Goal: Task Accomplishment & Management: Complete application form

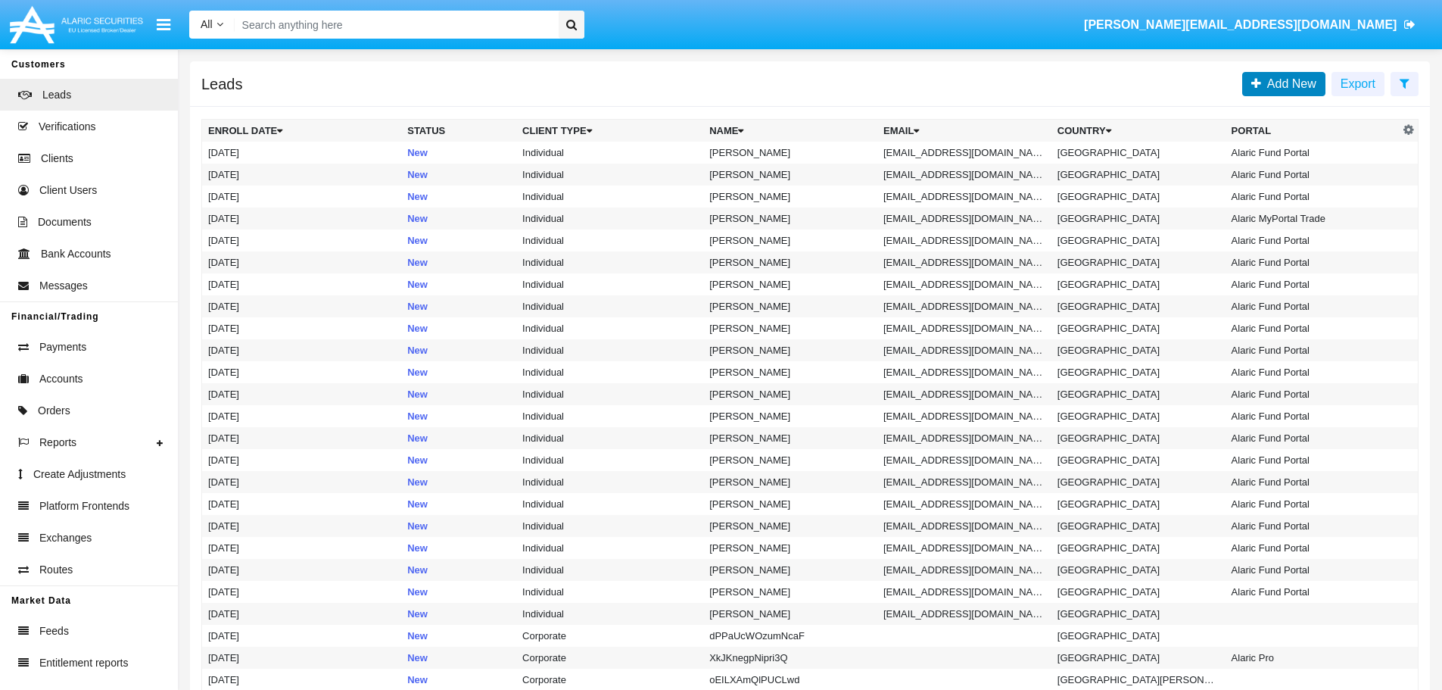
drag, startPoint x: 1281, startPoint y: 81, endPoint x: 1263, endPoint y: 79, distance: 18.2
click at [1281, 81] on span "Add New" at bounding box center [1288, 83] width 55 height 13
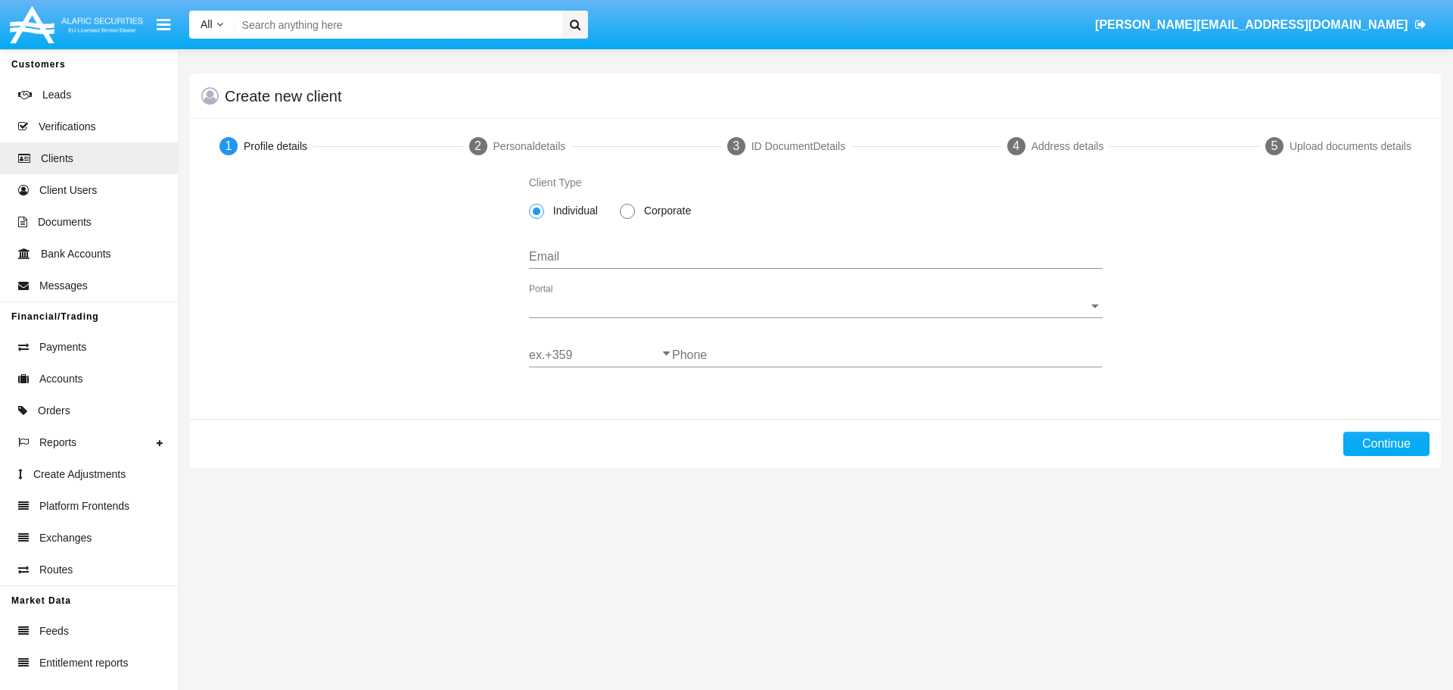
click at [590, 257] on input "Email" at bounding box center [816, 257] width 574 height 14
type input "[PERSON_NAME][EMAIL_ADDRESS][DOMAIN_NAME]"
click at [638, 304] on span "Portal" at bounding box center [809, 306] width 560 height 14
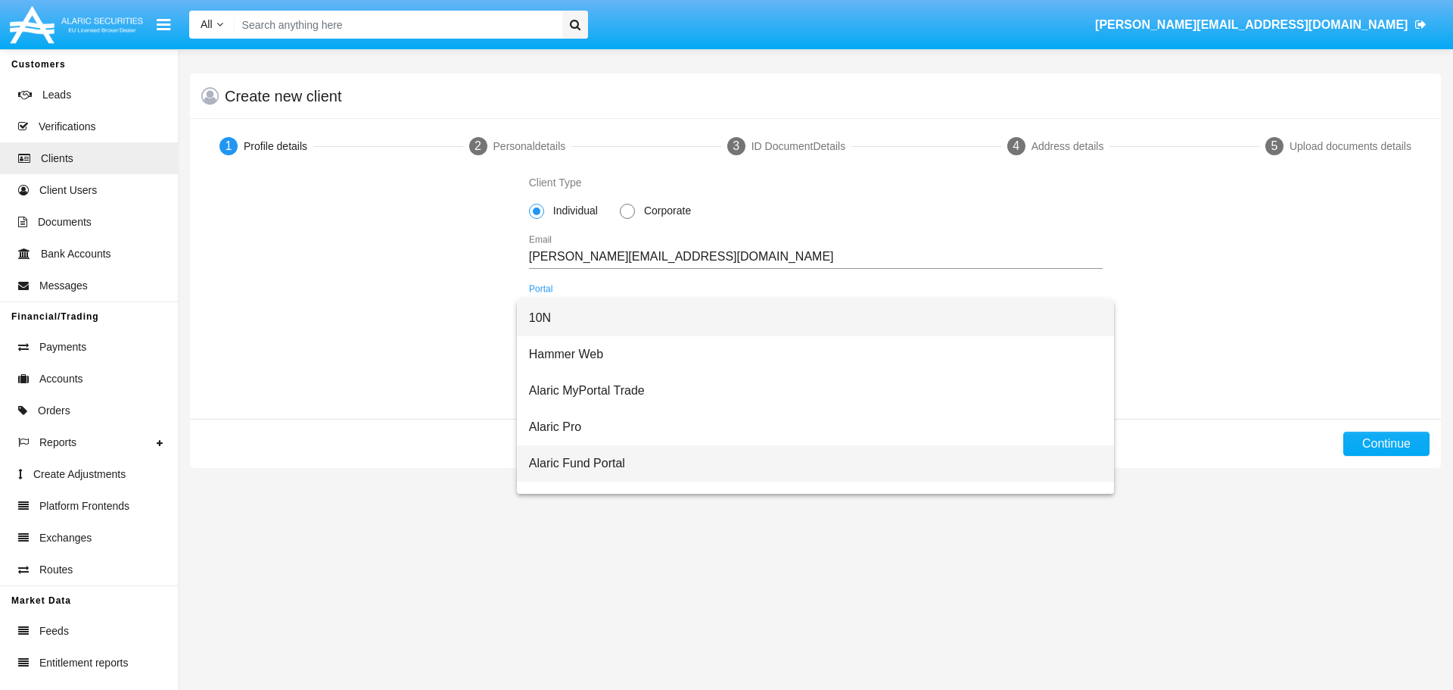
click at [624, 456] on span "Alaric Fund Portal" at bounding box center [816, 463] width 574 height 36
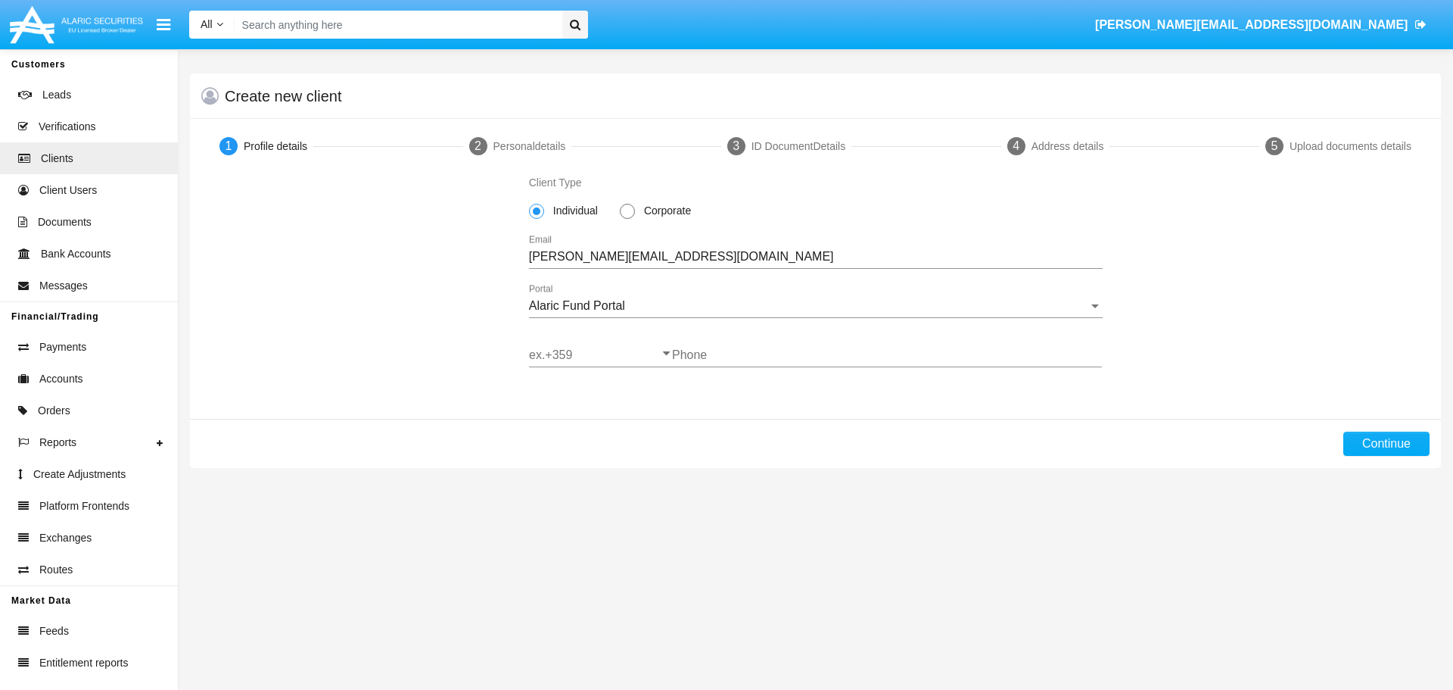
click at [707, 347] on div "Phone" at bounding box center [887, 350] width 430 height 34
type input "899840025"
click at [1375, 444] on button "Continue" at bounding box center [1387, 444] width 86 height 24
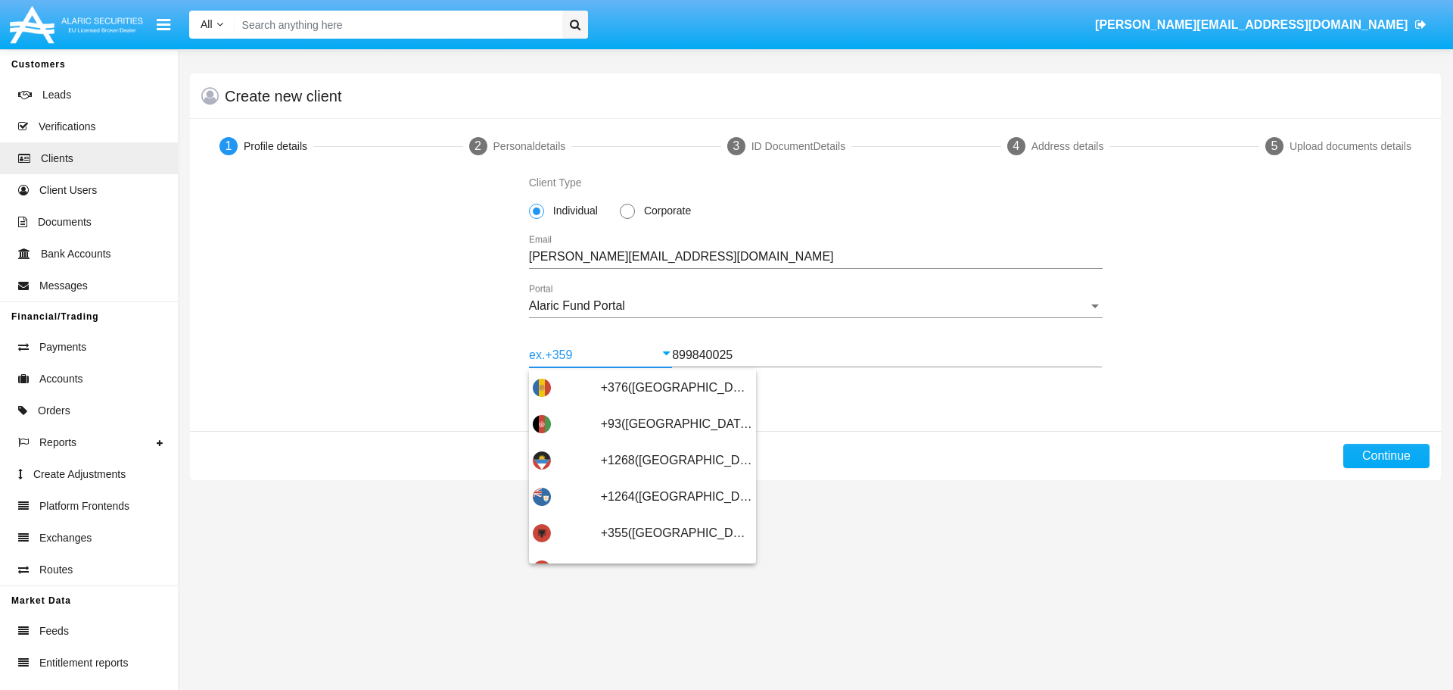
click at [621, 356] on input "ex.+359" at bounding box center [600, 355] width 143 height 14
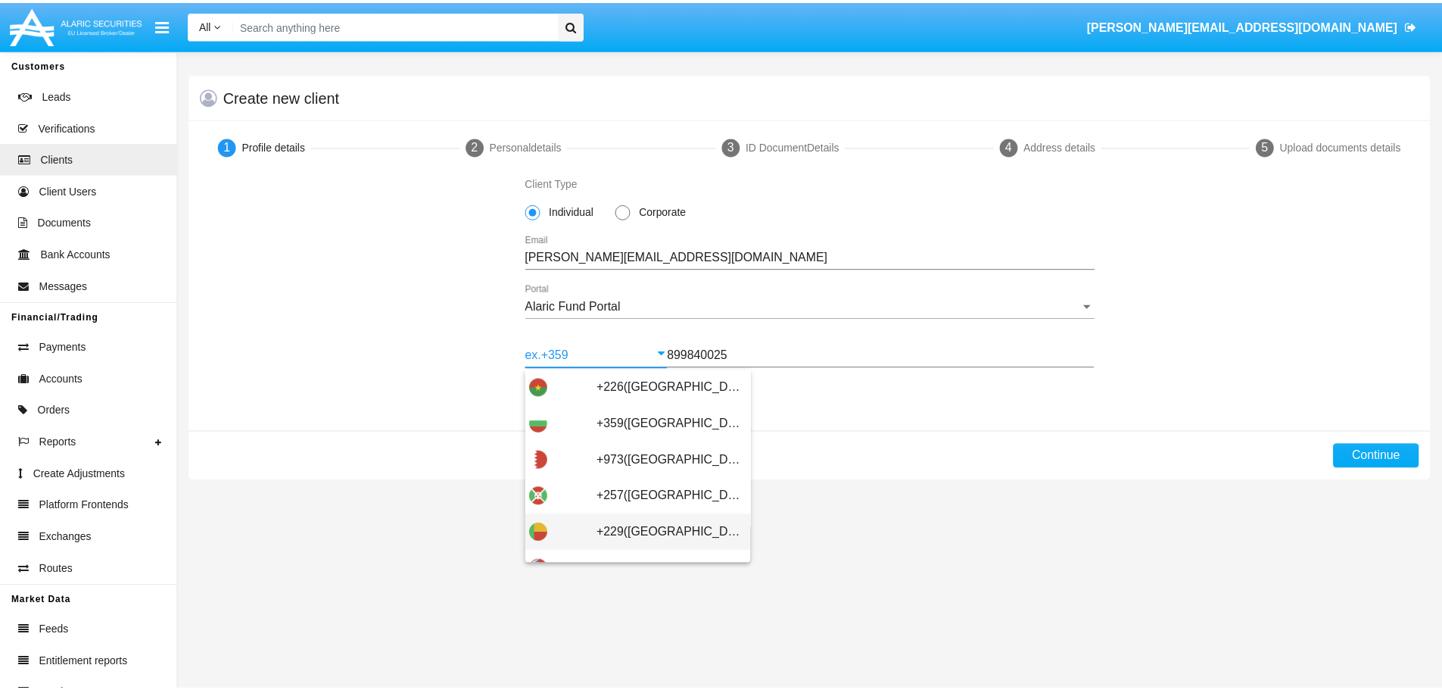
scroll to position [530, 0]
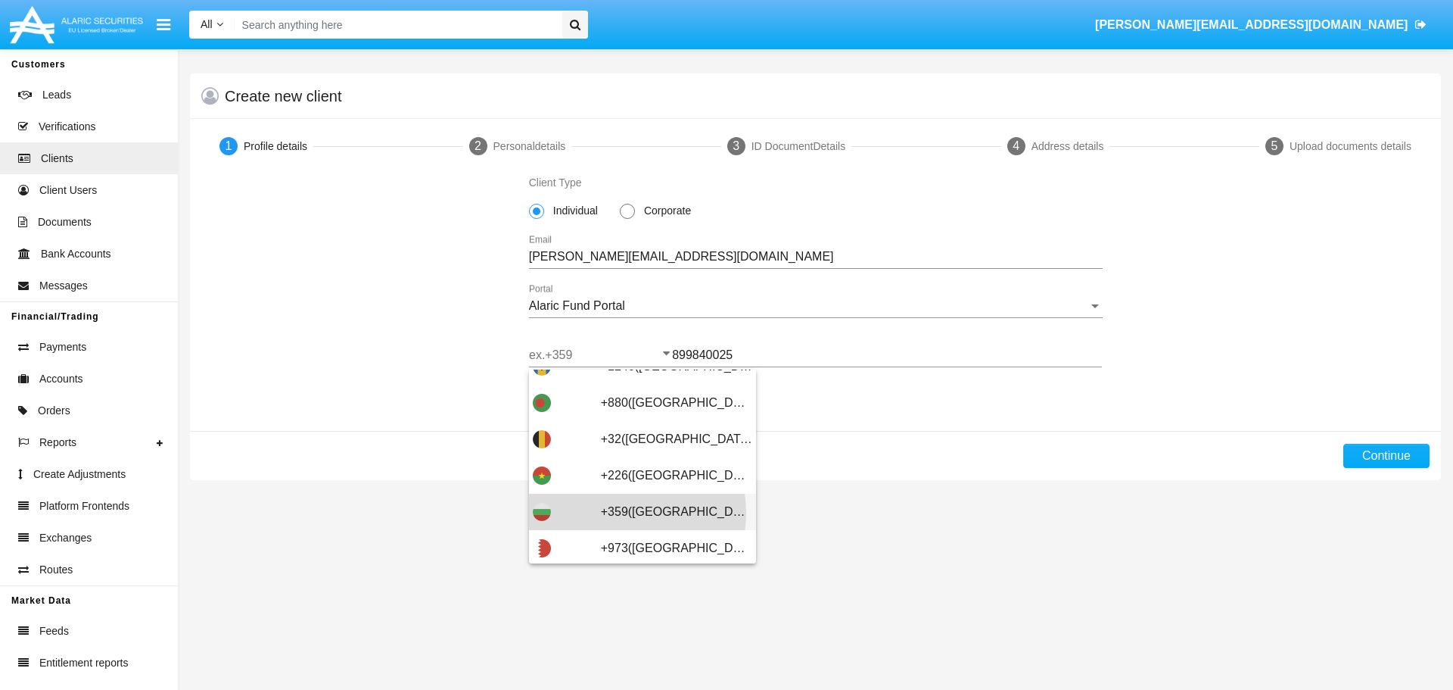
click at [629, 513] on span "+359([GEOGRAPHIC_DATA])" at bounding box center [676, 512] width 151 height 36
type input "+359([GEOGRAPHIC_DATA])"
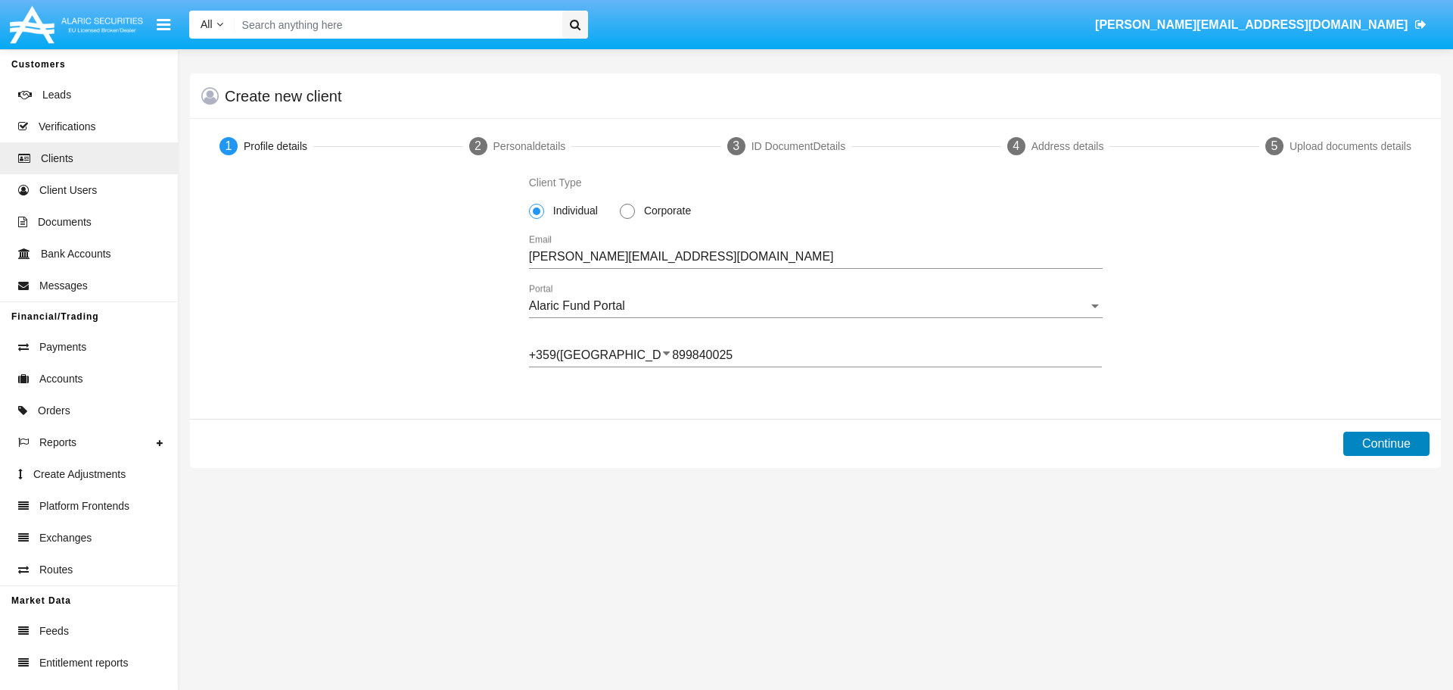
click at [1426, 446] on button "Continue" at bounding box center [1387, 444] width 86 height 24
click at [1381, 448] on button "Continue" at bounding box center [1387, 444] width 86 height 24
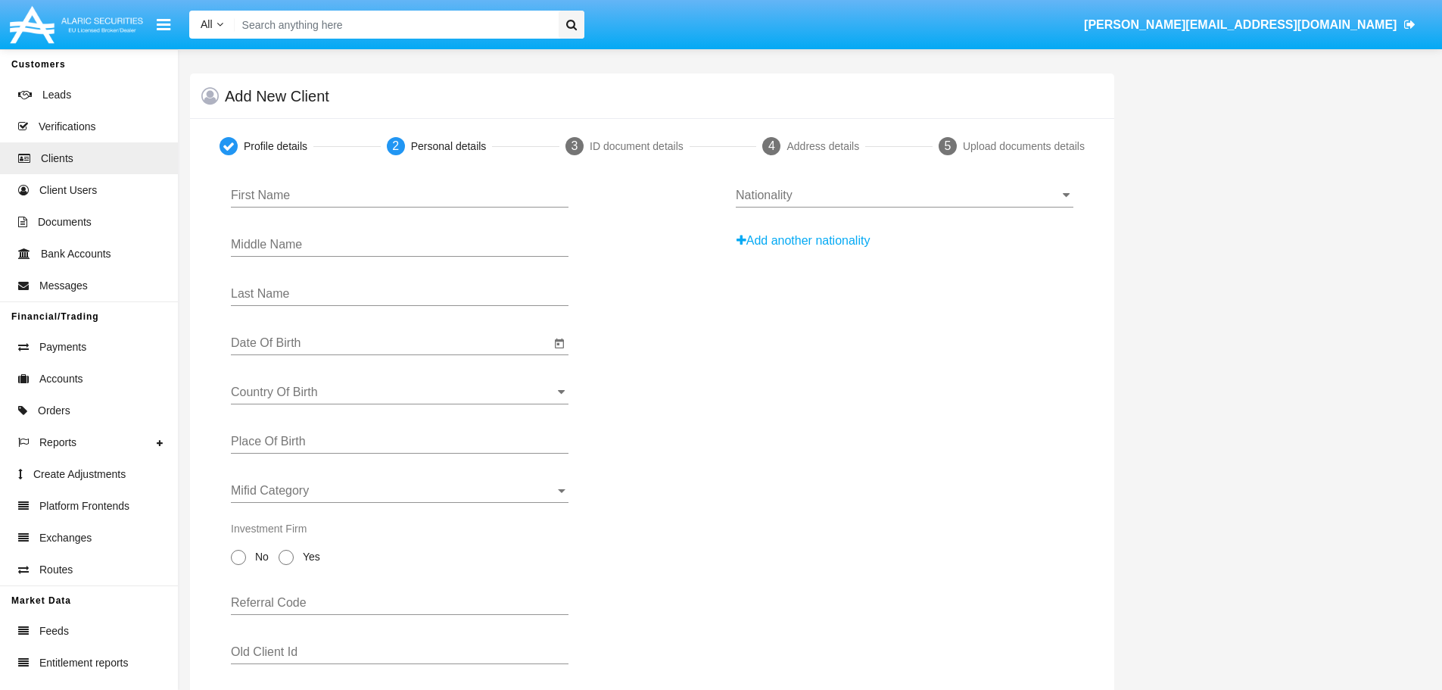
click at [356, 192] on input "First Name" at bounding box center [400, 195] width 338 height 14
type input "Valtest"
click at [343, 294] on input "Last Name" at bounding box center [400, 294] width 338 height 14
type input "Testov"
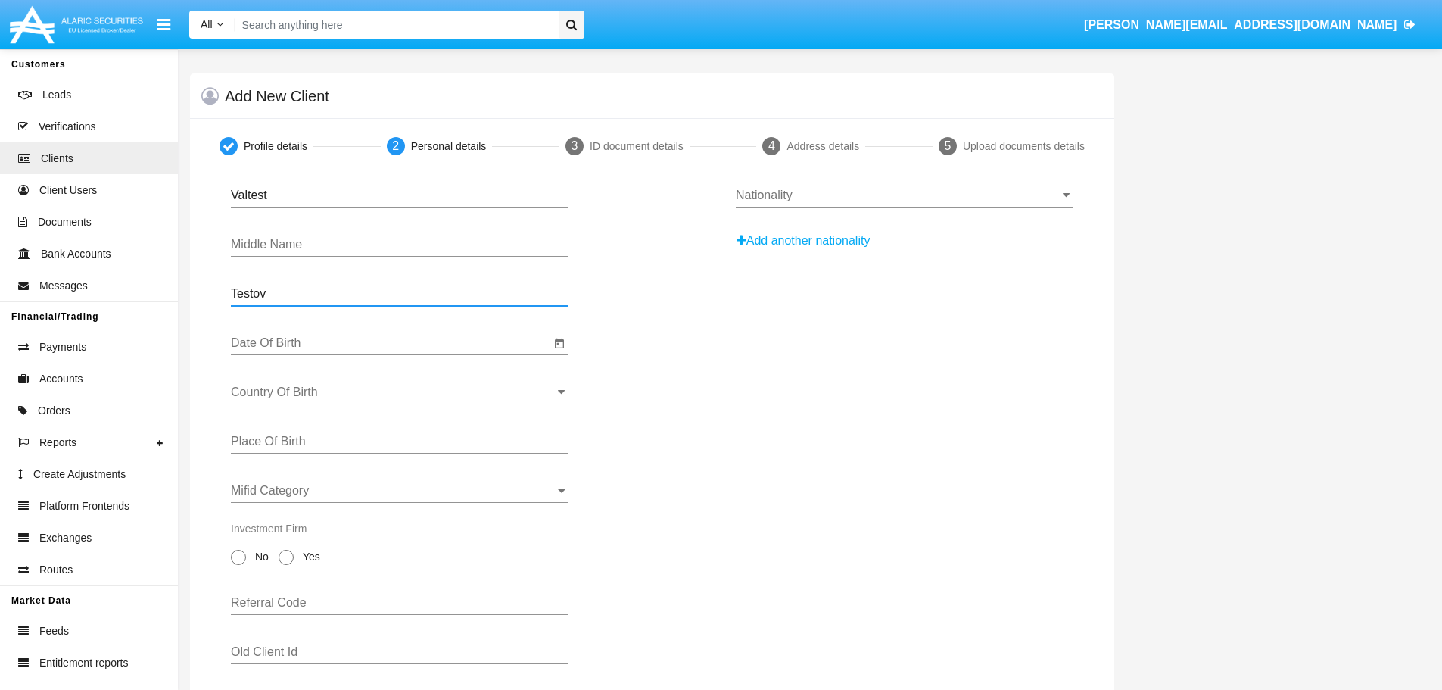
scroll to position [0, 0]
click at [366, 343] on input "Date Of Birth" at bounding box center [390, 343] width 319 height 14
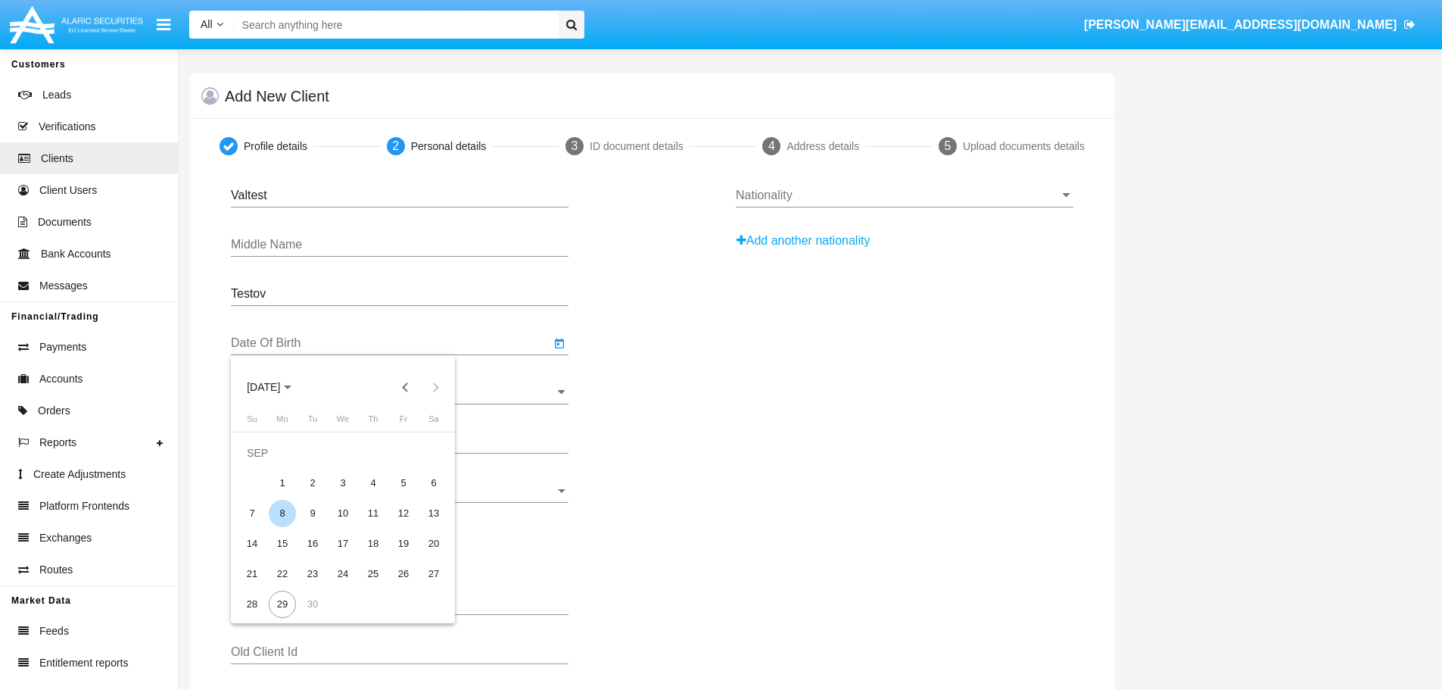
click at [288, 509] on div "8" at bounding box center [282, 513] width 27 height 27
click at [403, 339] on input "[DATE]" at bounding box center [390, 343] width 319 height 14
click at [291, 380] on span "[DATE]" at bounding box center [269, 386] width 45 height 12
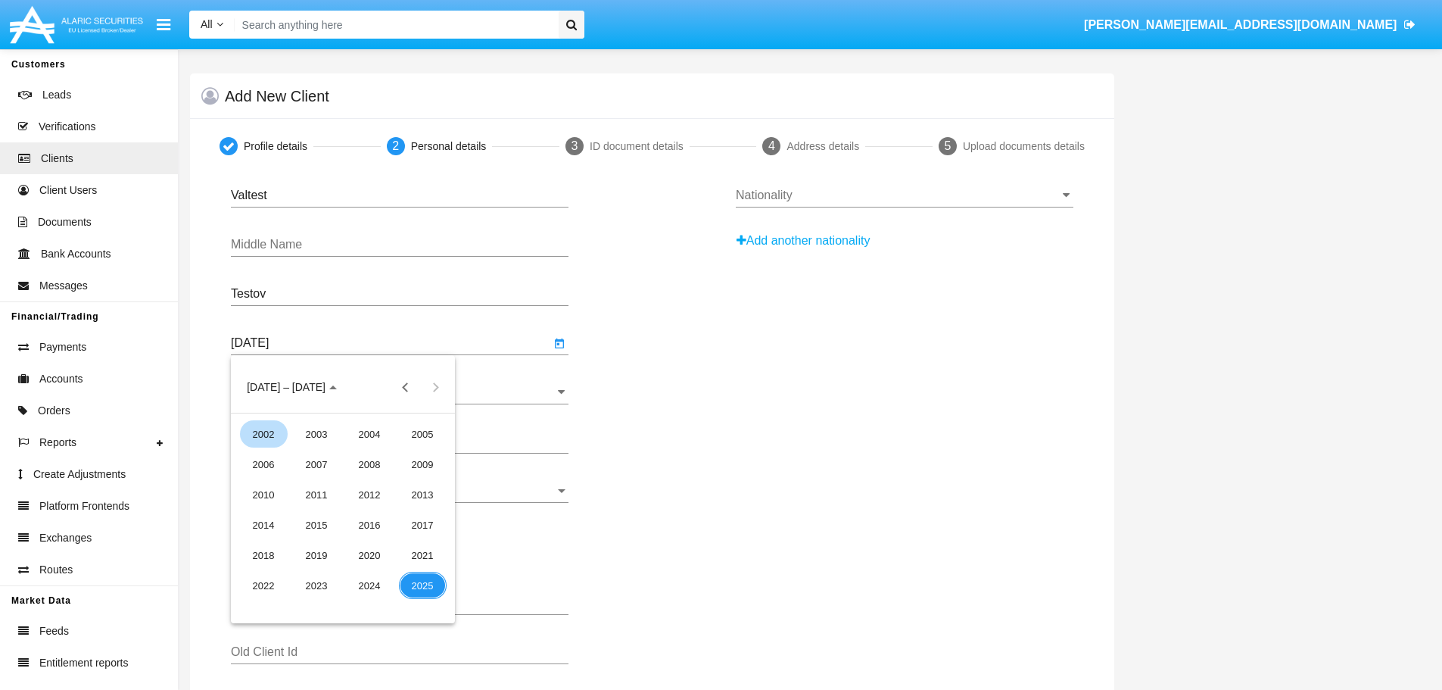
click at [258, 435] on div "2002" at bounding box center [264, 433] width 48 height 27
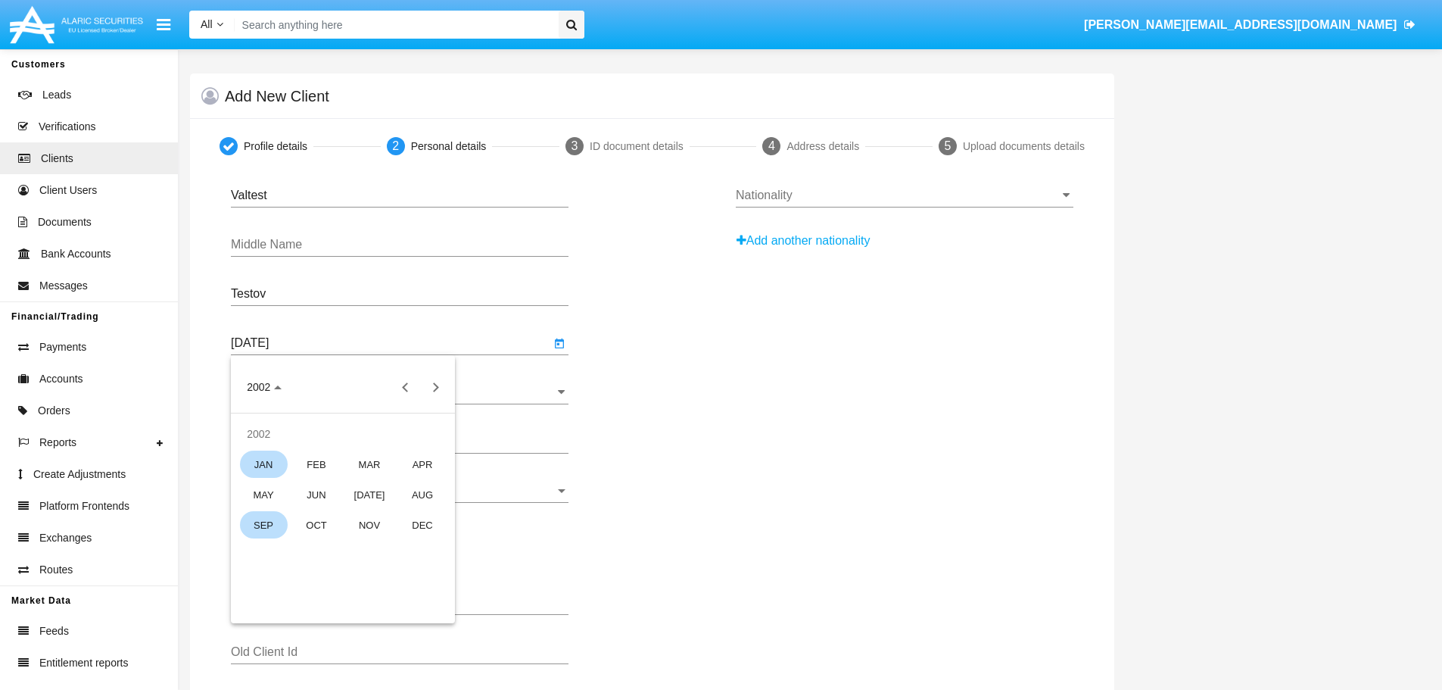
click at [261, 459] on div "JAN" at bounding box center [264, 463] width 48 height 27
click at [313, 513] on div "8" at bounding box center [312, 513] width 27 height 27
type input "[DATE]"
click at [345, 386] on input "Country Of Birth" at bounding box center [400, 392] width 338 height 14
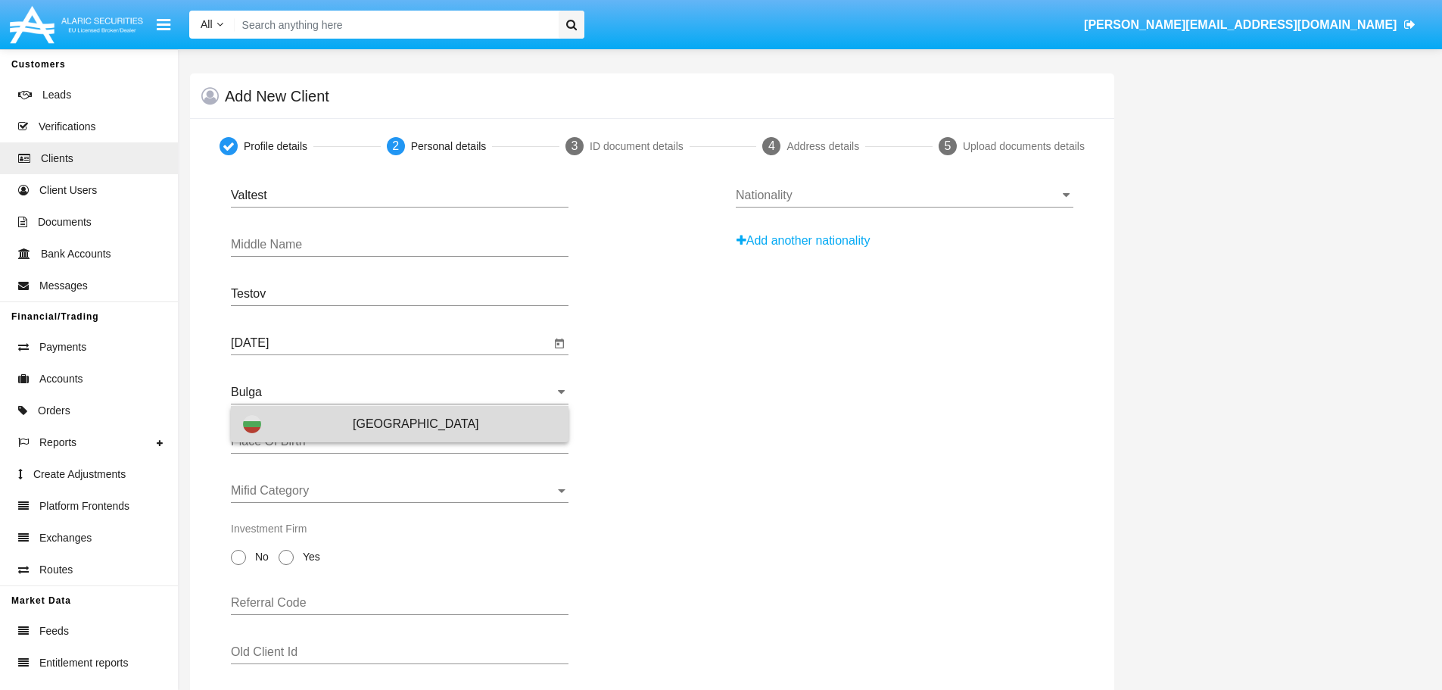
click at [285, 427] on div "[GEOGRAPHIC_DATA]" at bounding box center [399, 424] width 313 height 36
type input "[GEOGRAPHIC_DATA]"
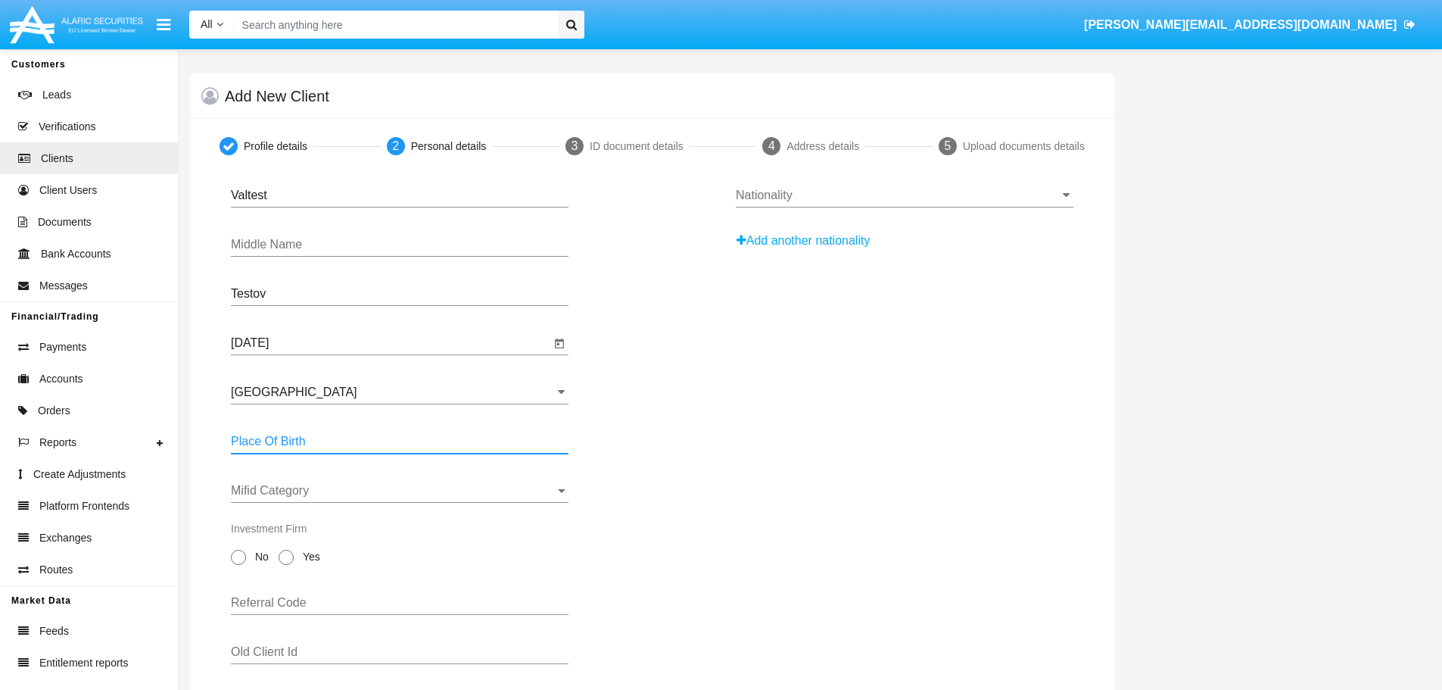
click at [311, 438] on input "Place Of Birth" at bounding box center [400, 442] width 338 height 14
type input "Sofia"
click at [331, 493] on span "Mifid Category" at bounding box center [393, 491] width 324 height 14
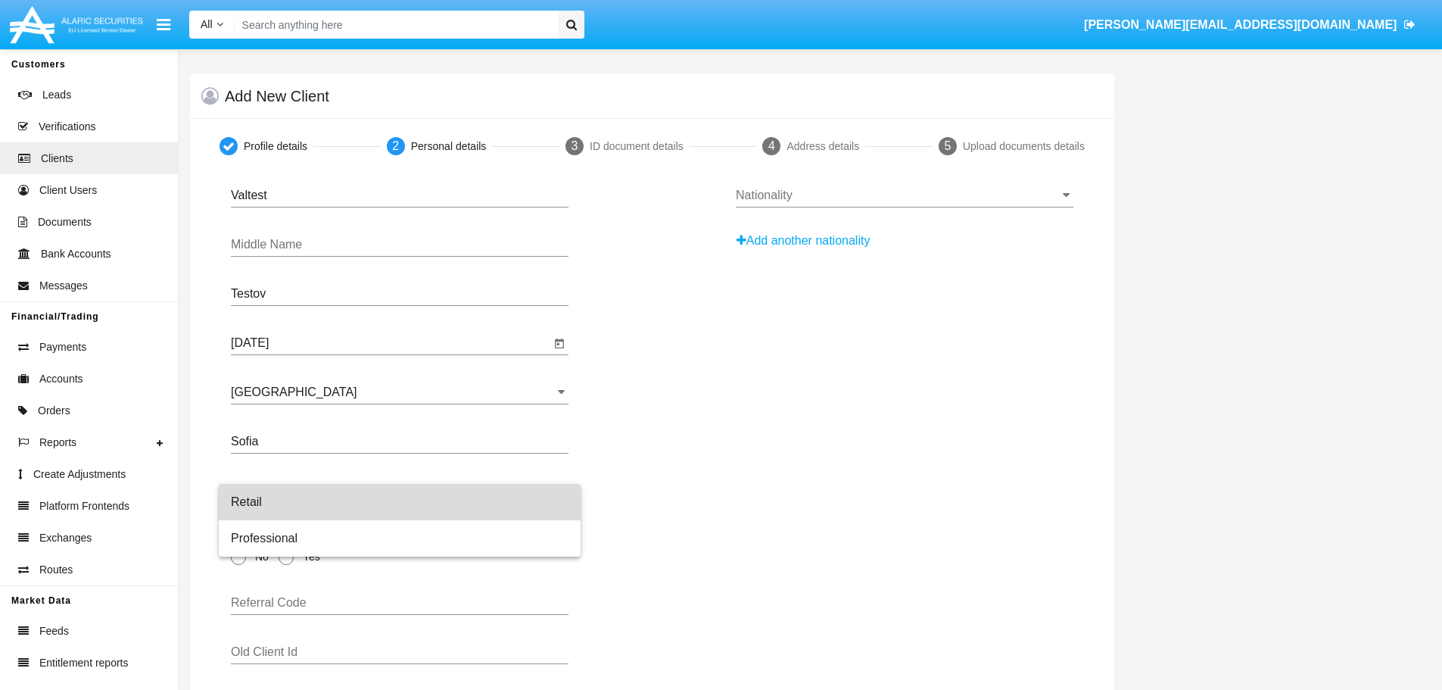
click at [331, 494] on span "Retail" at bounding box center [400, 502] width 338 height 36
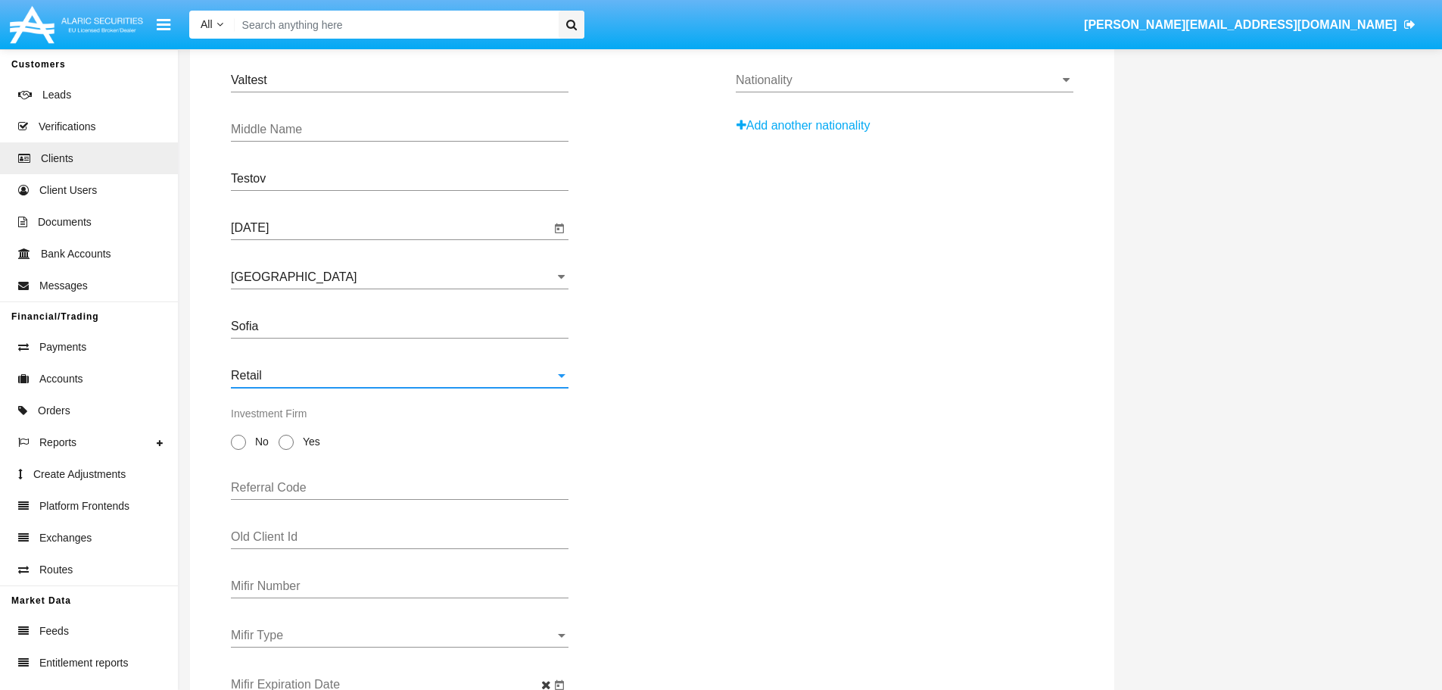
scroll to position [151, 0]
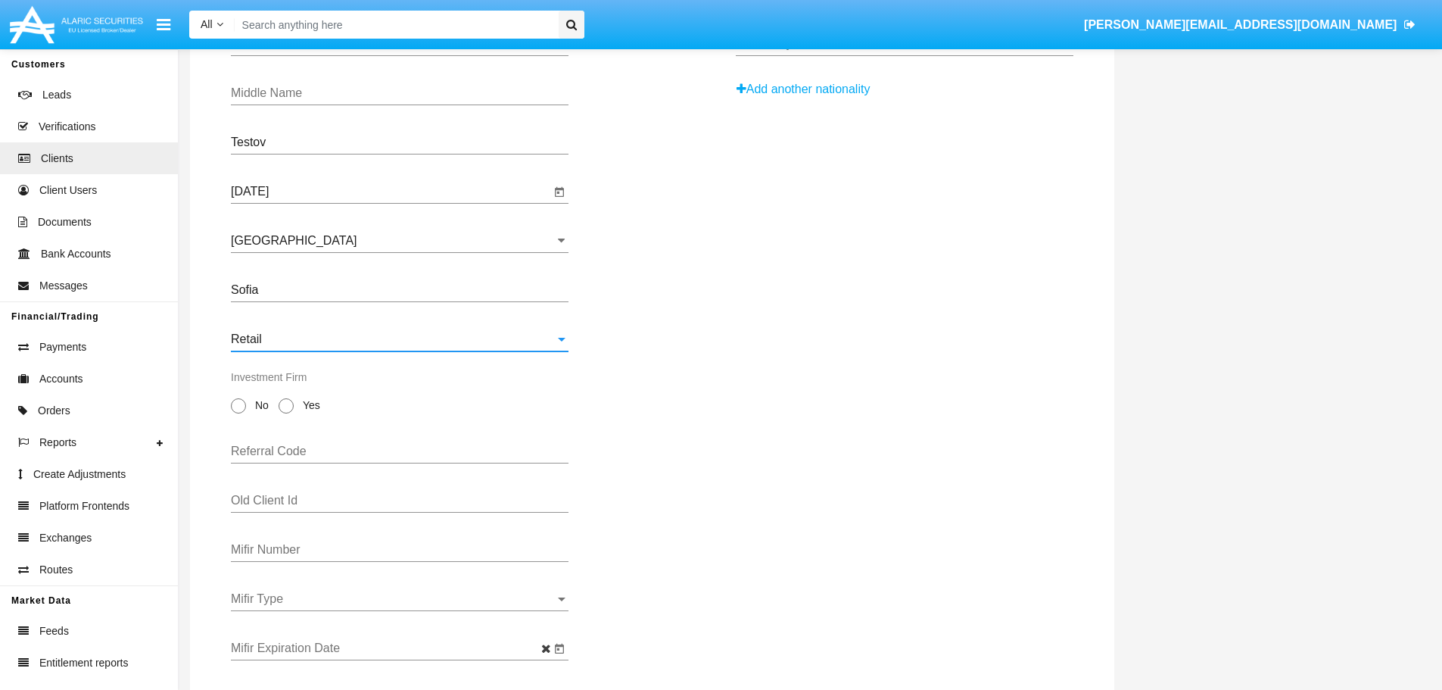
click at [233, 407] on span at bounding box center [238, 405] width 15 height 15
click at [238, 413] on input "No" at bounding box center [238, 413] width 1 height 1
radio input "true"
click at [270, 446] on input "Referral Code" at bounding box center [400, 451] width 338 height 14
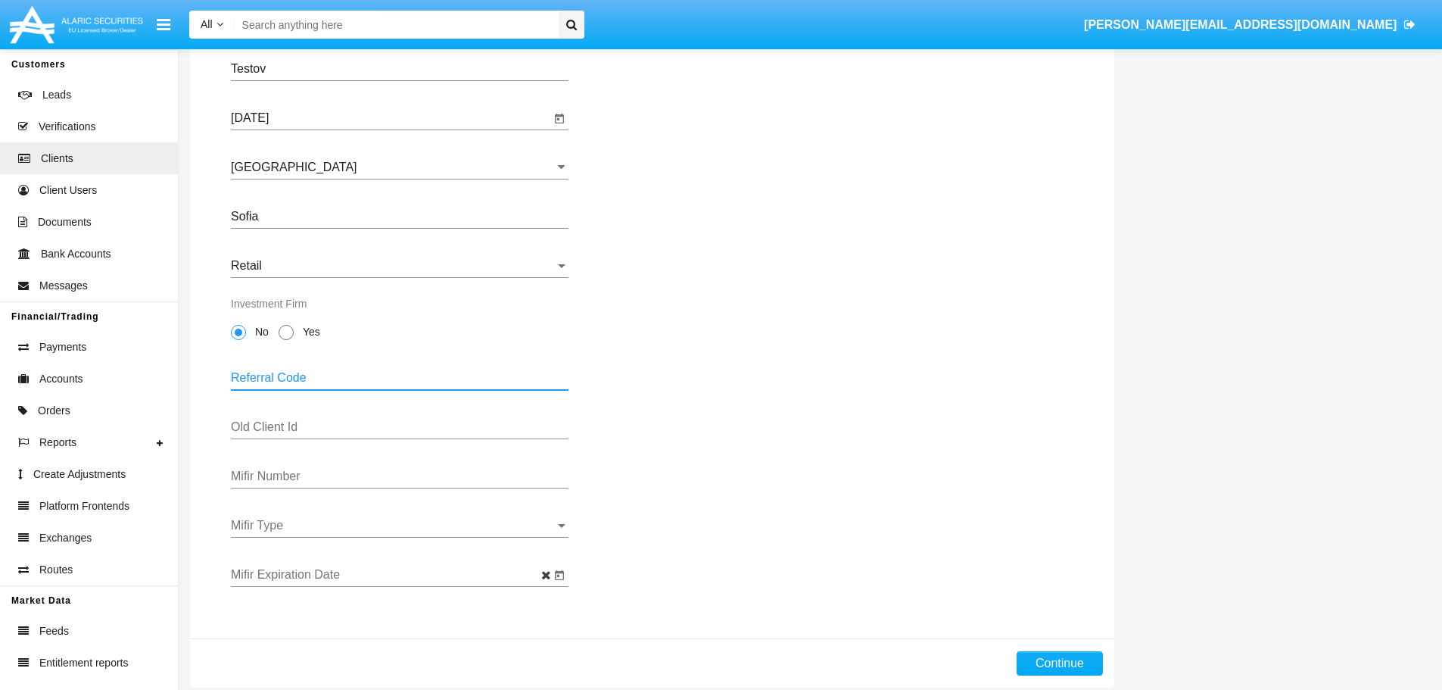
scroll to position [248, 0]
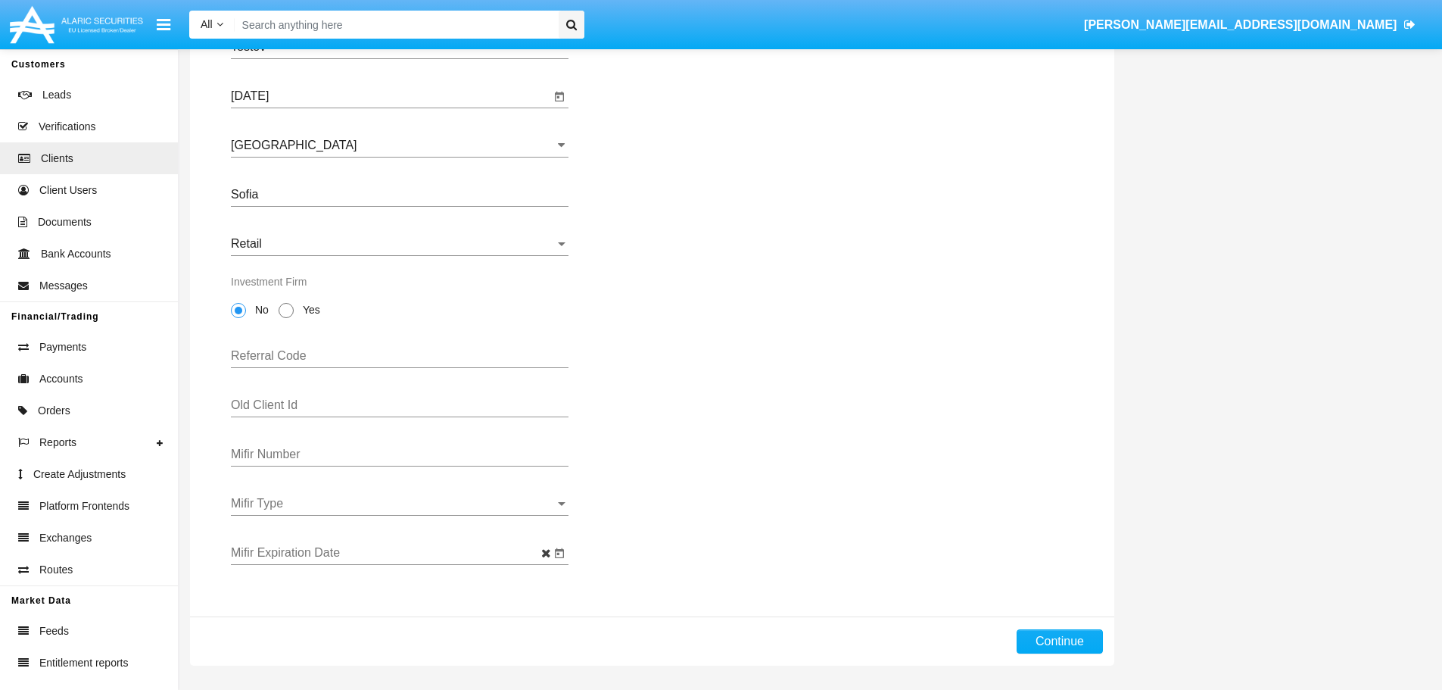
click at [357, 494] on div "Mifir Type Mifir Type" at bounding box center [400, 498] width 338 height 34
click at [356, 481] on div at bounding box center [721, 345] width 1442 height 690
click at [363, 498] on span "Mifir Type" at bounding box center [393, 504] width 324 height 14
click at [379, 469] on div at bounding box center [721, 345] width 1442 height 690
click at [380, 495] on div "Mifir Type Mifir Type" at bounding box center [400, 498] width 338 height 34
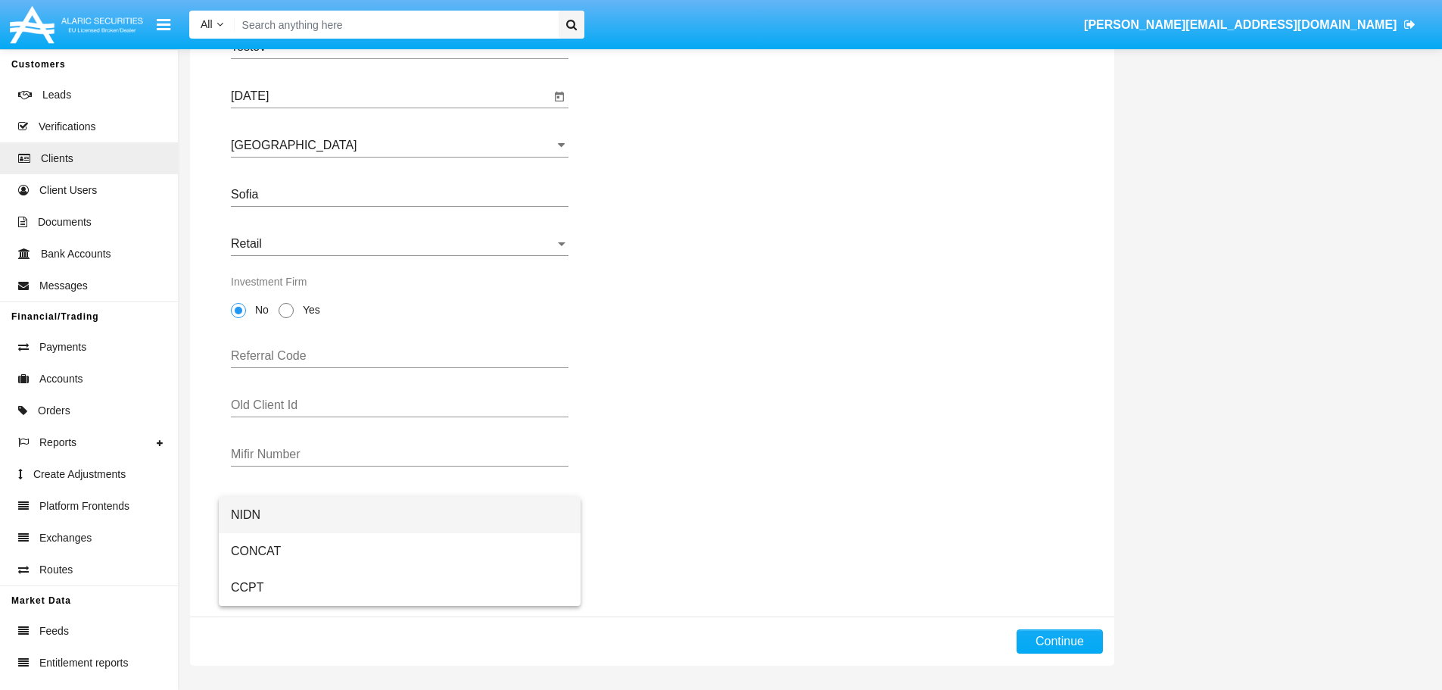
click at [374, 511] on span "NIDN" at bounding box center [400, 515] width 338 height 36
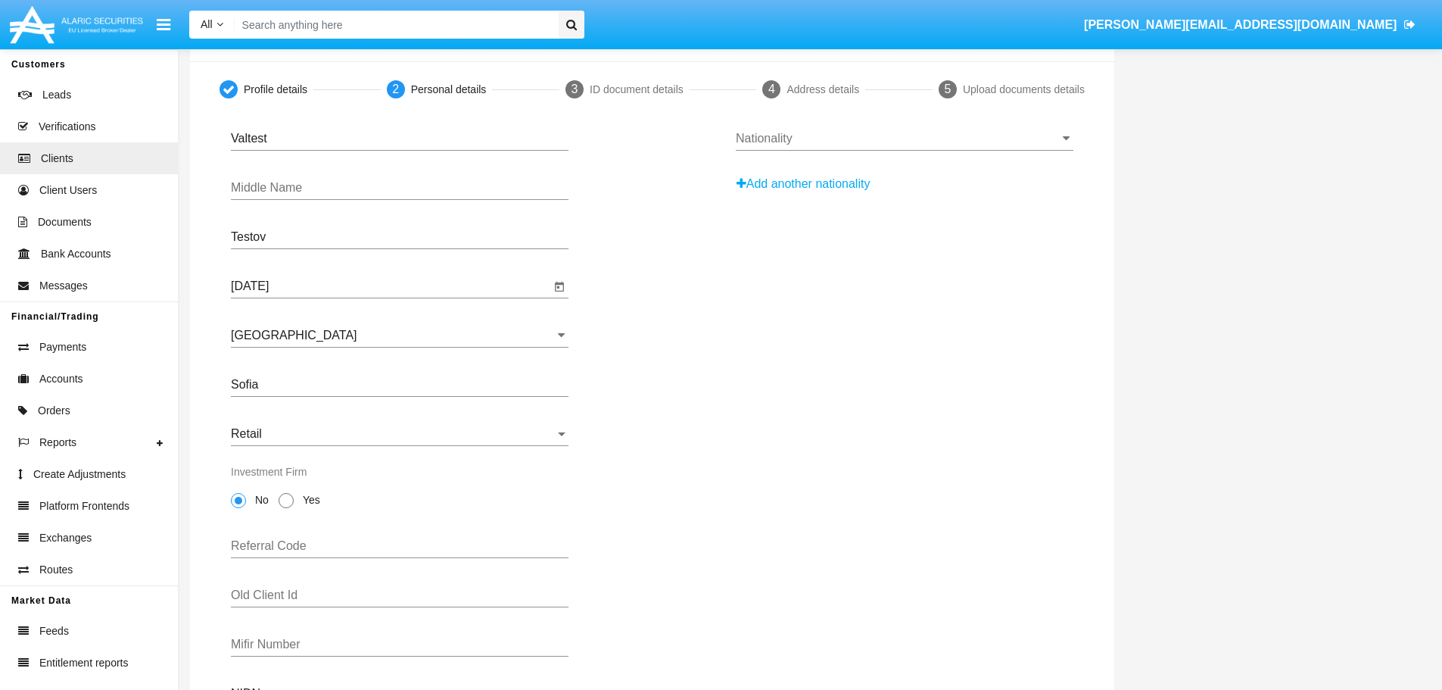
scroll to position [0, 0]
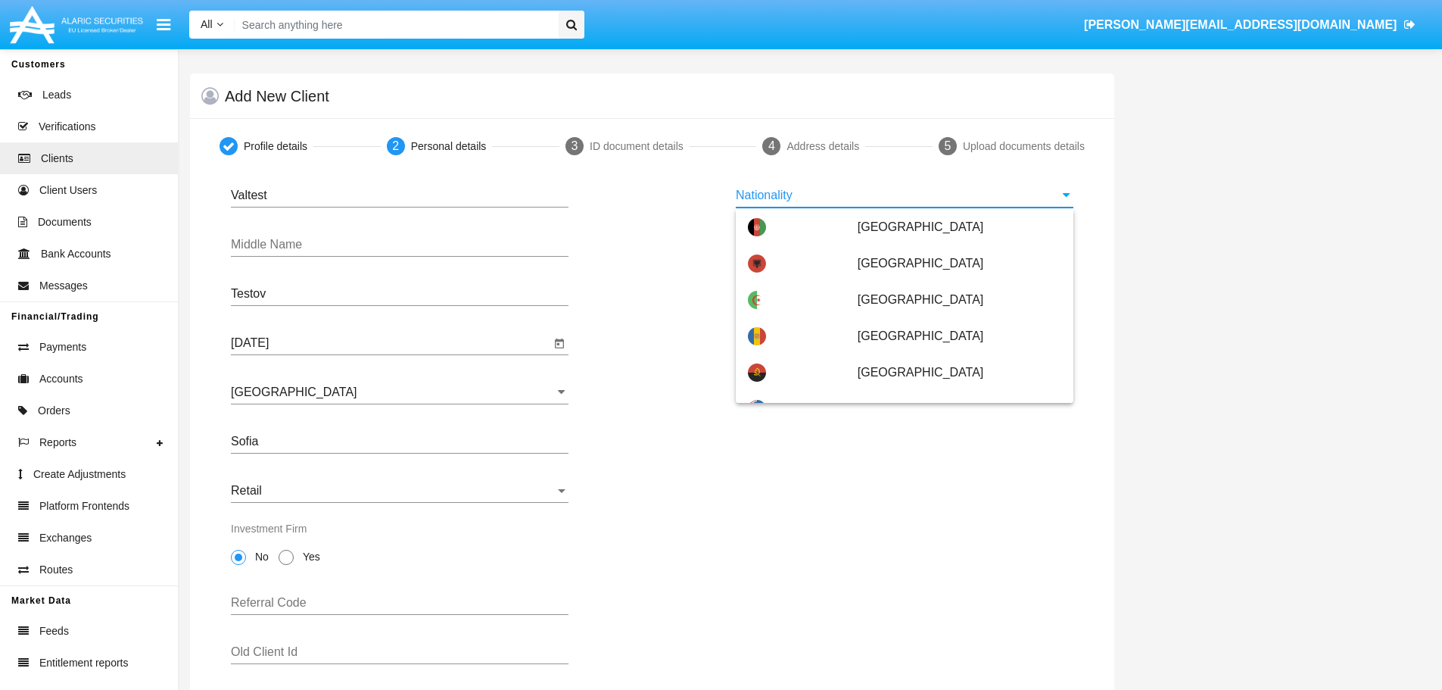
click at [830, 189] on input "Nationality" at bounding box center [905, 195] width 338 height 14
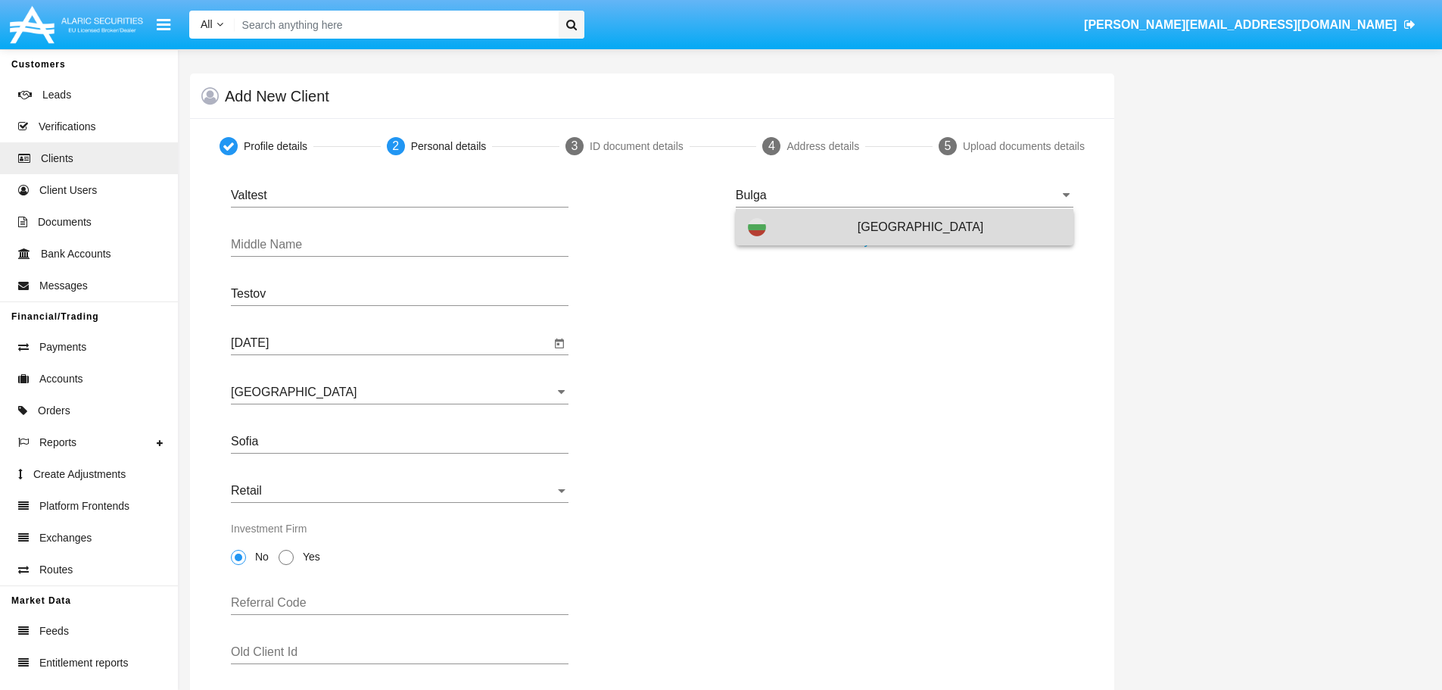
click at [874, 226] on span "[GEOGRAPHIC_DATA]" at bounding box center [960, 227] width 204 height 36
type input "[GEOGRAPHIC_DATA]"
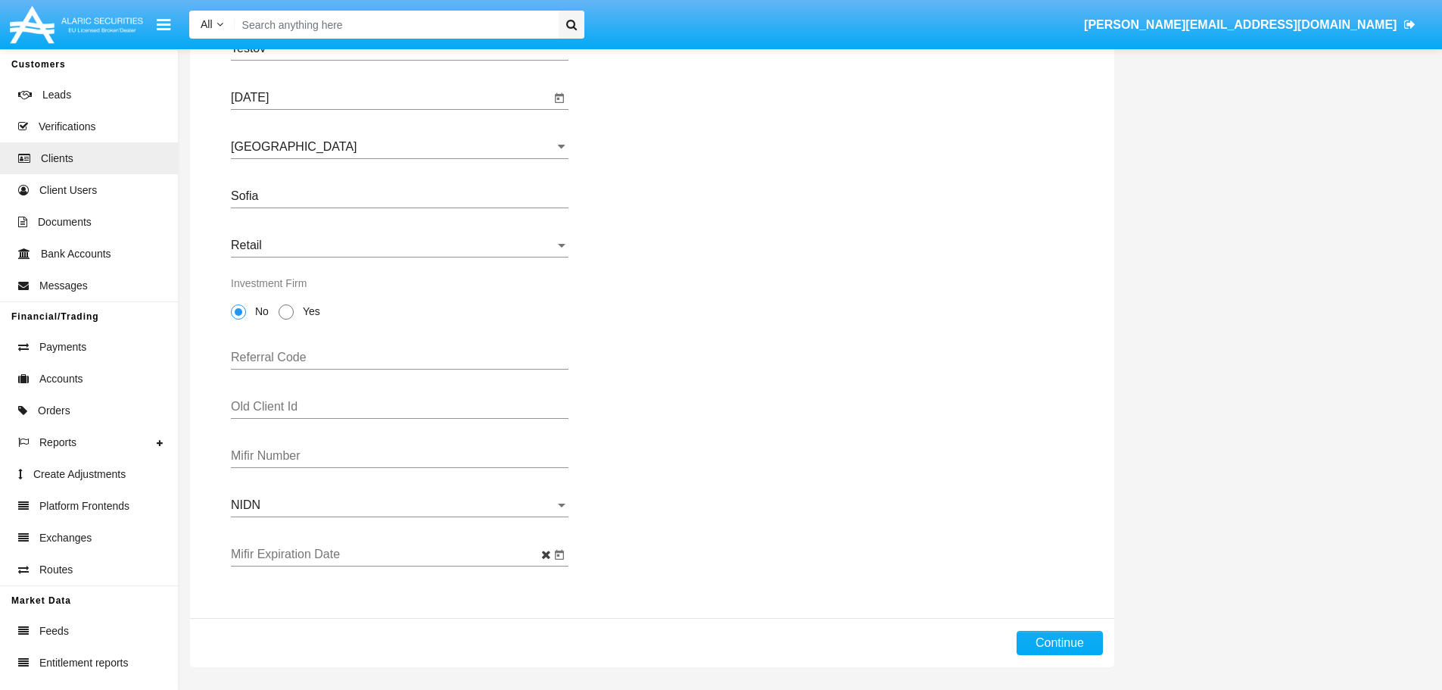
scroll to position [248, 0]
click at [1064, 650] on button "Continue" at bounding box center [1060, 641] width 86 height 24
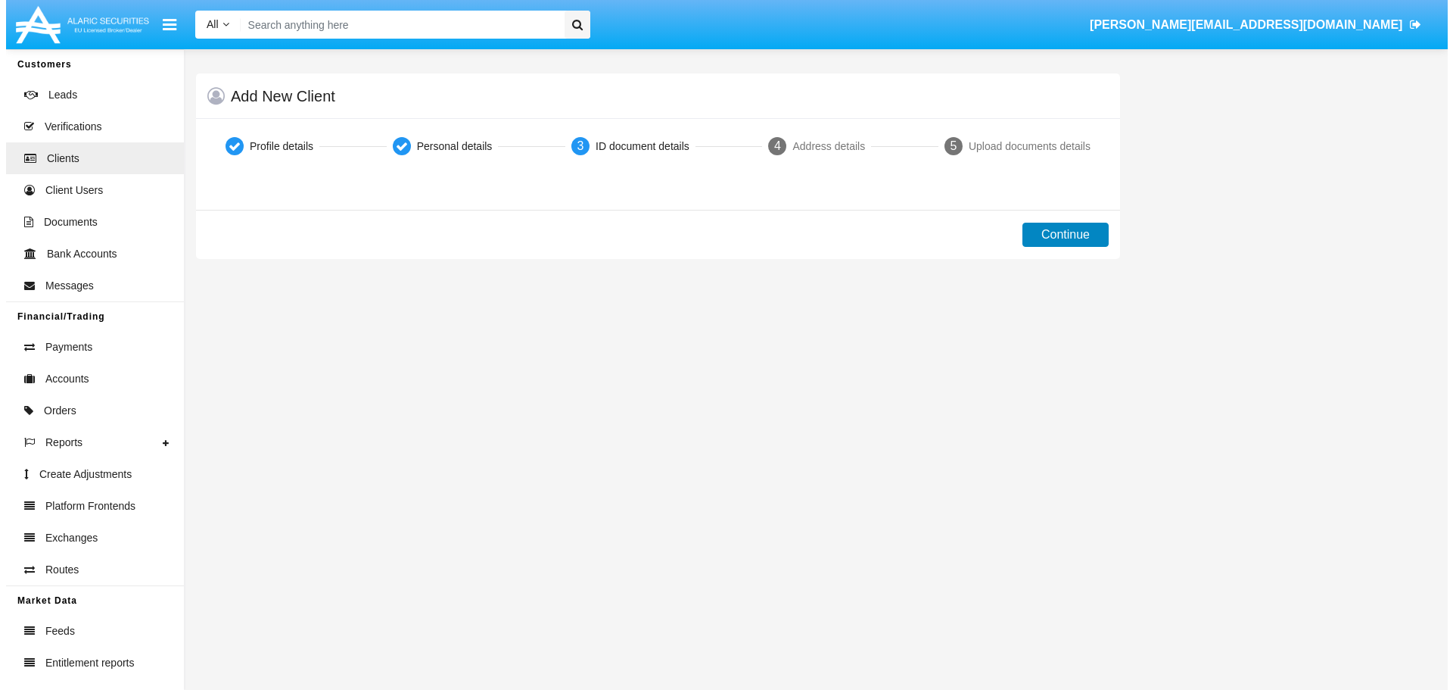
scroll to position [0, 0]
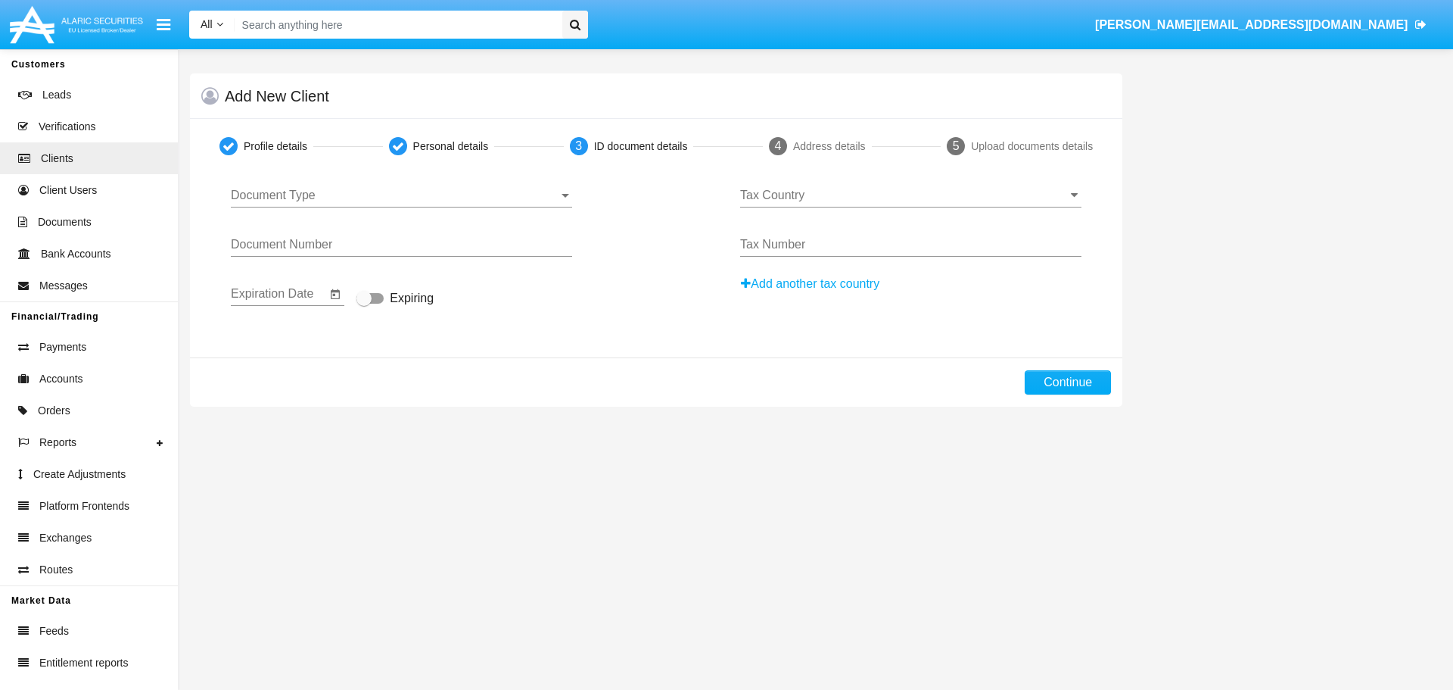
click at [369, 194] on span "Document Type" at bounding box center [395, 195] width 328 height 14
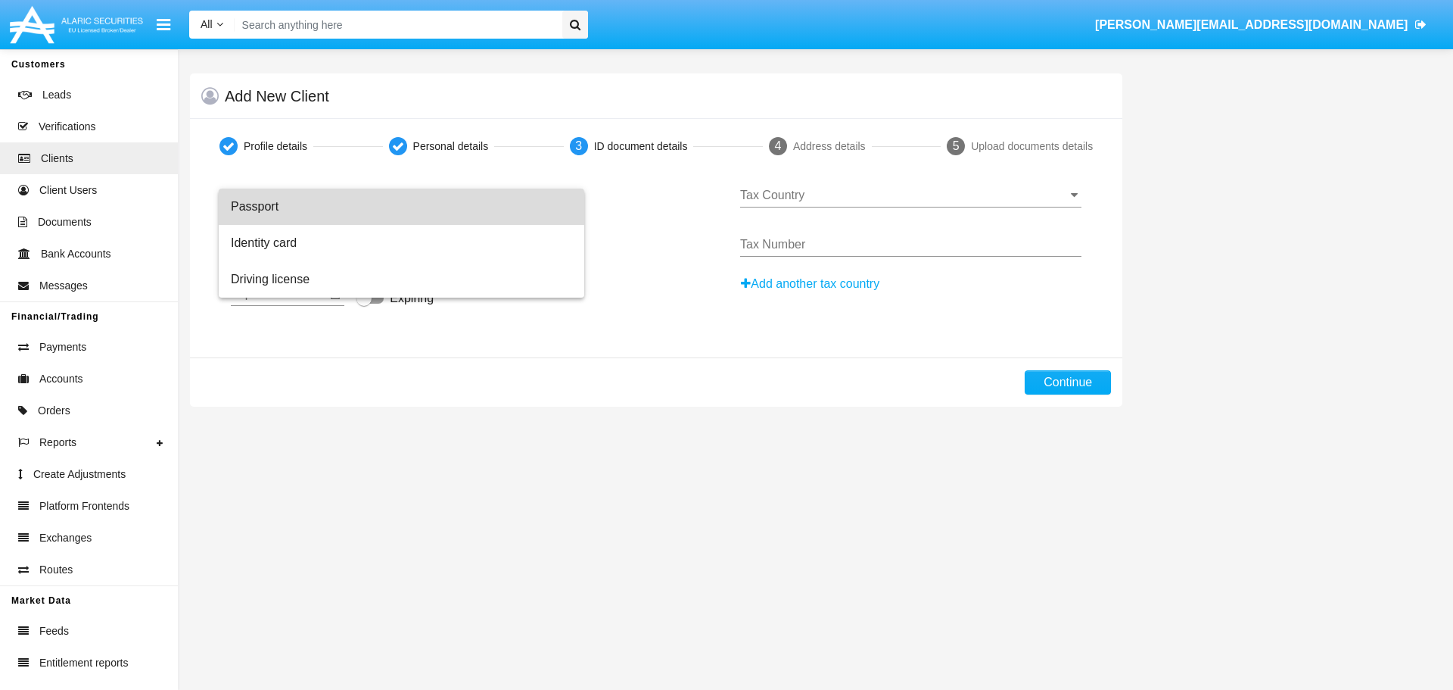
click at [356, 218] on span "Passport" at bounding box center [401, 206] width 341 height 36
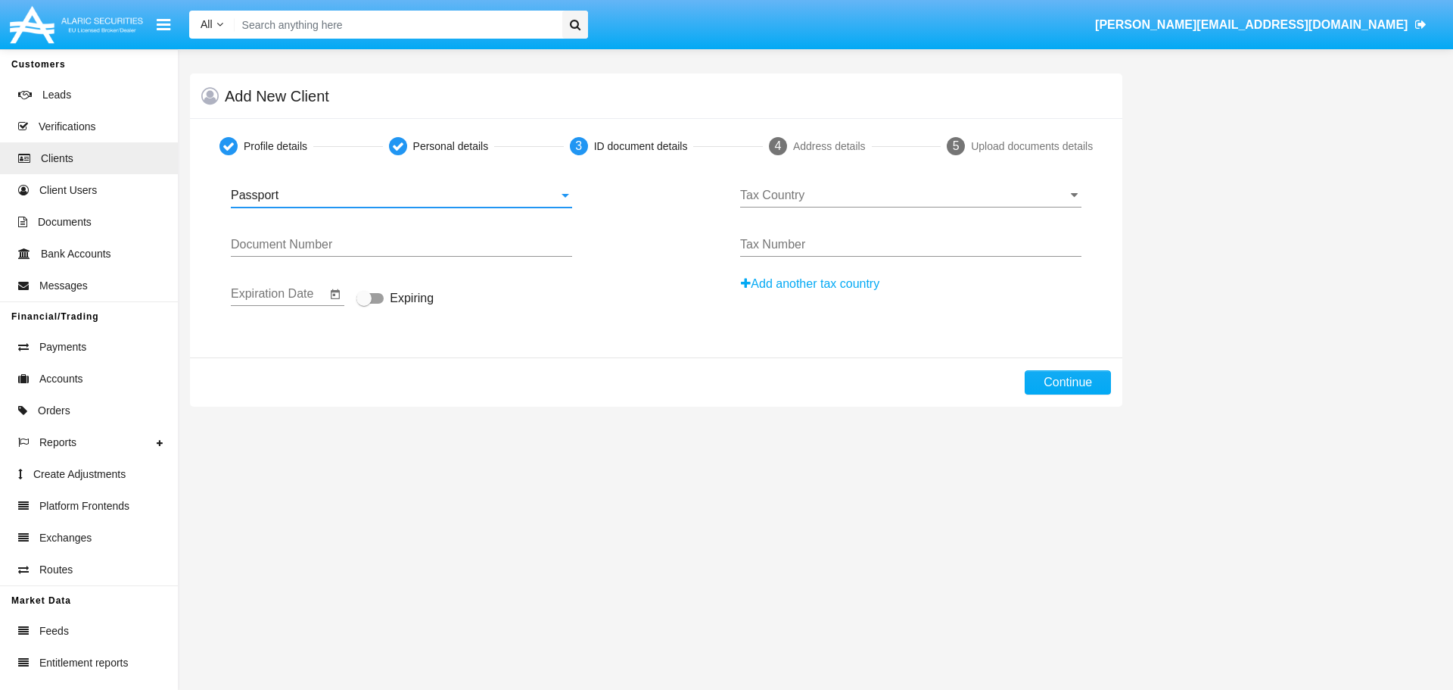
click at [376, 244] on input "Document Number" at bounding box center [401, 245] width 341 height 14
type input "23467434"
click at [332, 291] on icon "Open calendar" at bounding box center [335, 293] width 9 height 10
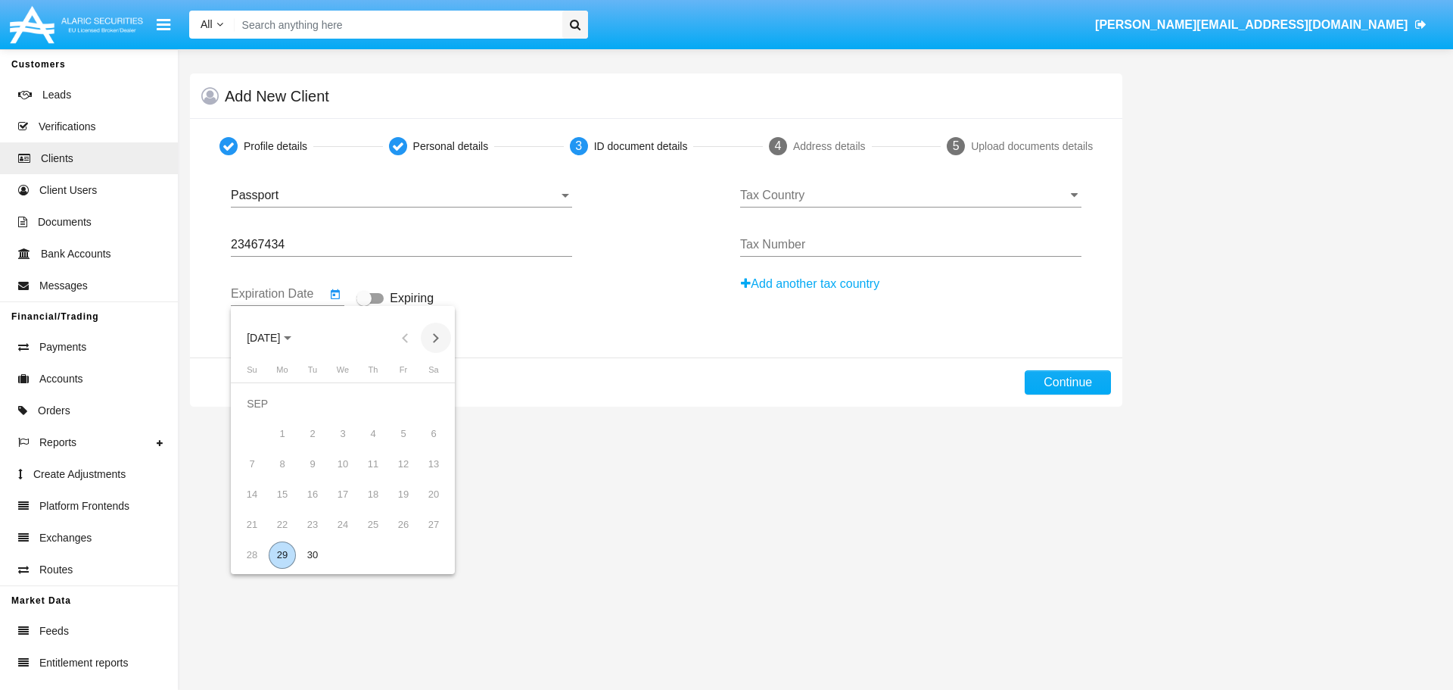
click at [433, 336] on button "Next month" at bounding box center [436, 337] width 30 height 30
click at [291, 338] on span "[DATE]" at bounding box center [269, 337] width 45 height 12
click at [364, 443] on div "2035" at bounding box center [370, 445] width 48 height 27
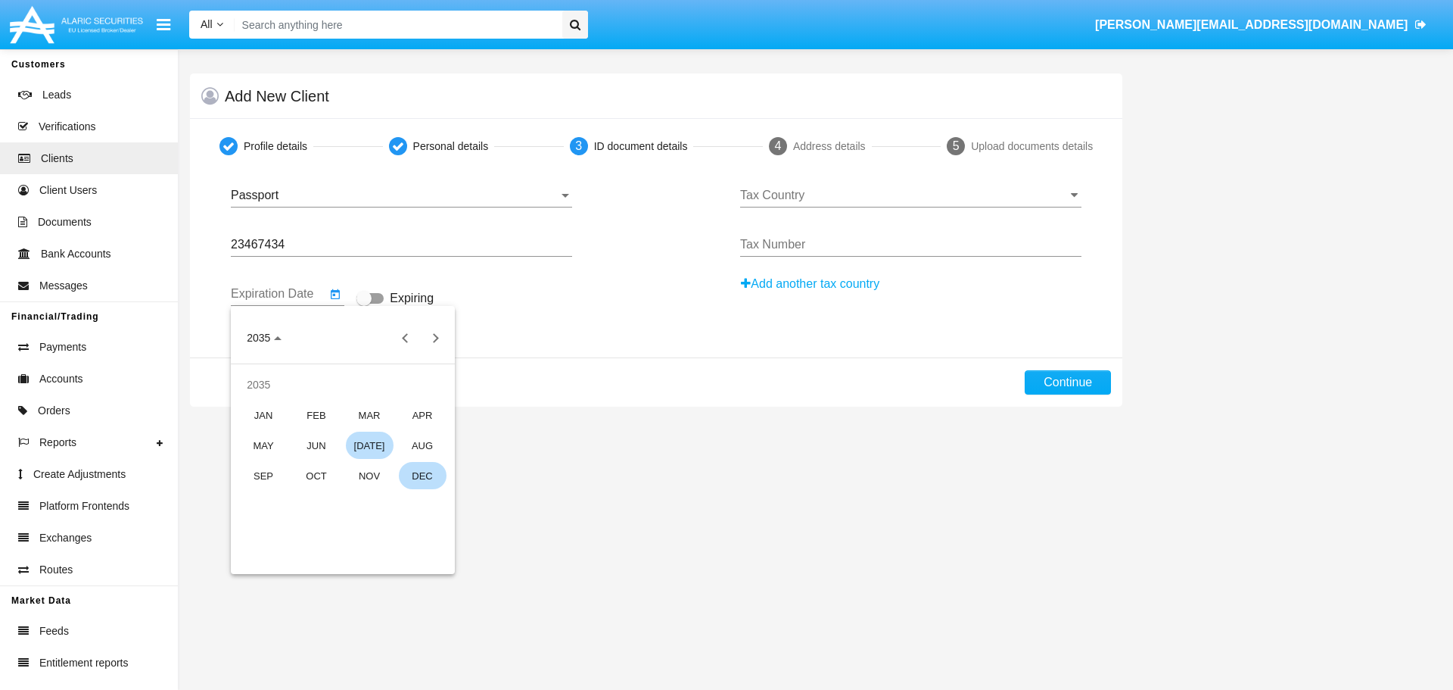
click at [363, 443] on div "[DATE]" at bounding box center [370, 445] width 48 height 27
click at [366, 438] on div "5" at bounding box center [373, 433] width 27 height 27
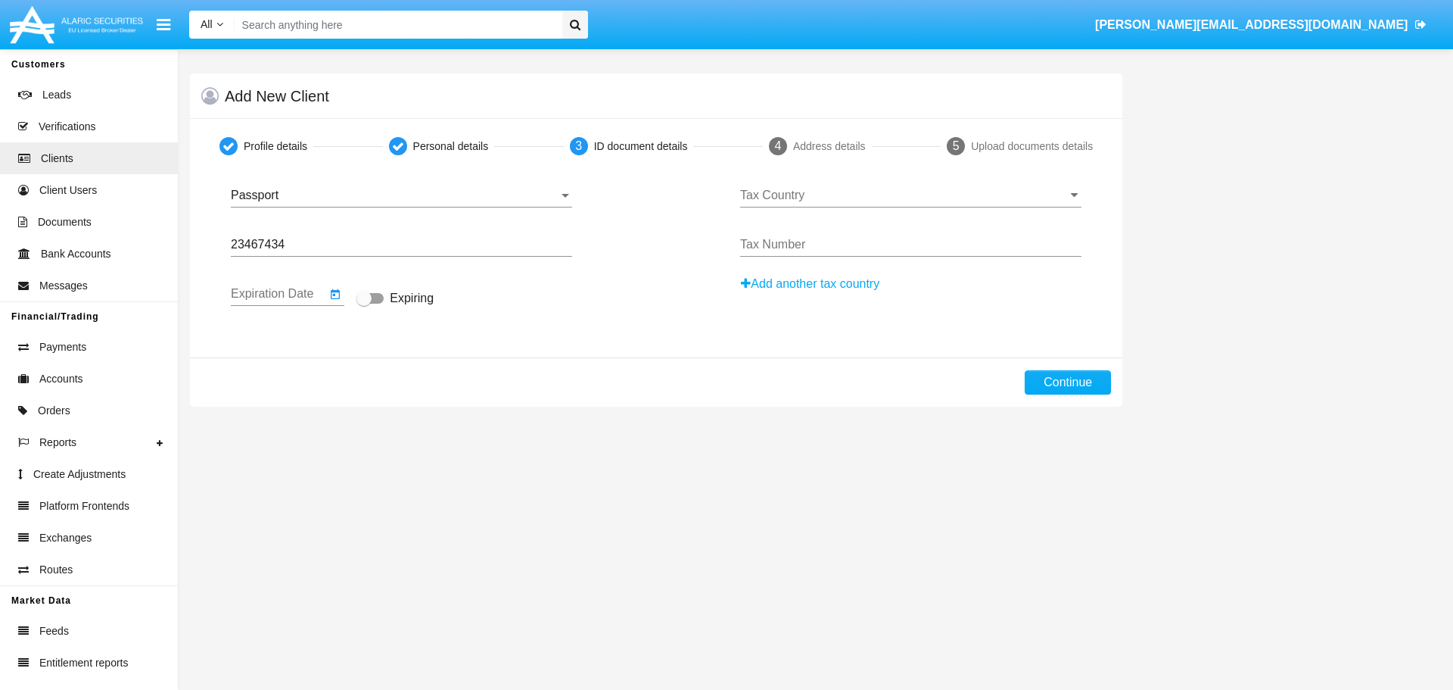
type input "[DATE]"
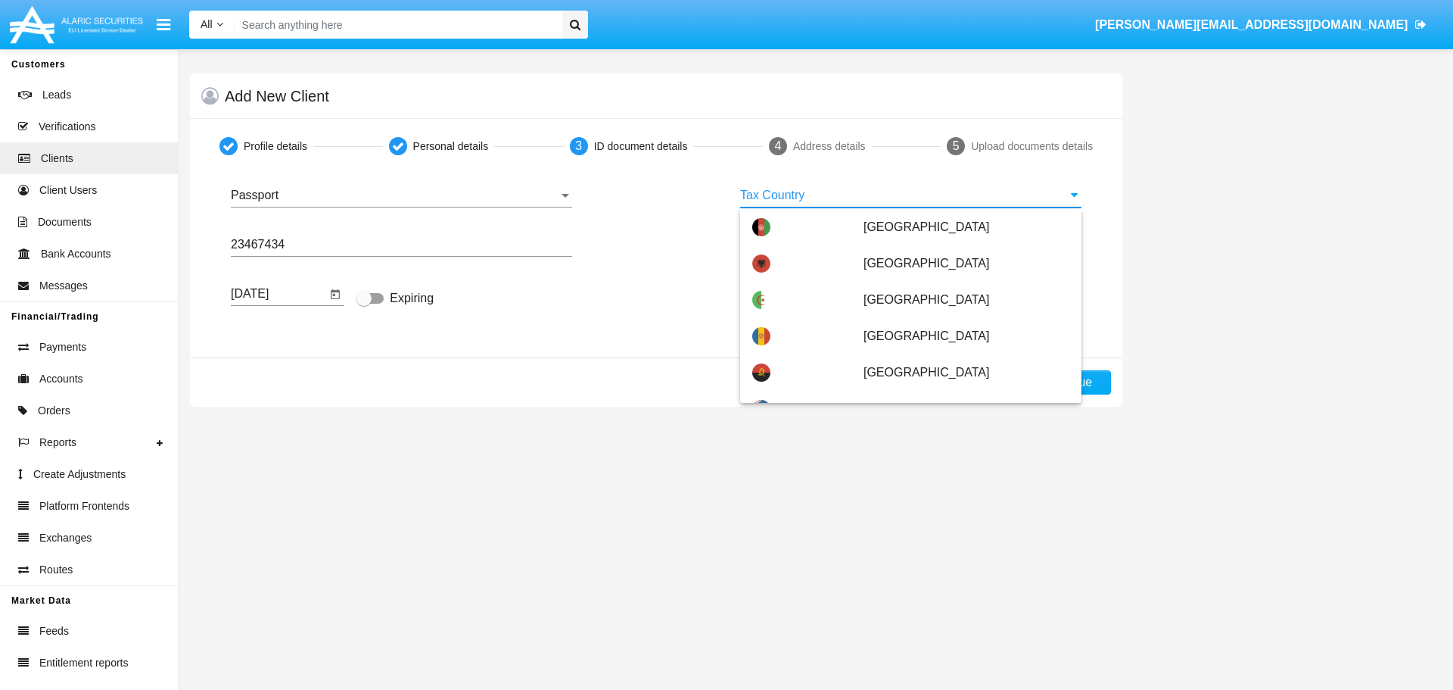
click at [788, 194] on input "Tax Country" at bounding box center [910, 195] width 341 height 14
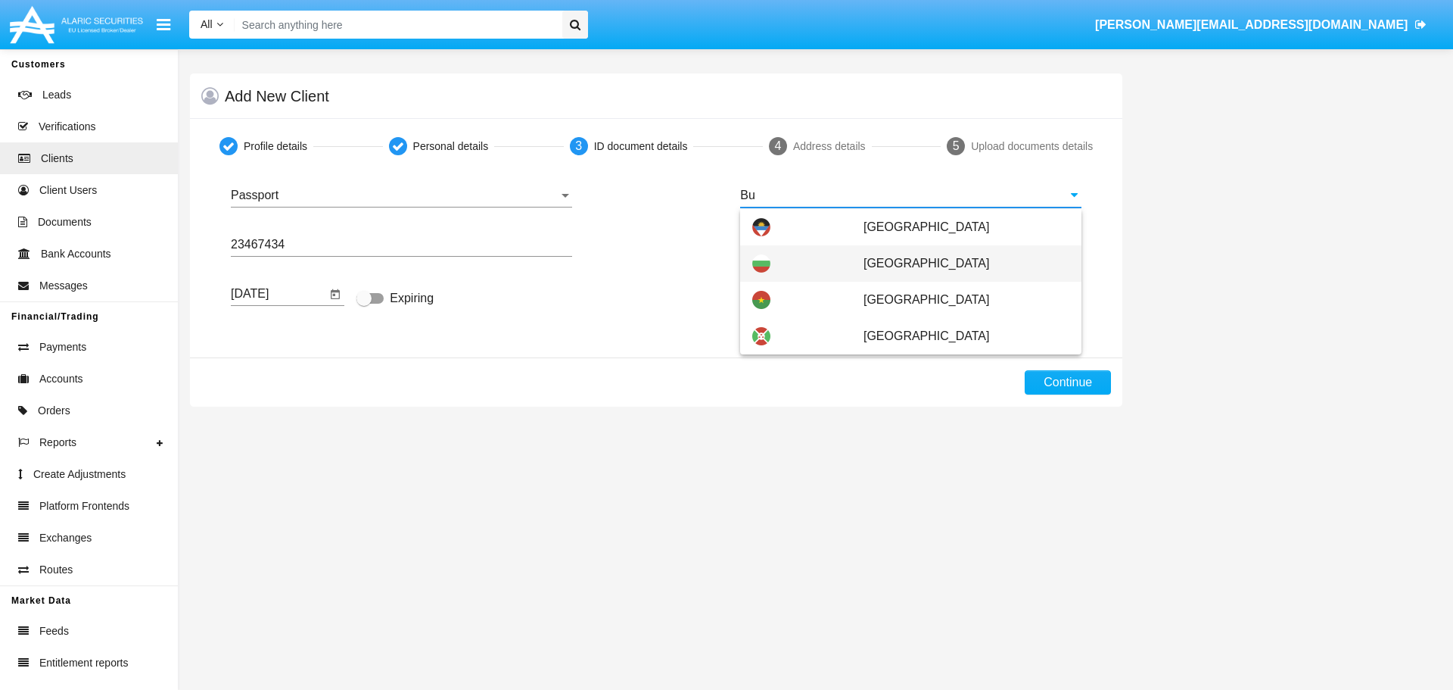
click at [870, 273] on span "[GEOGRAPHIC_DATA]" at bounding box center [967, 263] width 206 height 36
type input "[GEOGRAPHIC_DATA]"
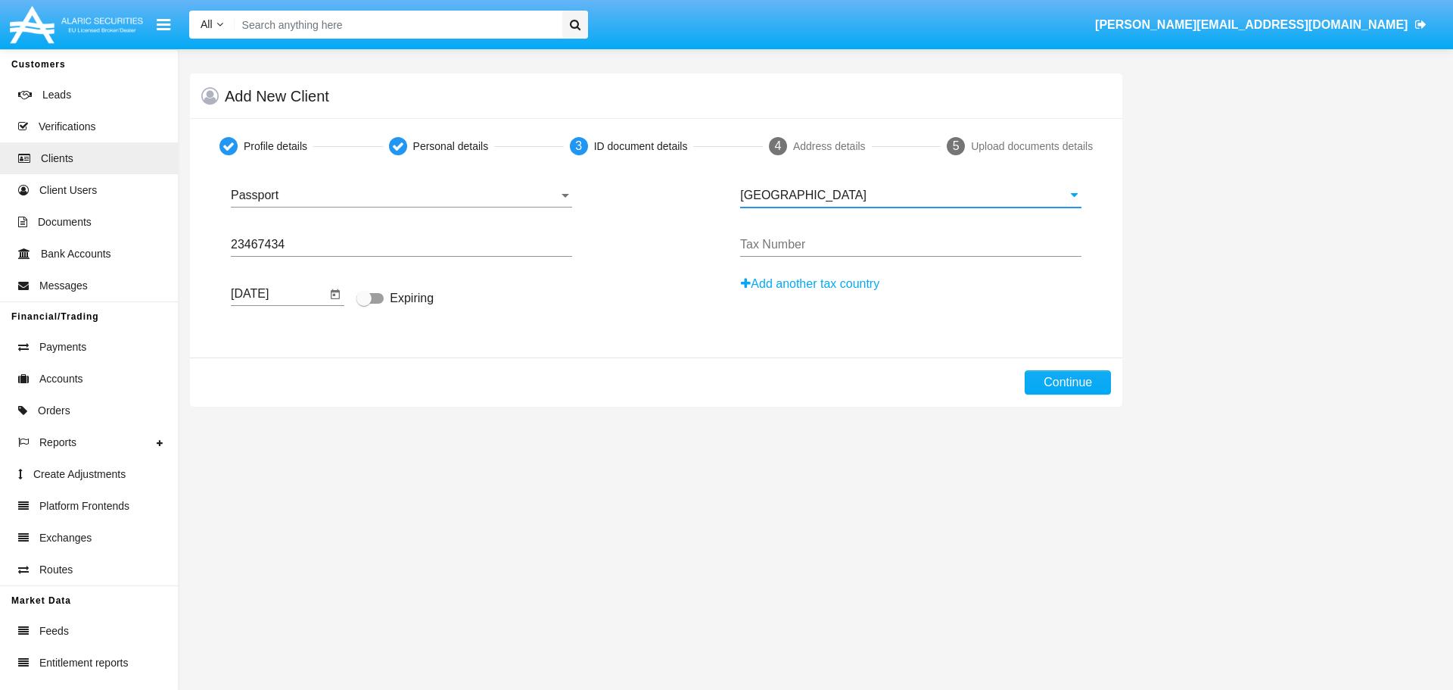
click at [868, 241] on input "Tax Number" at bounding box center [910, 245] width 341 height 14
type input "12345789"
click at [1063, 386] on button "Continue" at bounding box center [1068, 382] width 86 height 24
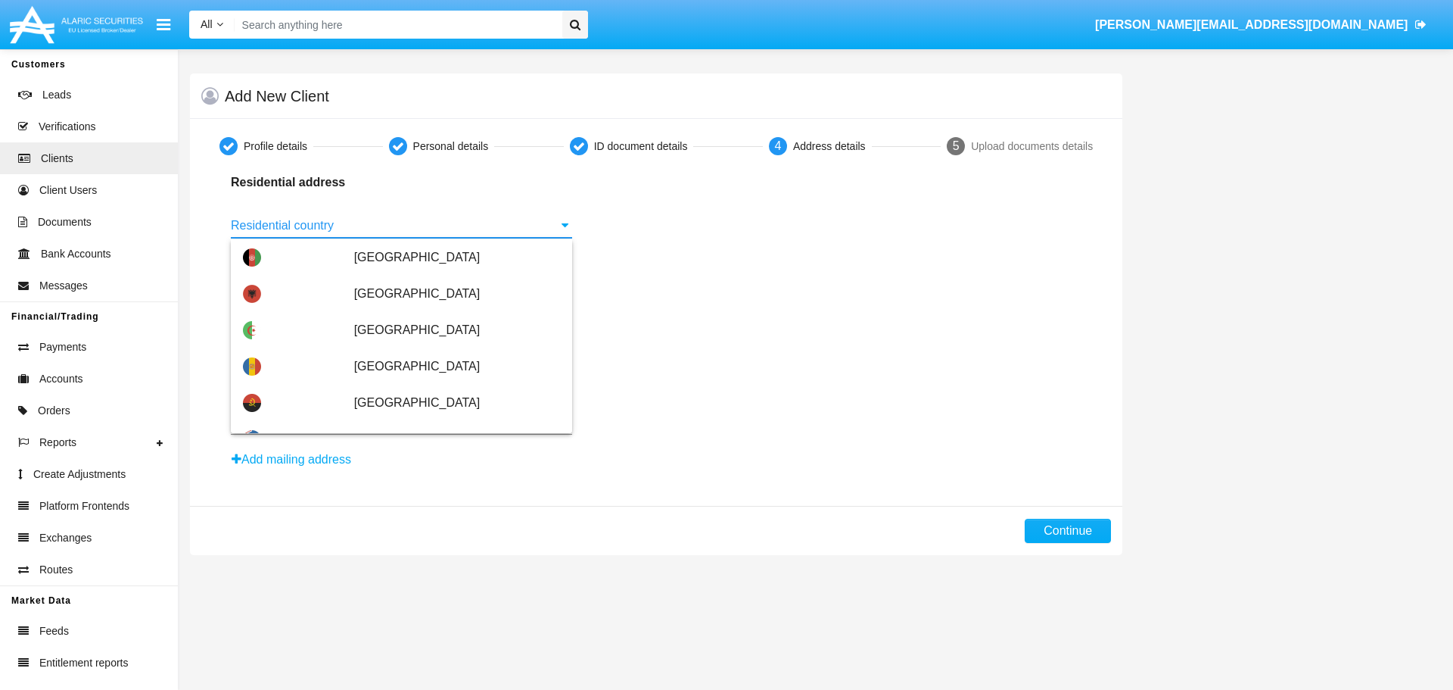
click at [342, 231] on input "Residential country" at bounding box center [401, 226] width 341 height 14
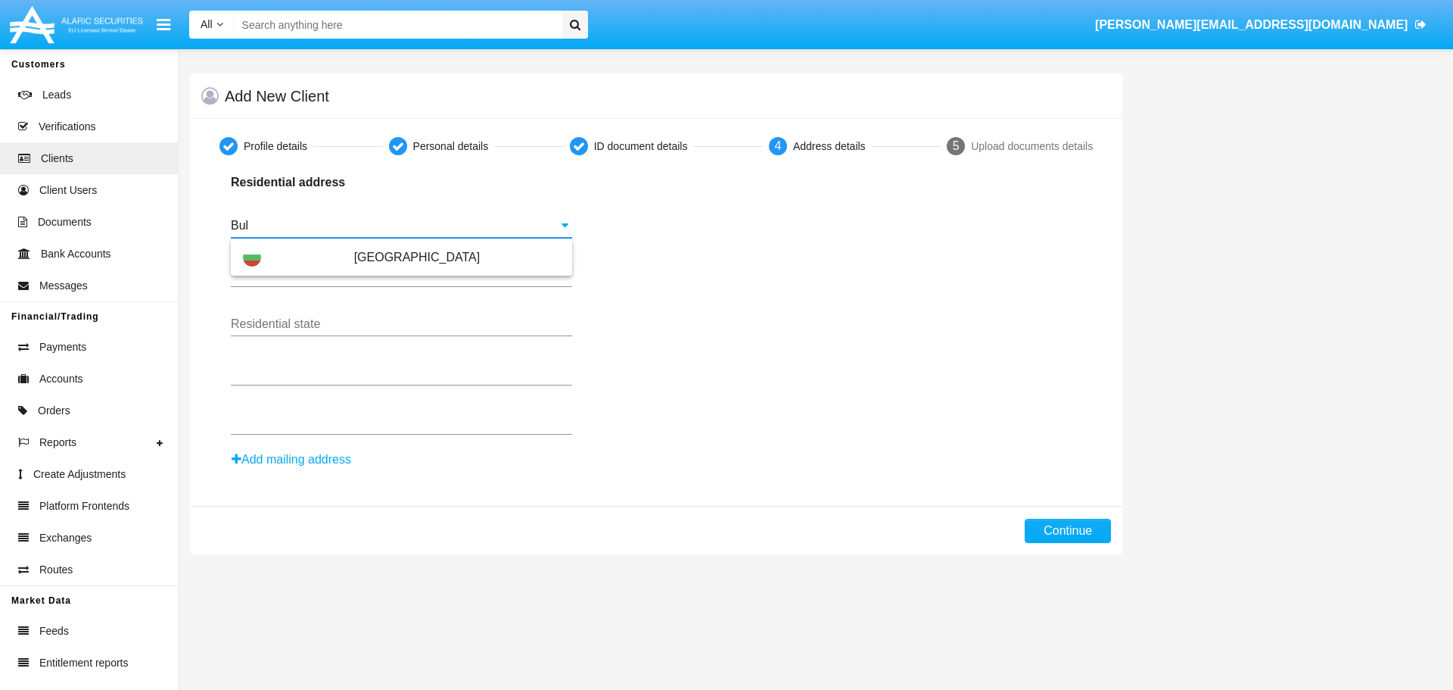
type input "[GEOGRAPHIC_DATA]"
type input "1303"
type input "Странджа"
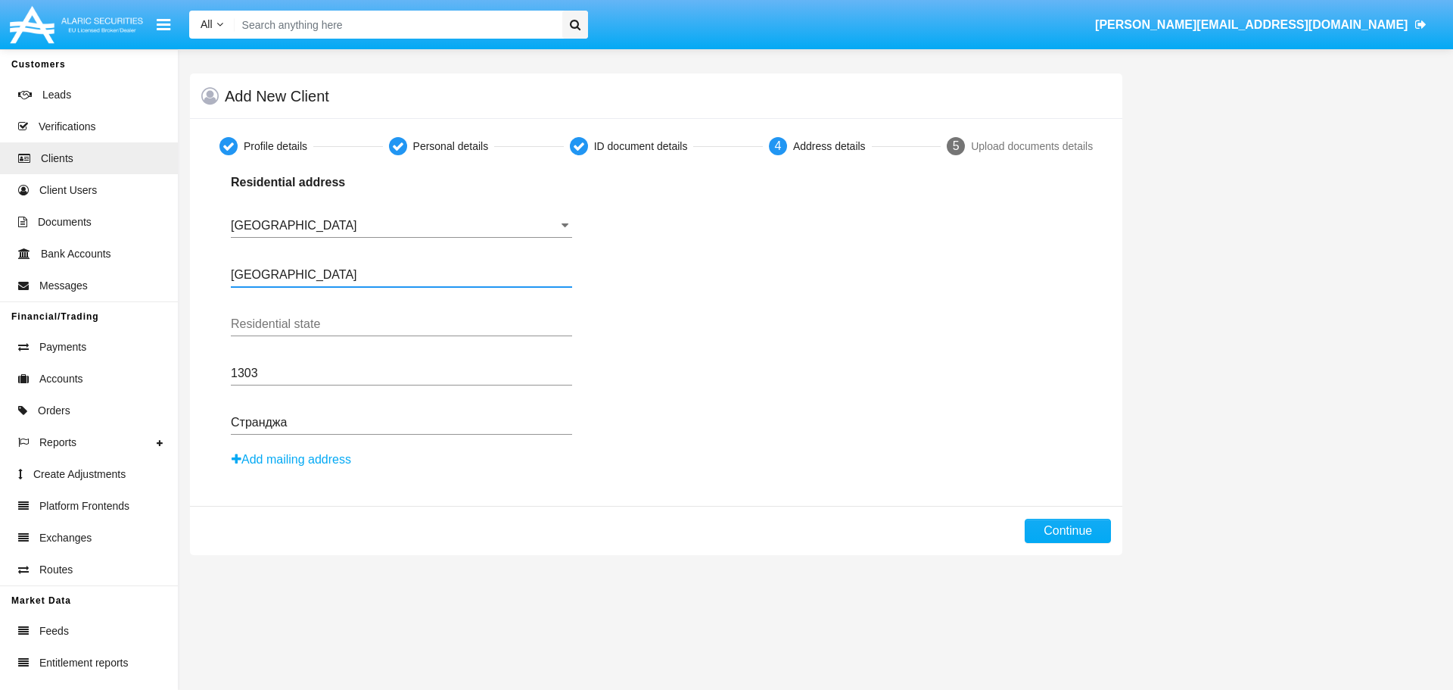
drag, startPoint x: 329, startPoint y: 269, endPoint x: 212, endPoint y: 272, distance: 117.4
click at [212, 272] on div "Passport Document Type [PASSPORT] Document Number [DATE] Expiration Date Expiri…" at bounding box center [656, 330] width 910 height 314
drag, startPoint x: 291, startPoint y: 375, endPoint x: 204, endPoint y: 365, distance: 88.5
click at [204, 365] on div "Passport Document Type [PASSPORT] Document Number [DATE] Expiration Date Expiri…" at bounding box center [656, 330] width 910 height 314
click at [303, 304] on div "Residential state" at bounding box center [401, 319] width 341 height 34
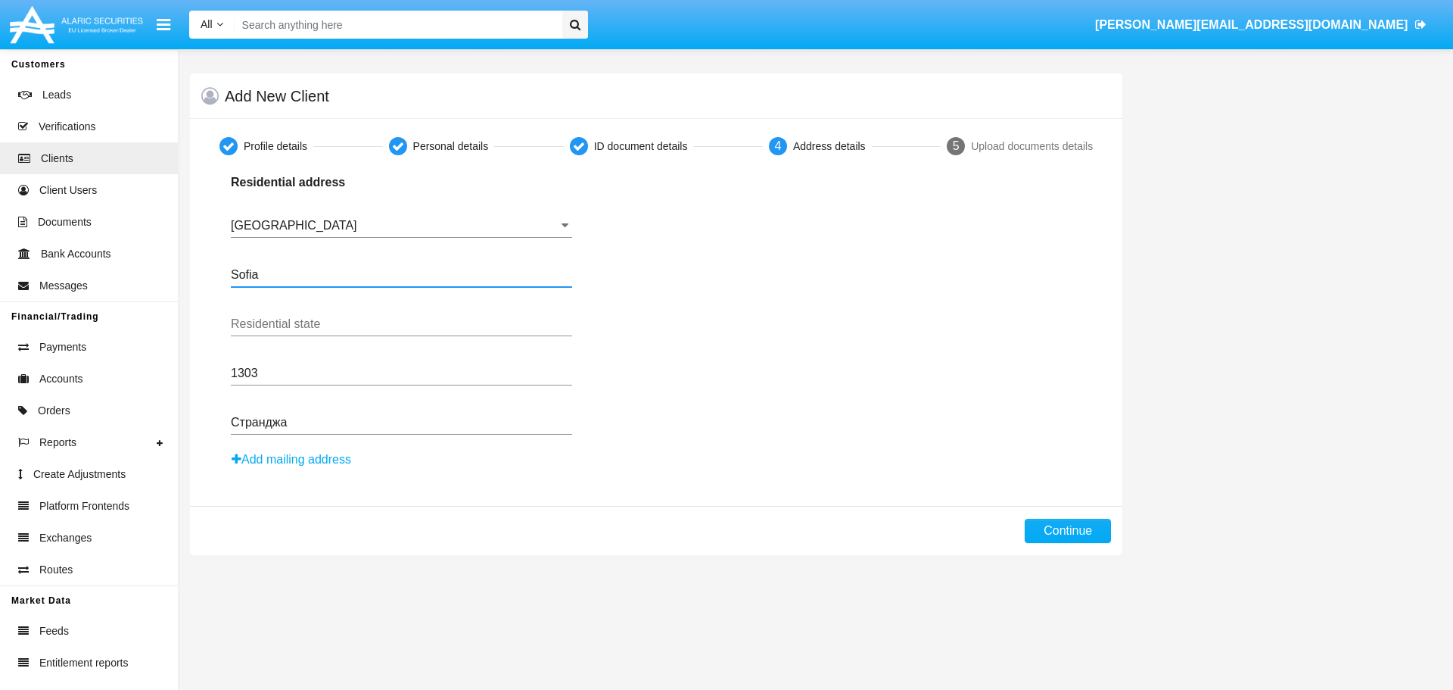
click at [319, 278] on input "Sofia" at bounding box center [401, 275] width 341 height 14
type input "Sofia"
drag, startPoint x: 289, startPoint y: 413, endPoint x: 298, endPoint y: 426, distance: 16.0
click at [290, 416] on div "Странджа Residential address" at bounding box center [401, 417] width 341 height 34
drag, startPoint x: 298, startPoint y: 426, endPoint x: 182, endPoint y: 425, distance: 115.1
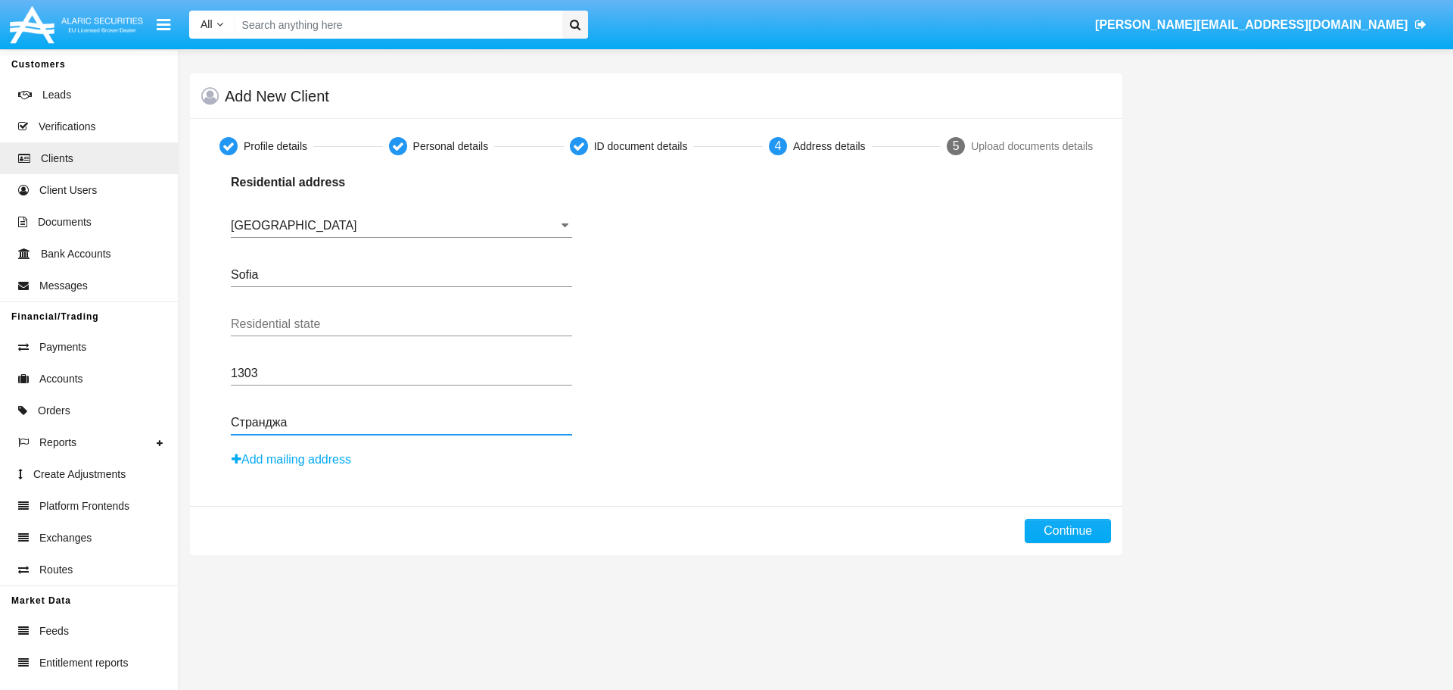
click at [182, 425] on div "Profile details Personal details ID document details 4 Address details 5 Upload…" at bounding box center [656, 337] width 955 height 436
type input "[STREET_ADDRESS]"
click at [1073, 532] on button "Continue" at bounding box center [1068, 531] width 86 height 24
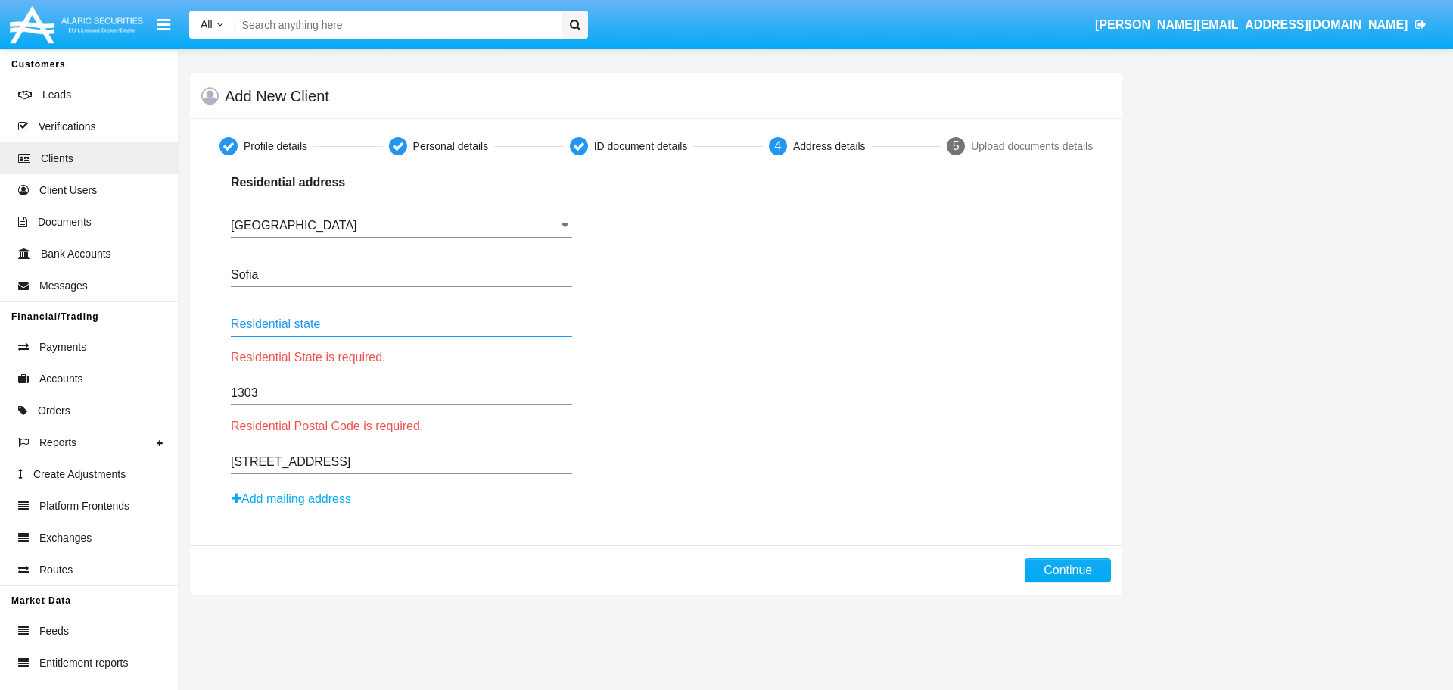
click at [356, 329] on input "Residential state" at bounding box center [401, 324] width 341 height 14
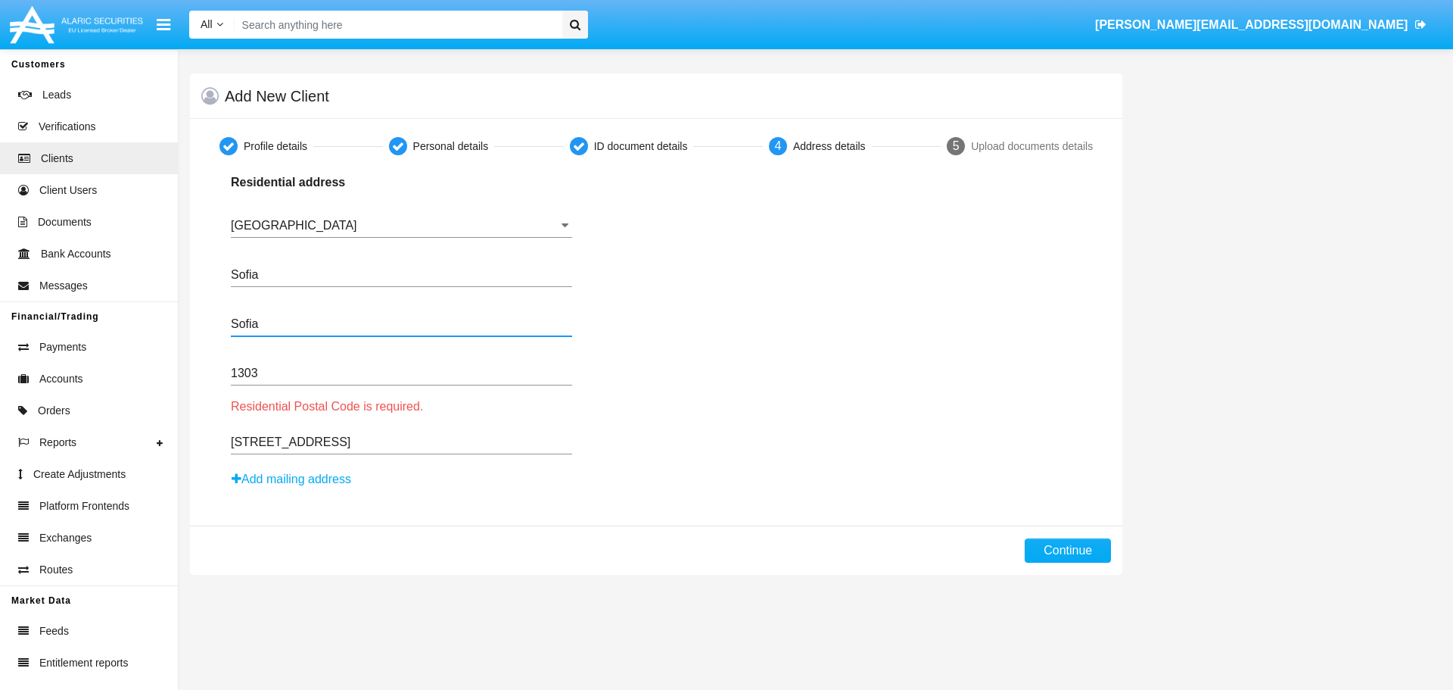
type input "Sofia"
click at [332, 371] on input "1303" at bounding box center [401, 373] width 341 height 14
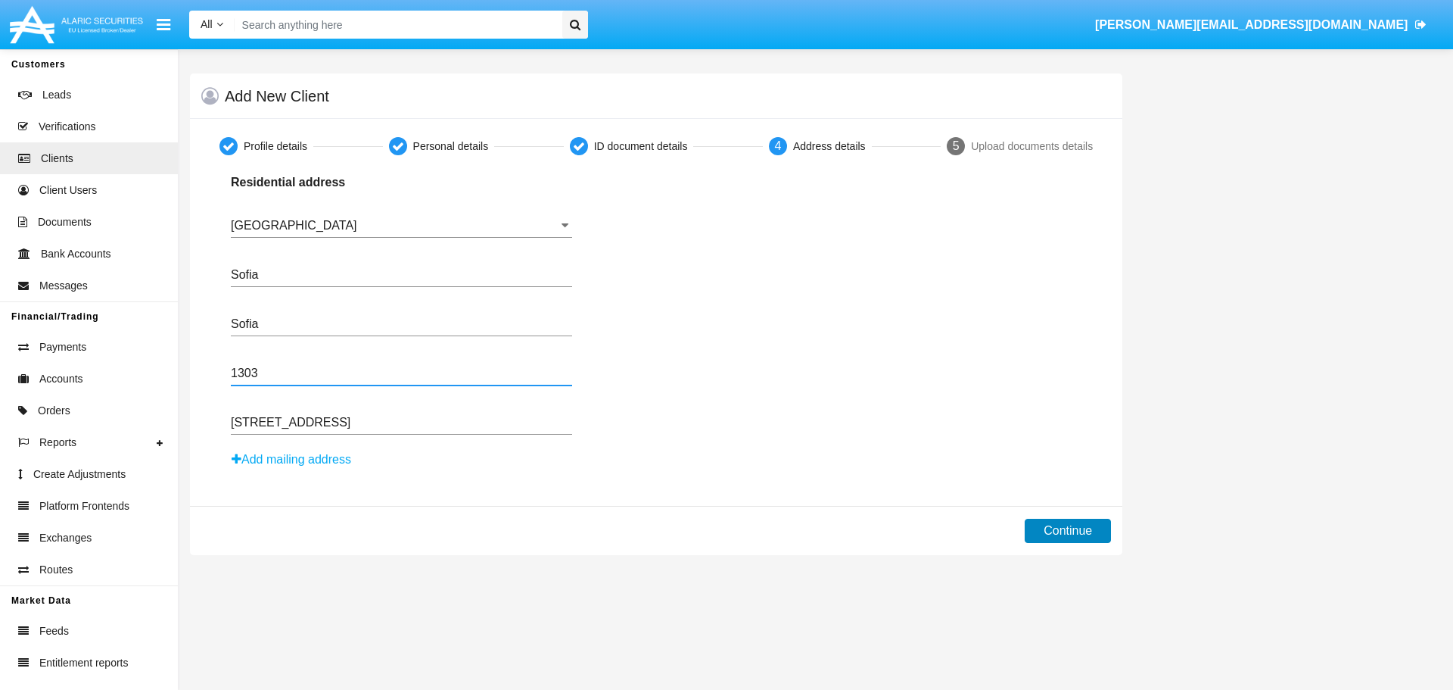
click at [1073, 533] on button "Continue" at bounding box center [1068, 531] width 86 height 24
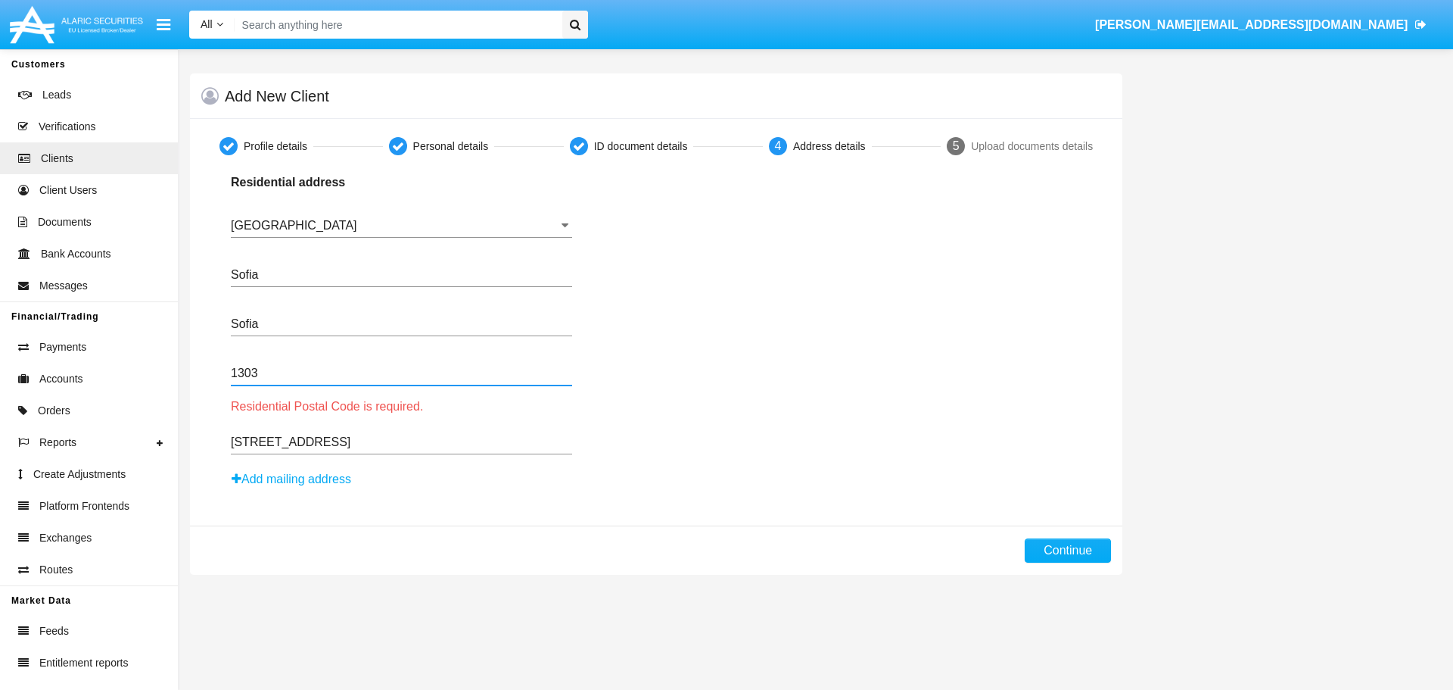
click at [279, 369] on input "1303" at bounding box center [401, 373] width 341 height 14
type input "1"
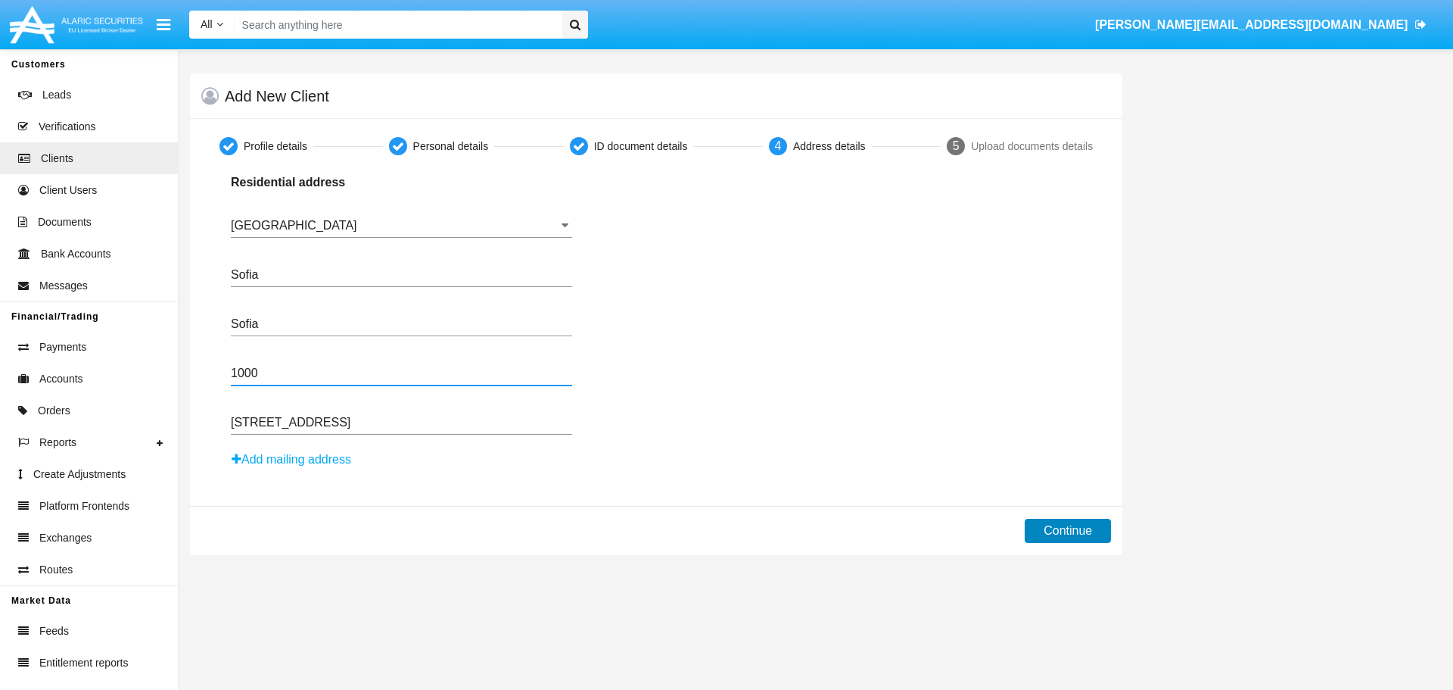
type input "1000"
click at [1061, 534] on button "Continue" at bounding box center [1068, 531] width 86 height 24
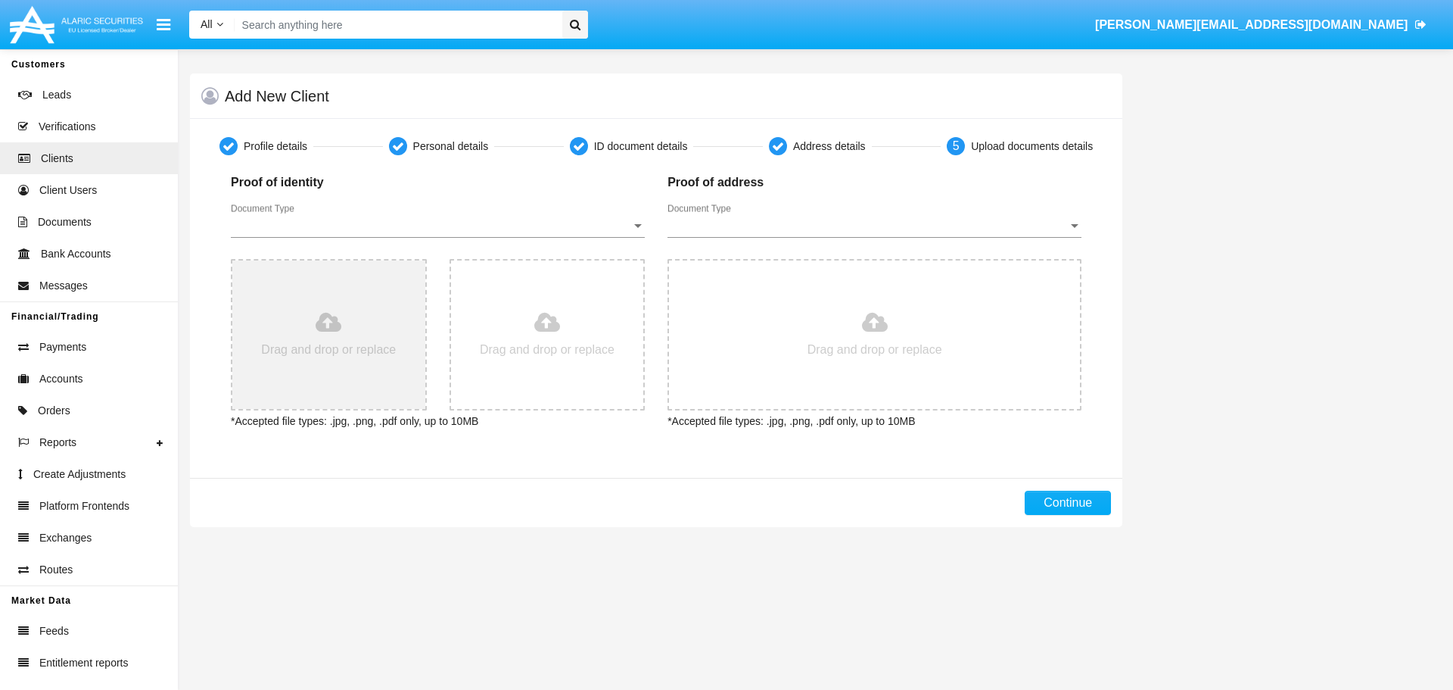
click at [319, 317] on input "file" at bounding box center [328, 334] width 193 height 148
type input "C:\fakepath\2_5391018498690417045.pdf"
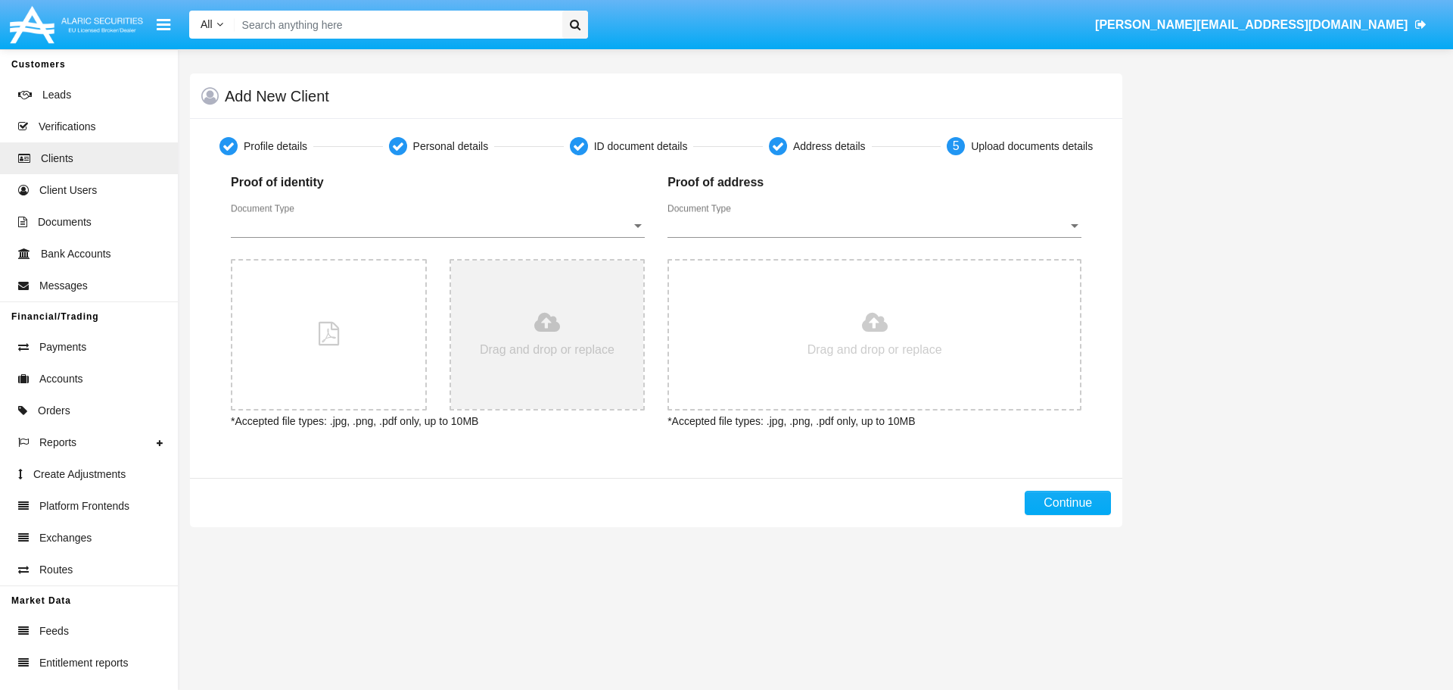
click at [552, 335] on input "file" at bounding box center [547, 334] width 193 height 148
type input "C:\fakepath\4f65b0307b0d47be82596bc88f8c4032.jpg"
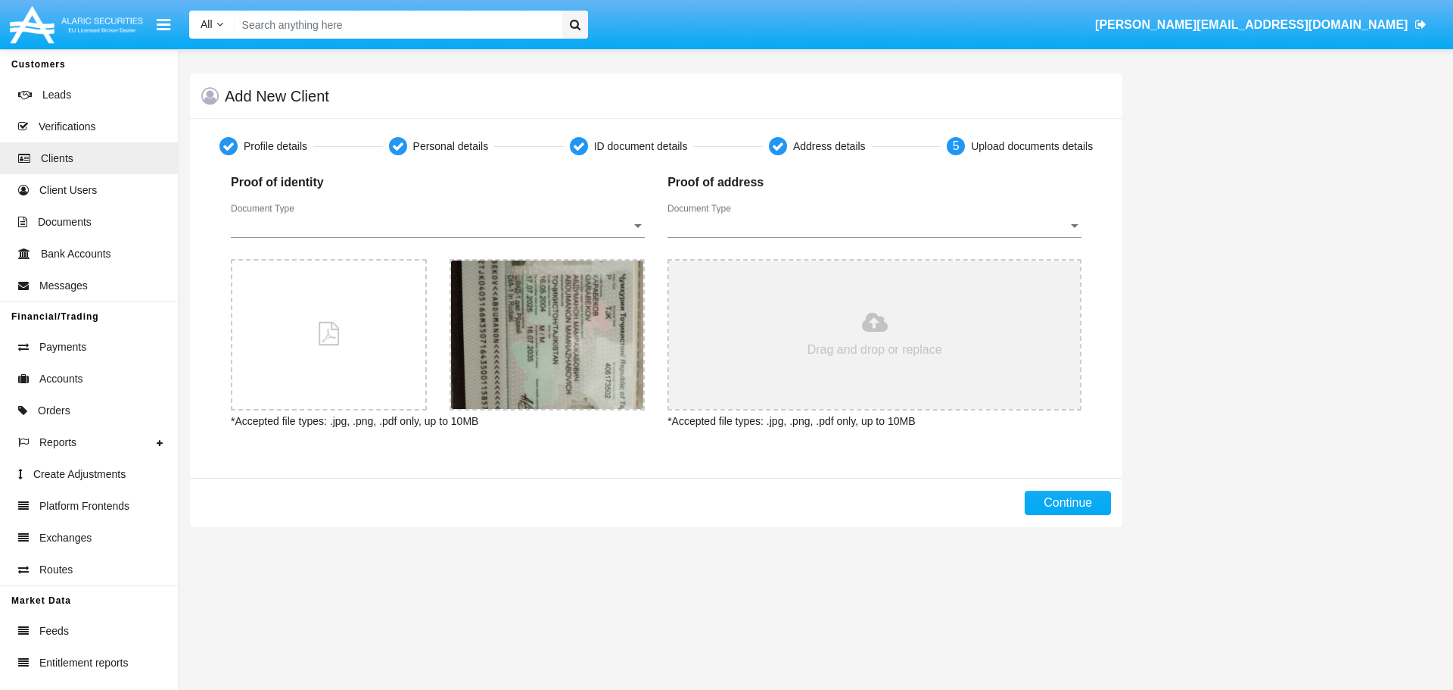
click at [838, 334] on input "file" at bounding box center [874, 334] width 411 height 148
type input "C:\fakepath\1000015946.jpg"
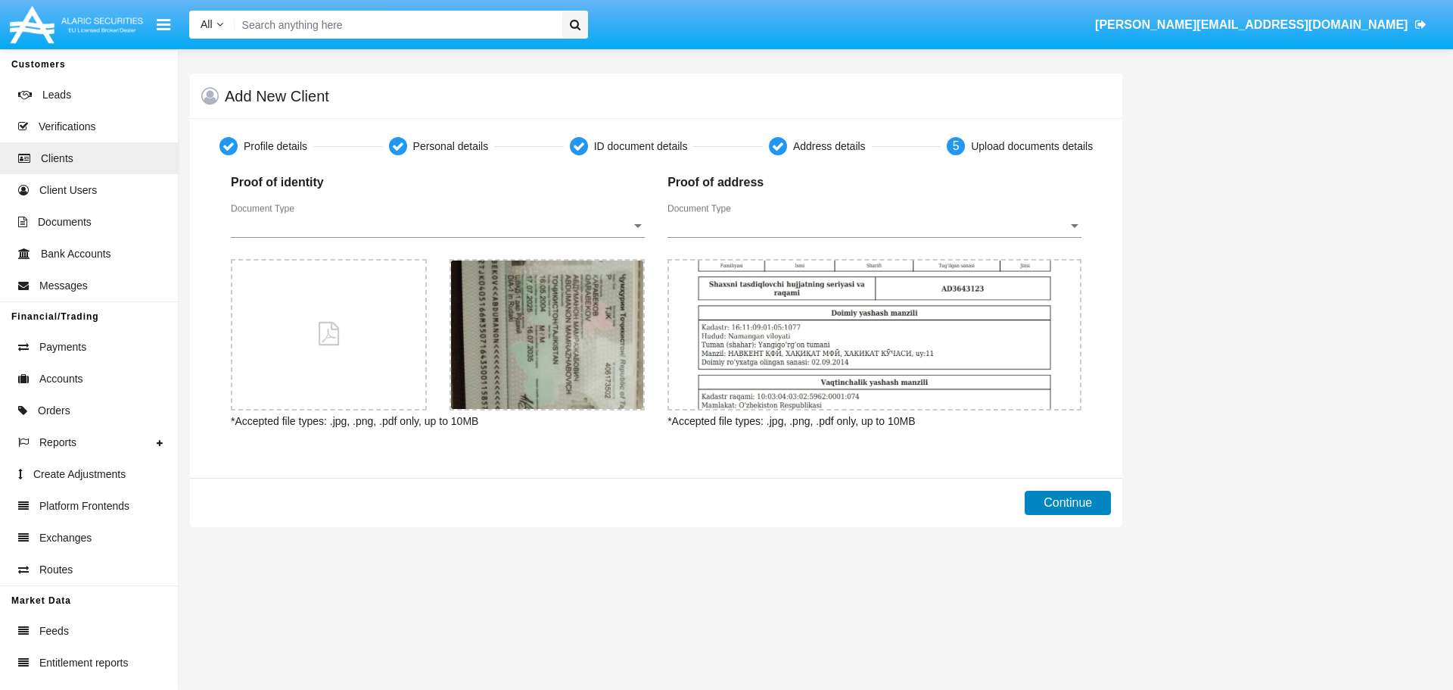
click at [1052, 504] on button "Continue" at bounding box center [1068, 503] width 86 height 24
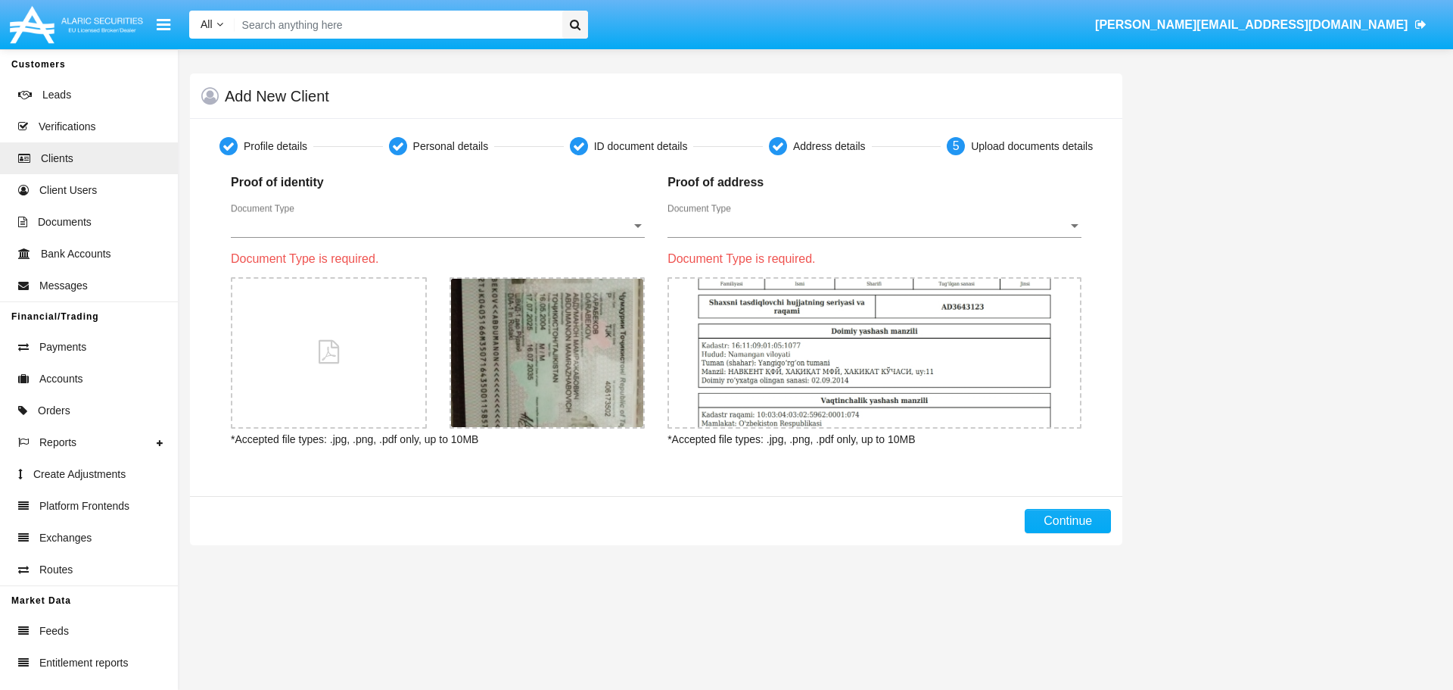
click at [494, 226] on span "Document Type" at bounding box center [431, 226] width 400 height 14
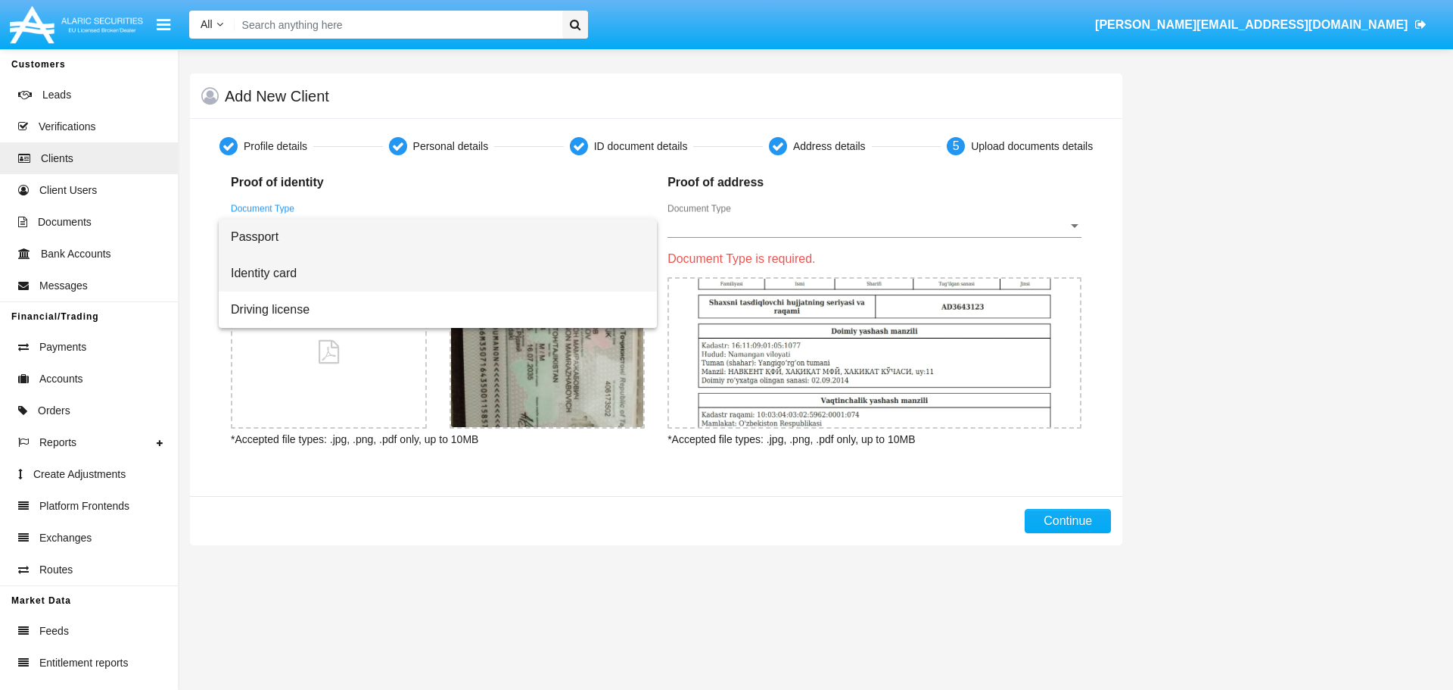
click at [425, 271] on span "Identity card" at bounding box center [438, 273] width 414 height 36
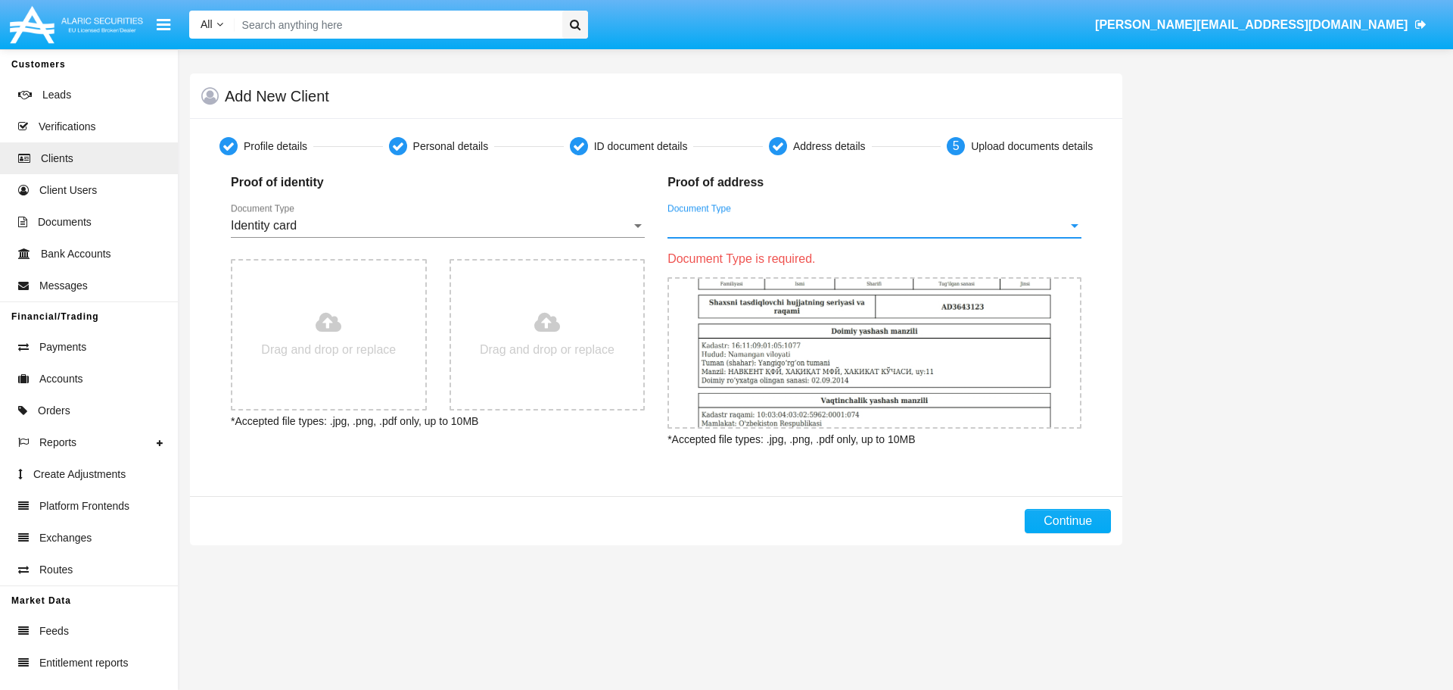
click at [818, 224] on span "Document Type" at bounding box center [868, 226] width 400 height 14
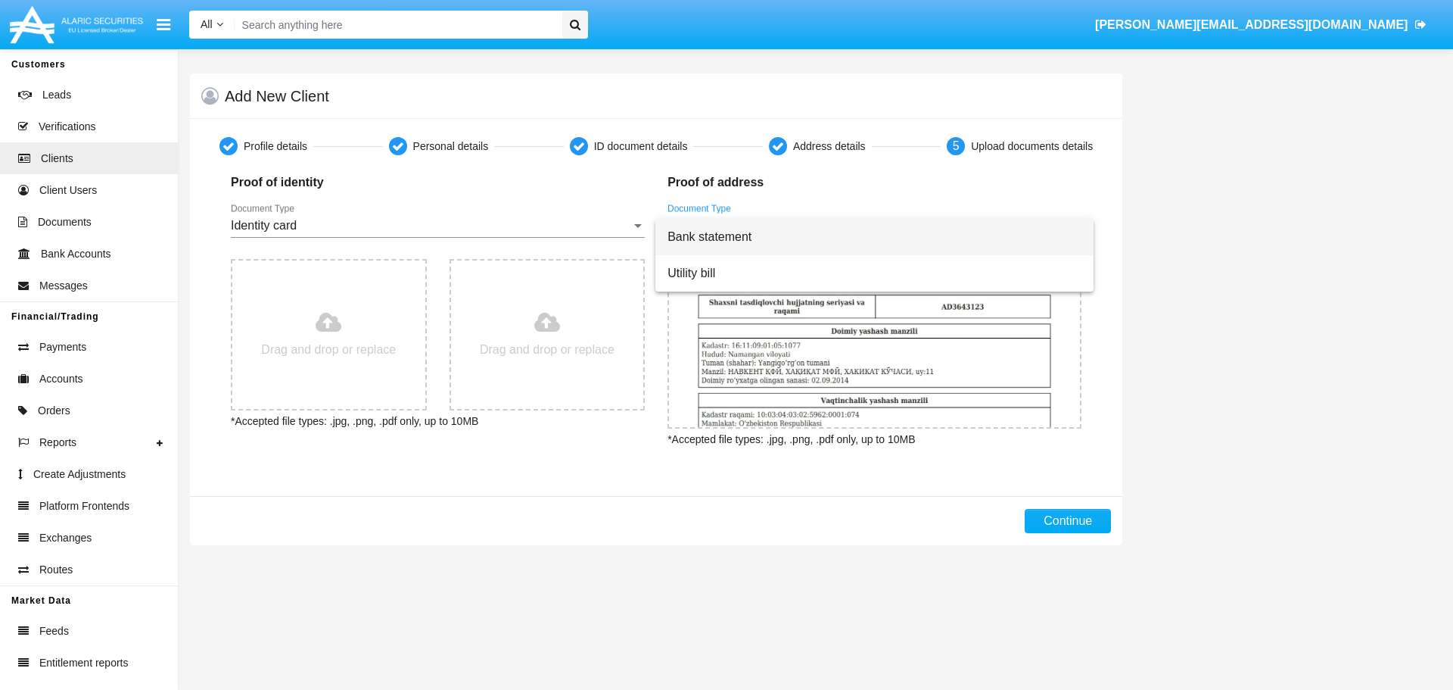
click at [818, 237] on span "Bank statement" at bounding box center [875, 237] width 414 height 36
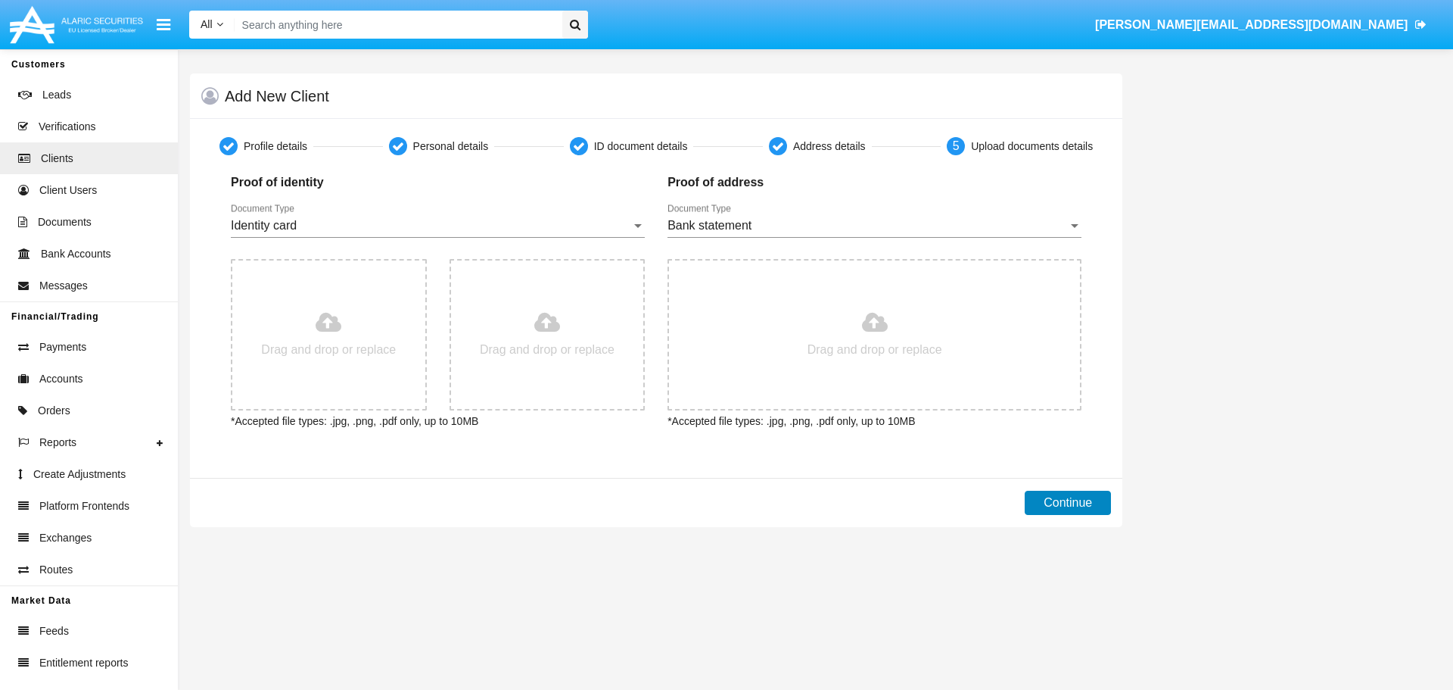
click at [1049, 501] on button "Continue" at bounding box center [1068, 503] width 86 height 24
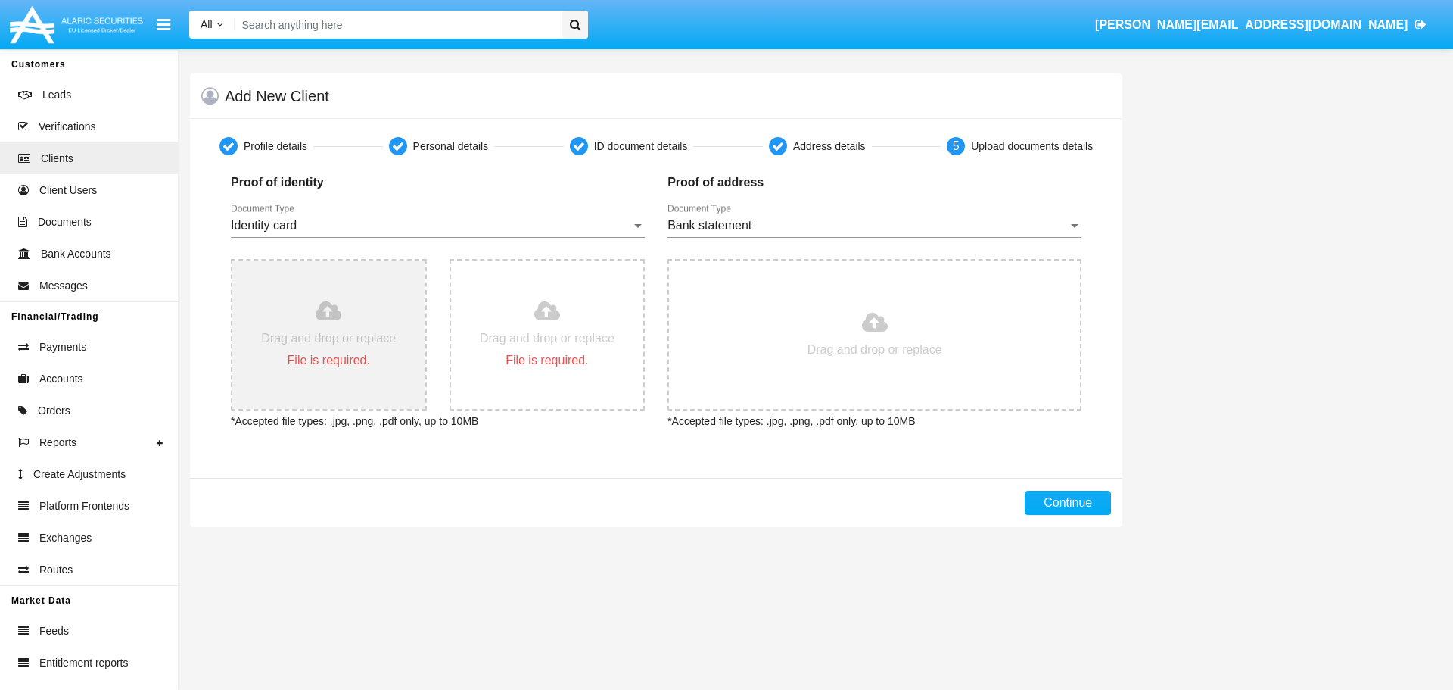
click at [353, 356] on input "file" at bounding box center [328, 334] width 193 height 148
type input "C:\fakepath\4f65b0307b0d47be82596bc88f8c4032.jpg"
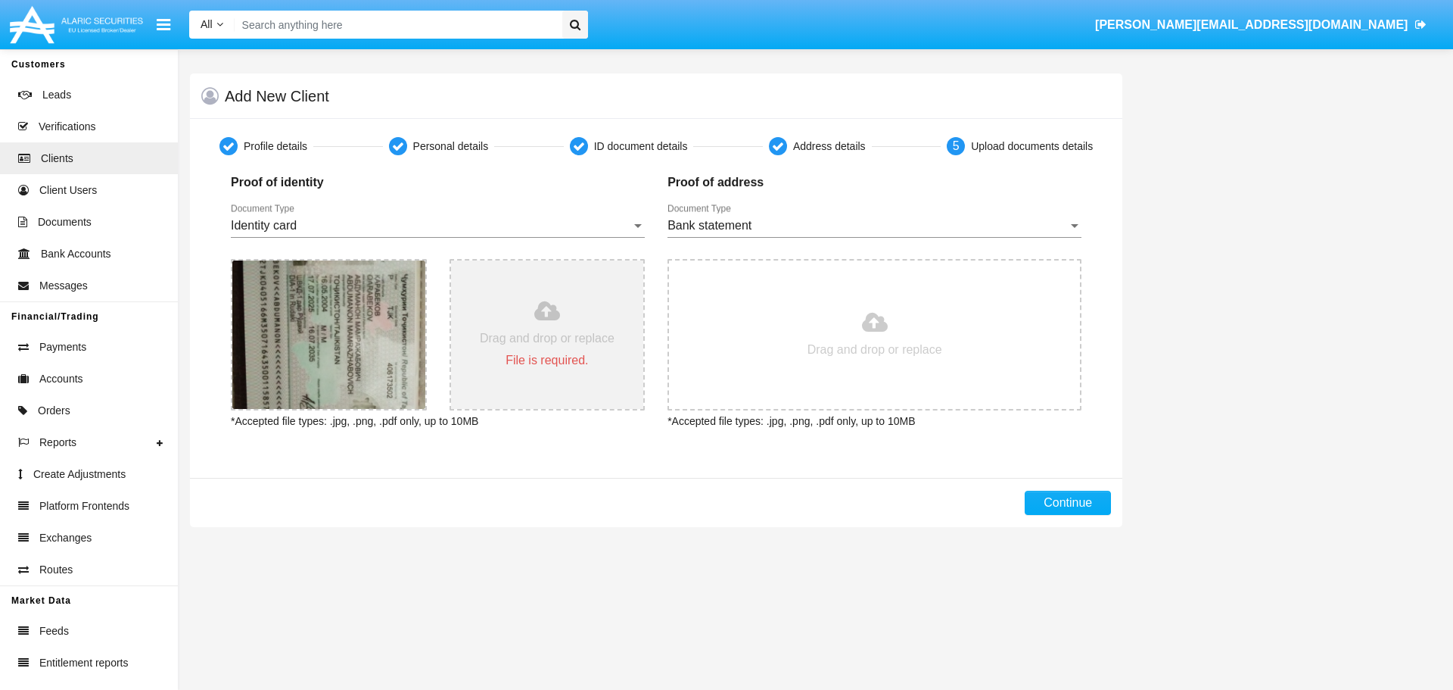
click at [547, 322] on input "file" at bounding box center [547, 334] width 193 height 148
type input "C:\fakepath\9bb3bdfeba30413bb3762df415c150d9.jpg"
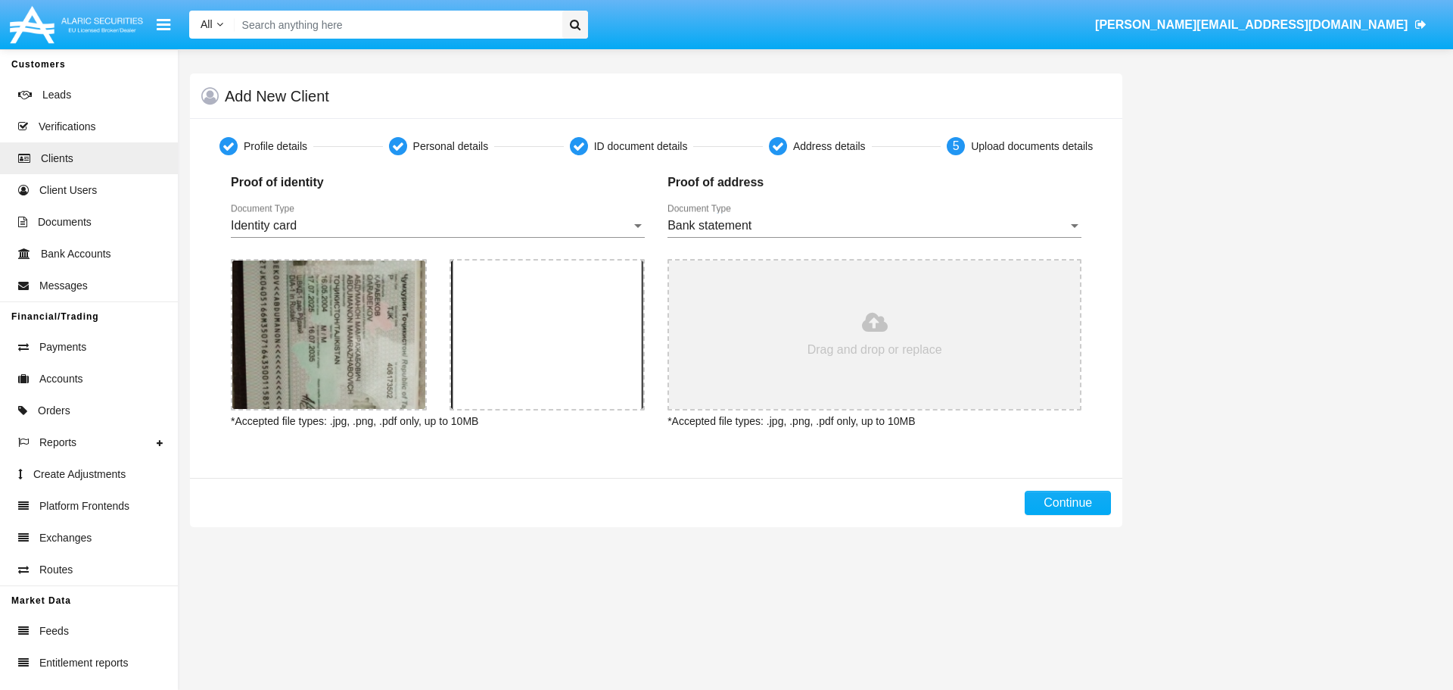
click at [883, 354] on input "file" at bounding box center [874, 334] width 411 height 148
type input "C:\fakepath\5403399e-39dd-4aa4-a57d-6f904ad26130.pdf"
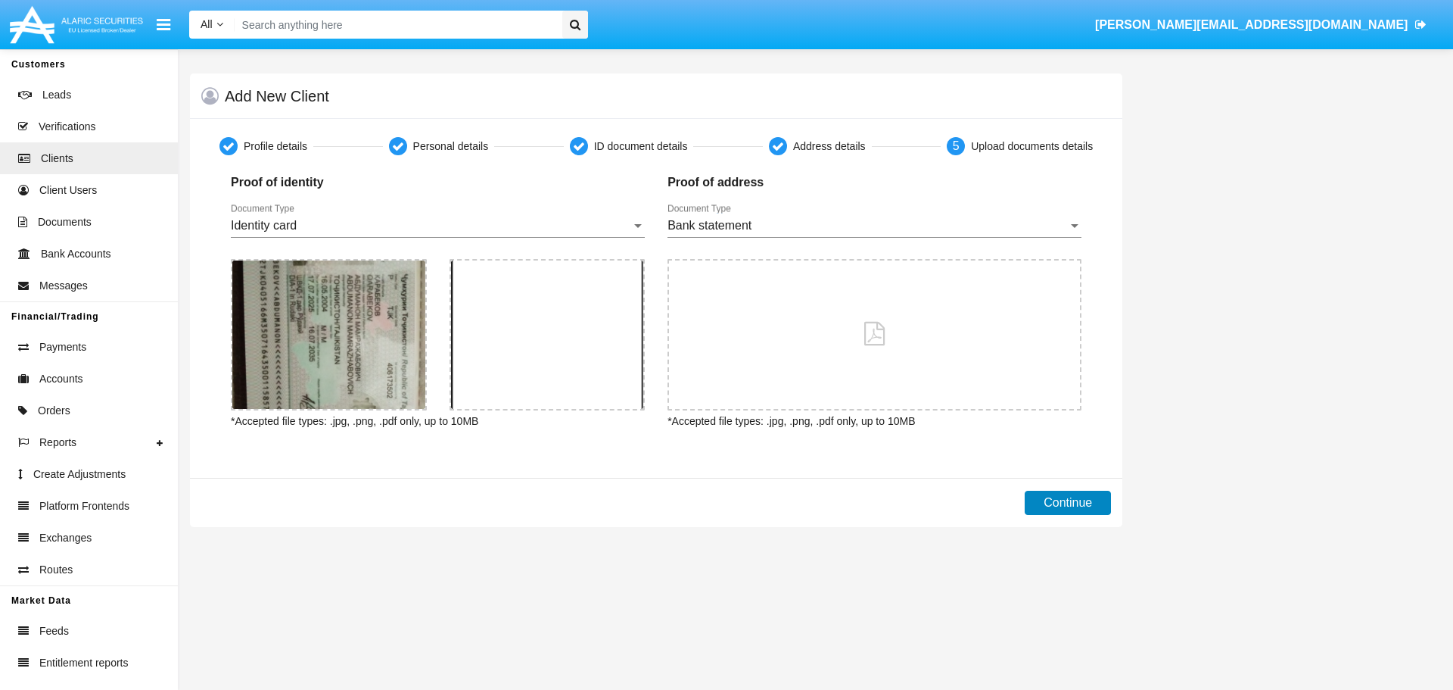
click at [1048, 503] on button "Continue" at bounding box center [1068, 503] width 86 height 24
click at [1070, 505] on button "Continue" at bounding box center [1068, 503] width 86 height 24
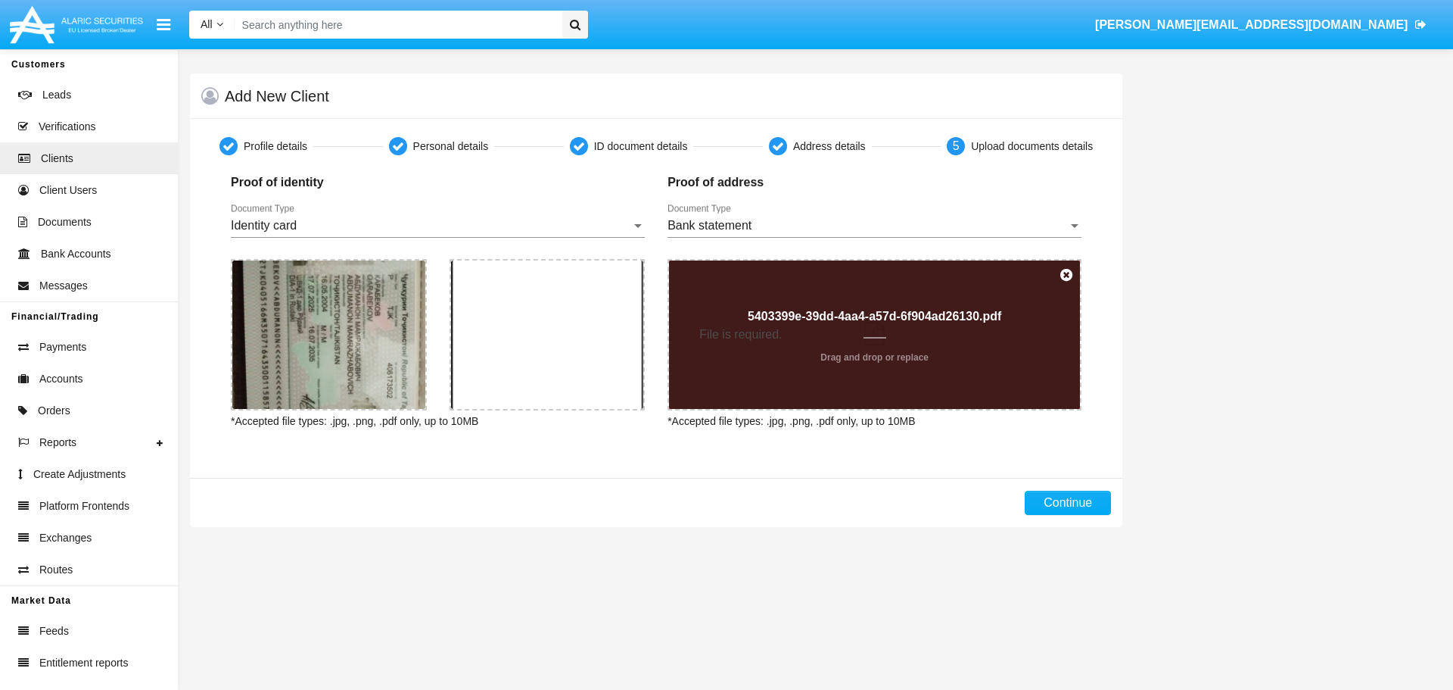
click at [808, 357] on input "file" at bounding box center [874, 334] width 411 height 148
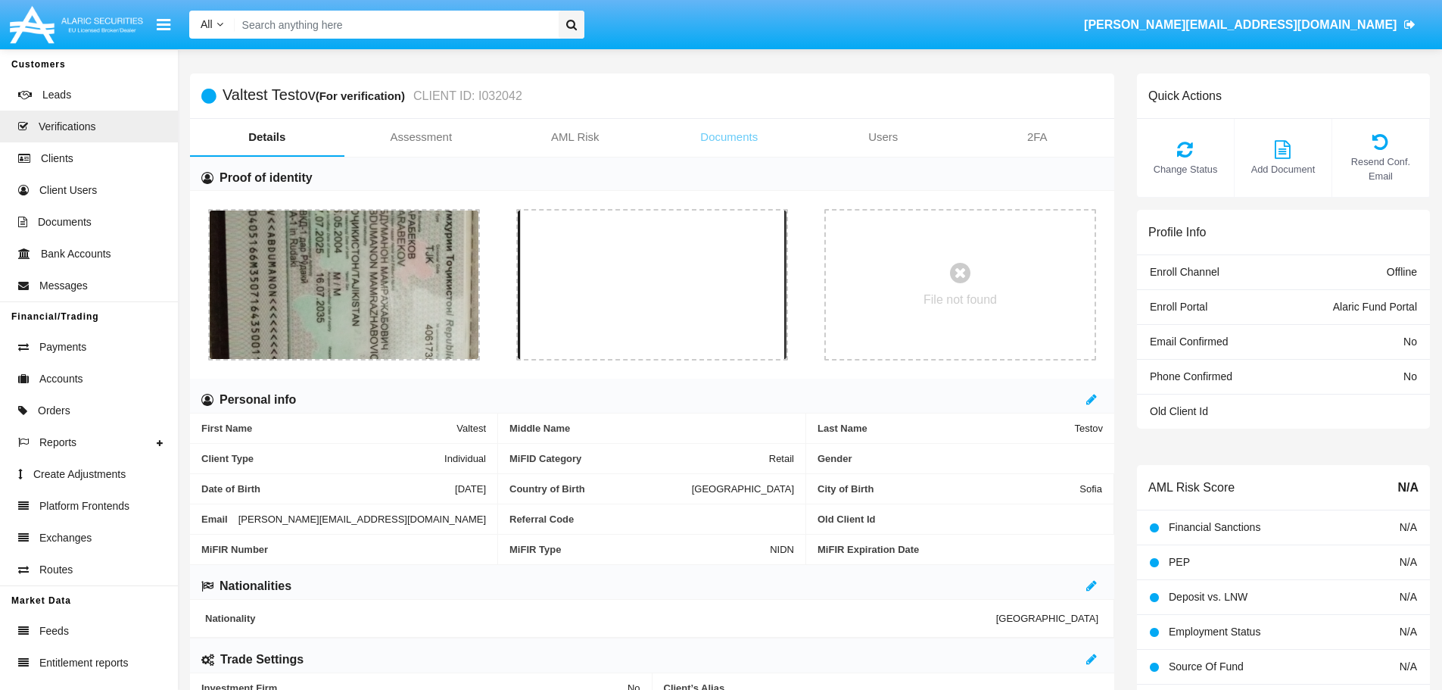
click at [726, 133] on link "Documents" at bounding box center [730, 137] width 154 height 36
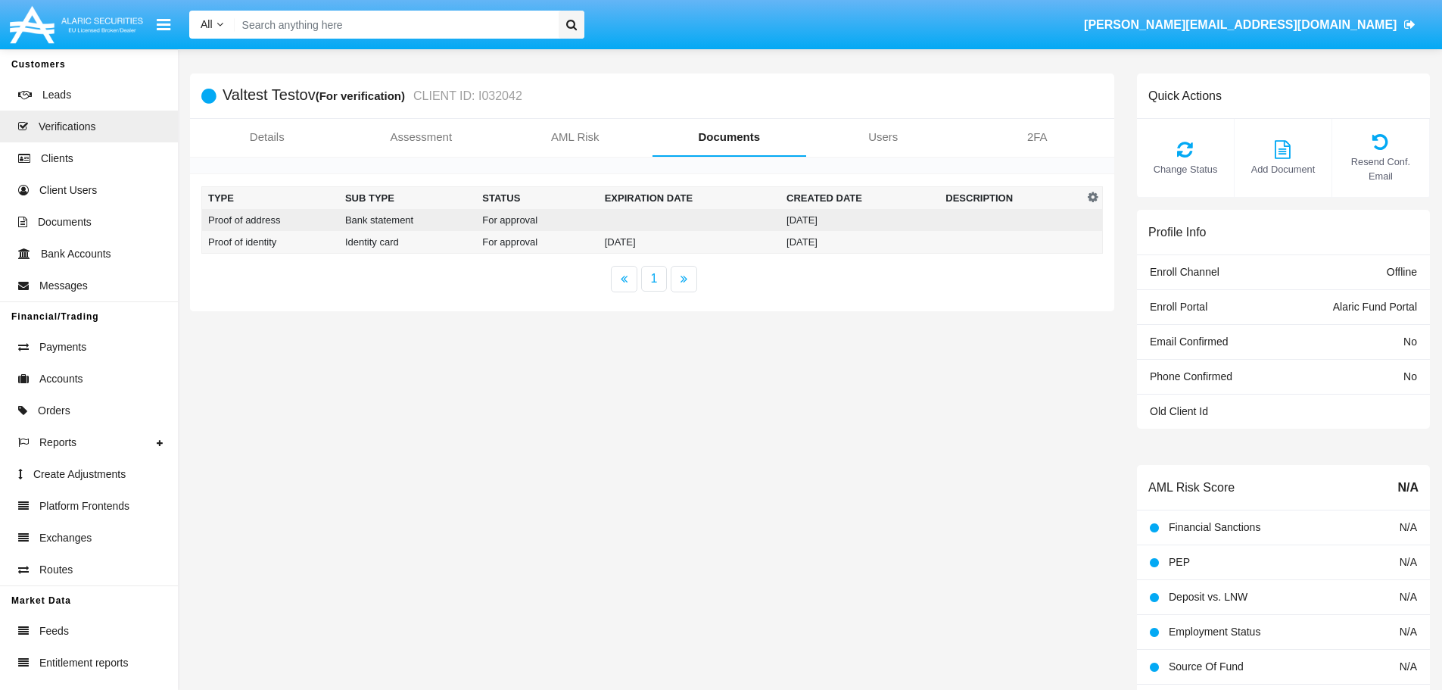
click at [370, 224] on td "Bank statement" at bounding box center [407, 220] width 137 height 22
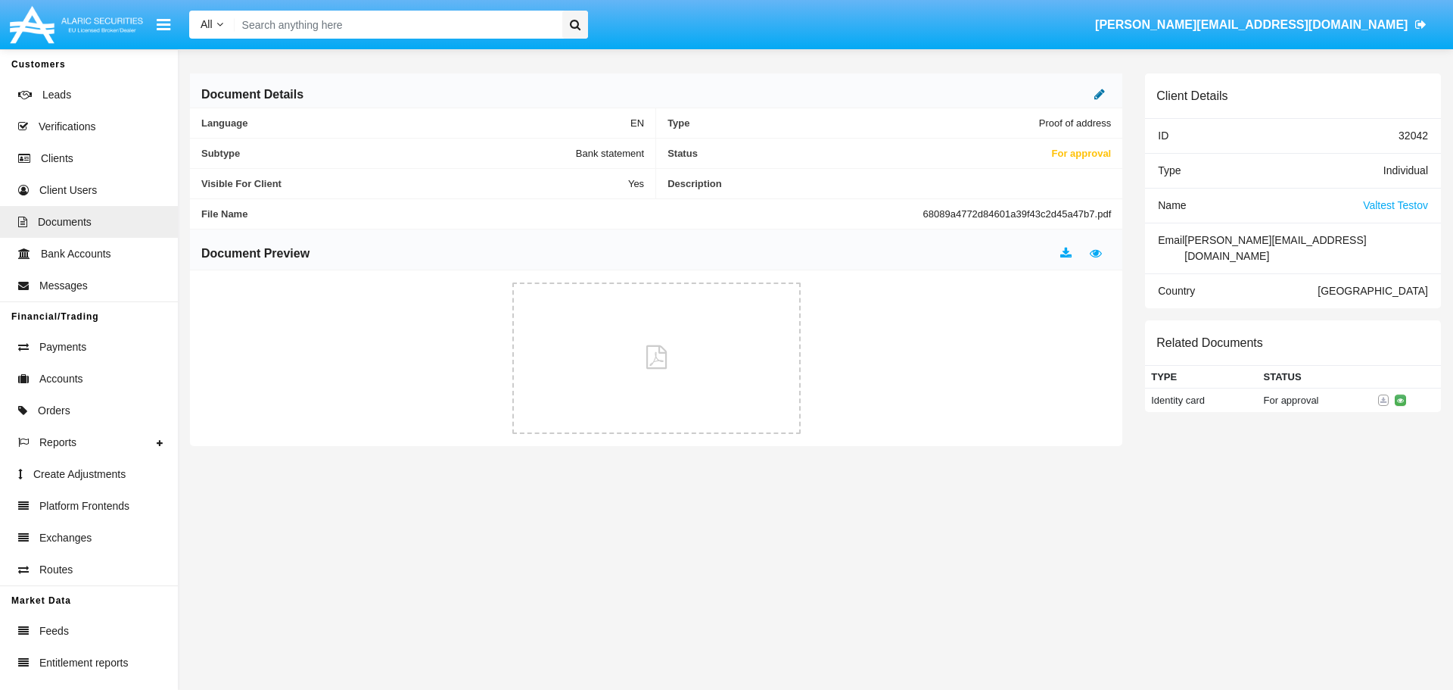
click at [1100, 94] on icon at bounding box center [1100, 94] width 11 height 12
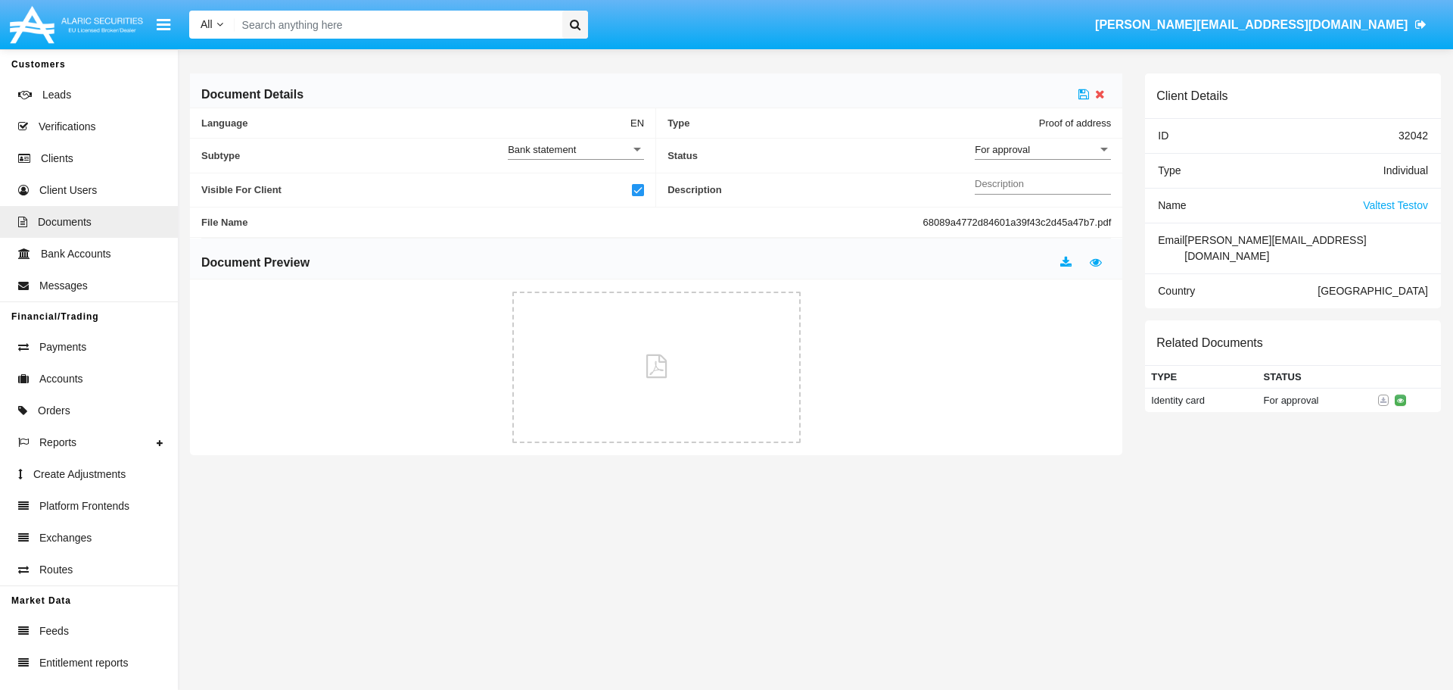
click at [1038, 145] on div "For approval" at bounding box center [1036, 149] width 123 height 13
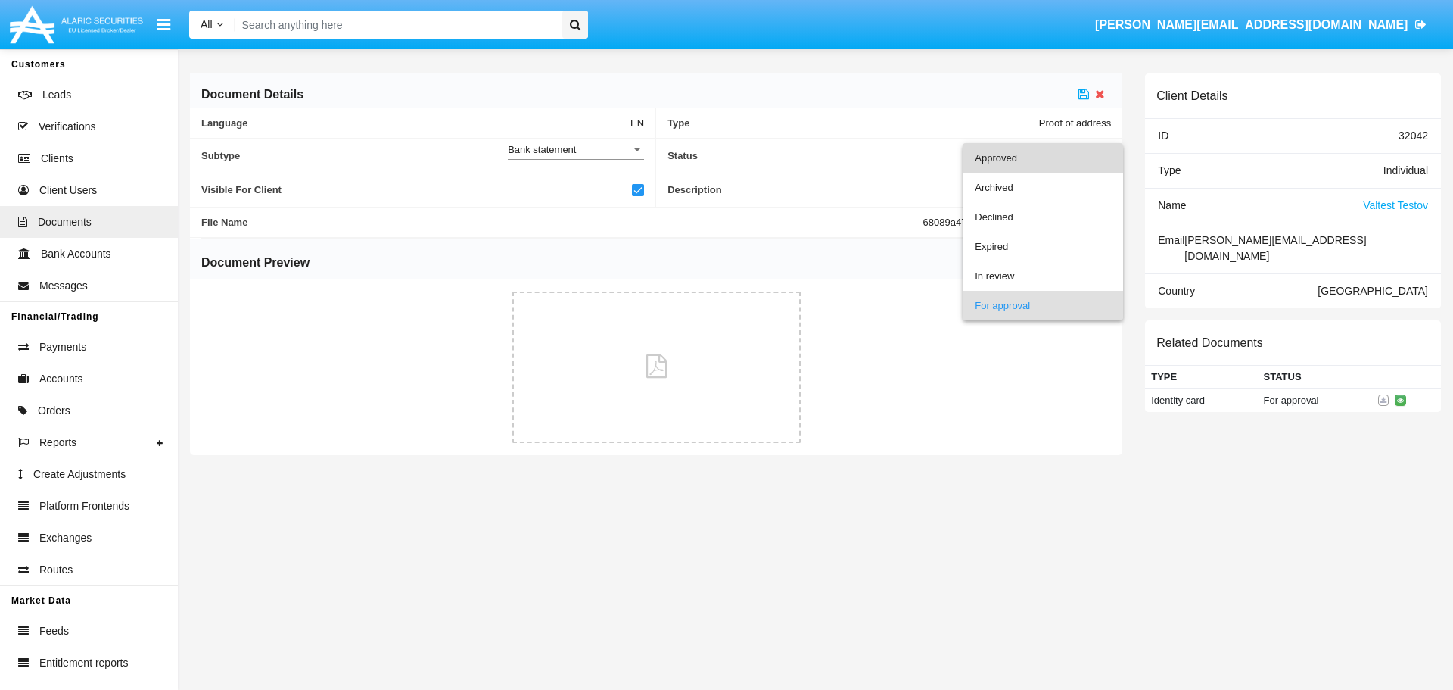
click at [1036, 158] on span "Approved" at bounding box center [1043, 158] width 136 height 30
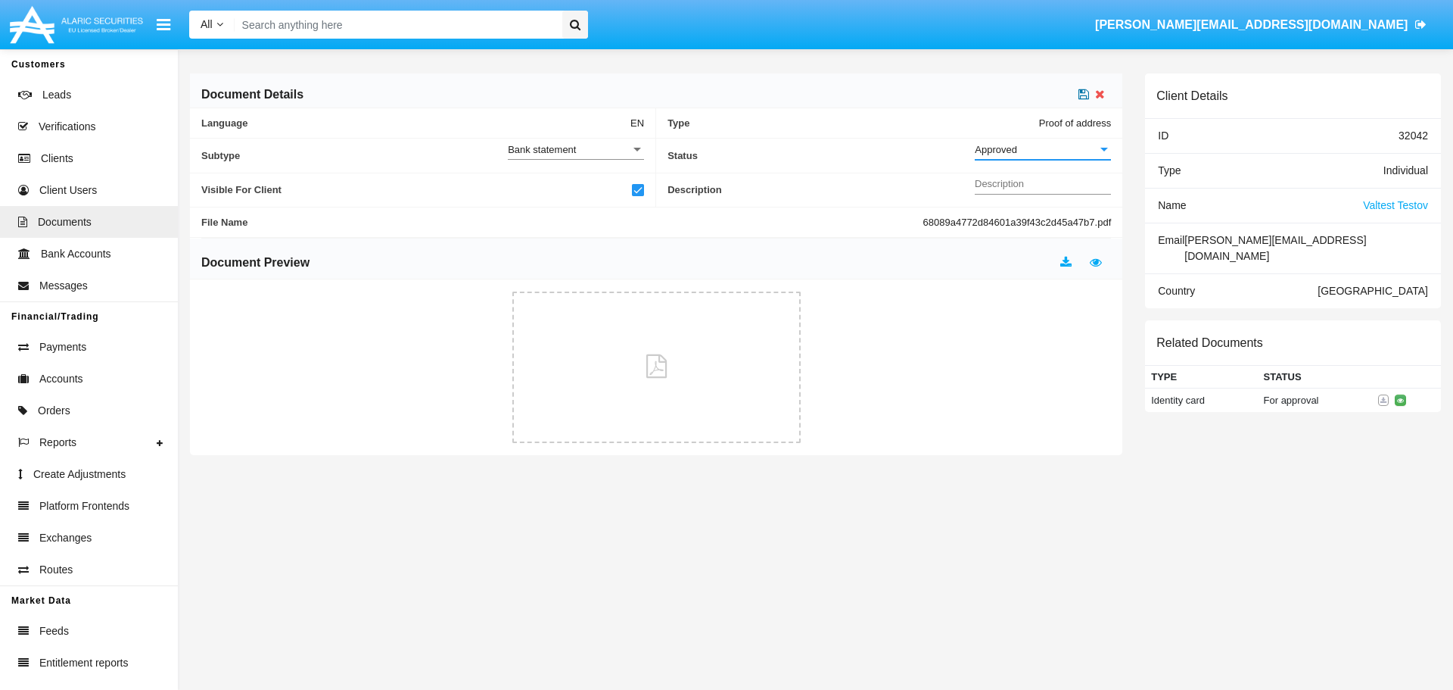
click at [1083, 99] on icon at bounding box center [1084, 94] width 11 height 12
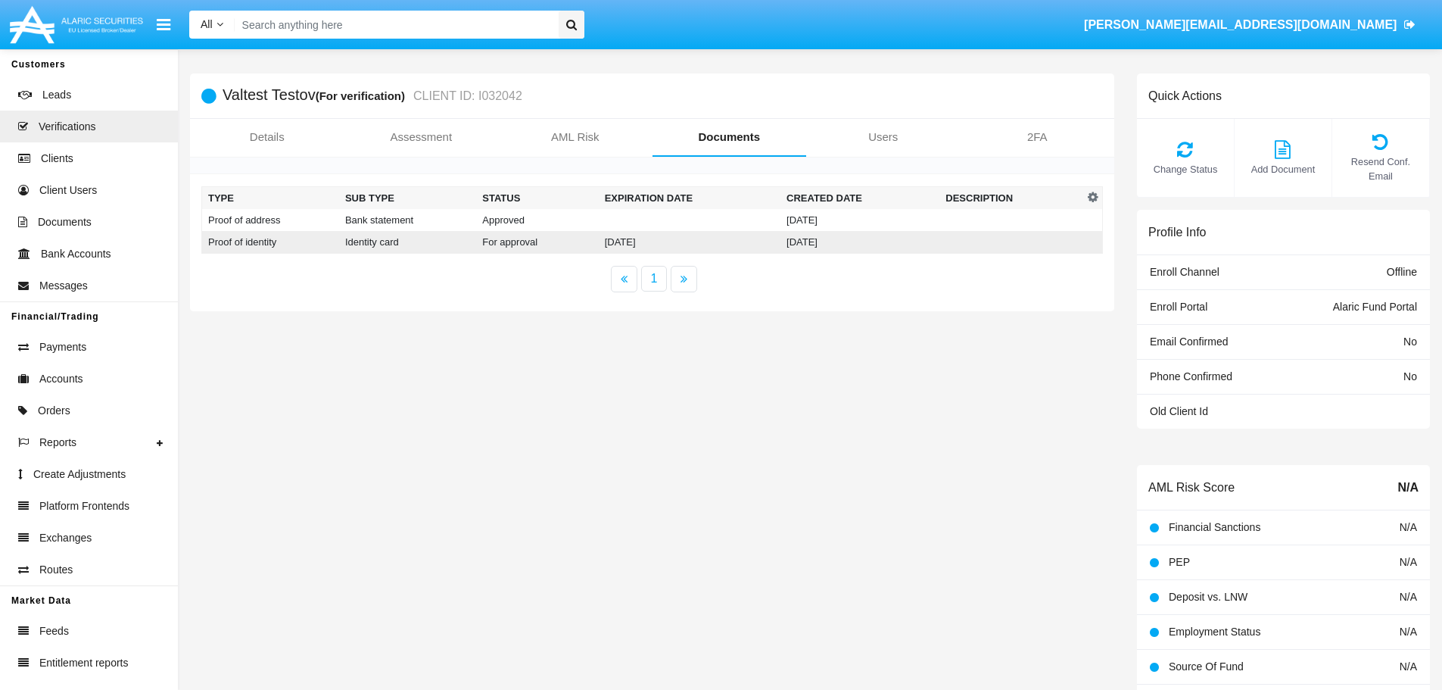
click at [519, 244] on td "For approval" at bounding box center [537, 242] width 122 height 23
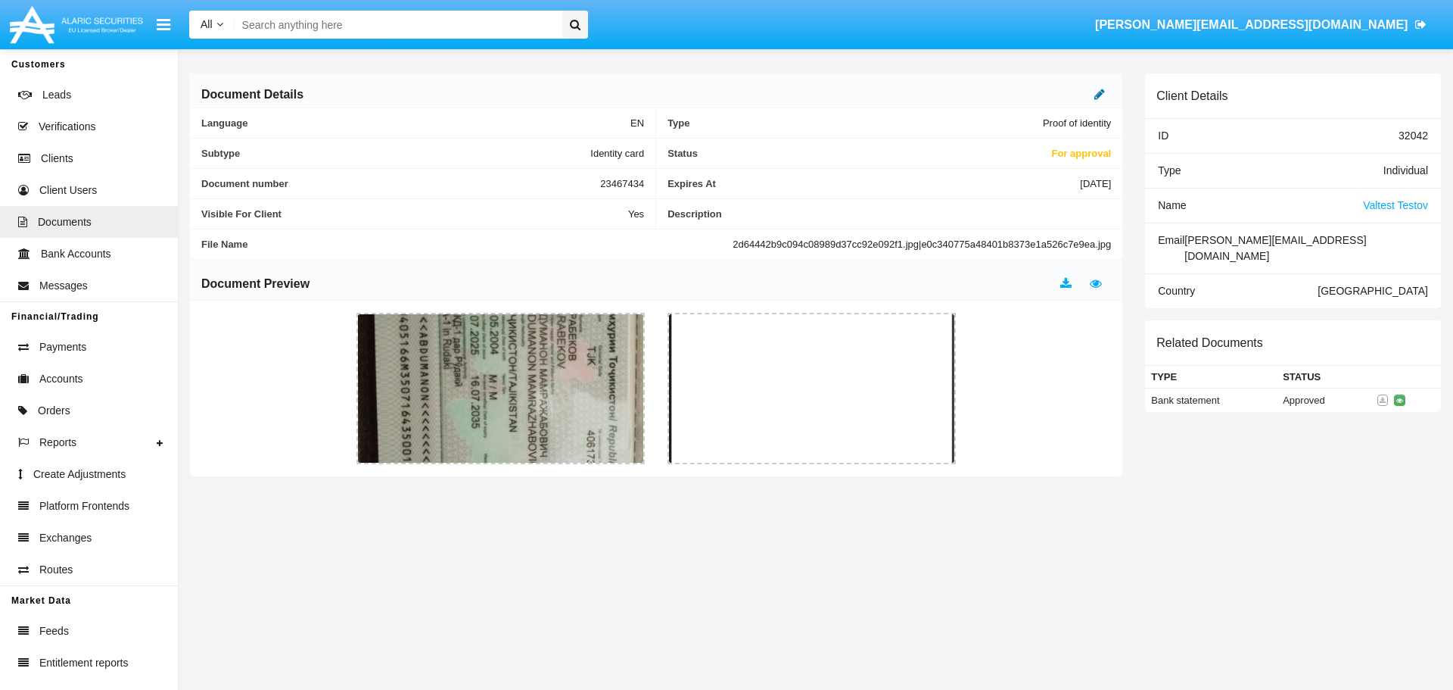
click at [1104, 89] on icon at bounding box center [1100, 94] width 11 height 12
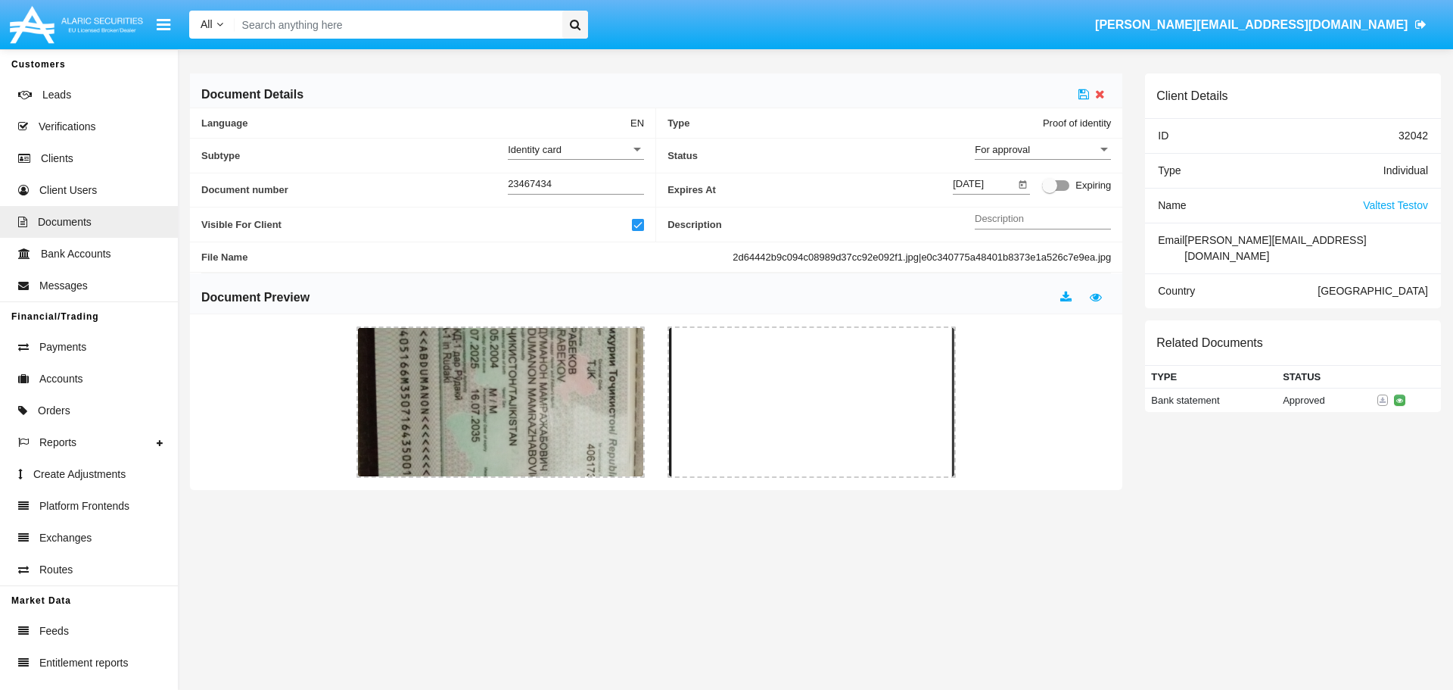
click at [1021, 147] on span "For approval" at bounding box center [1002, 149] width 55 height 11
click at [1011, 157] on span "Approved" at bounding box center [1043, 158] width 136 height 30
click at [1082, 92] on icon at bounding box center [1084, 94] width 11 height 12
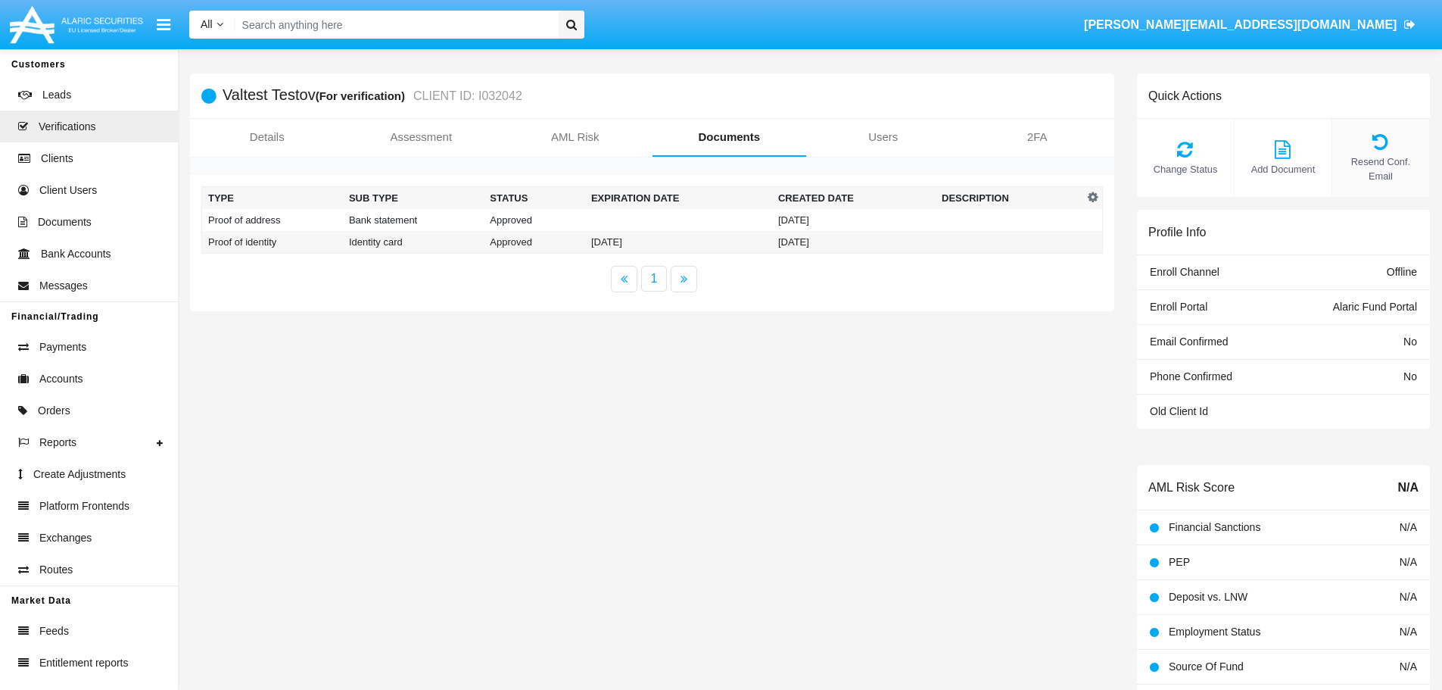
click at [1386, 142] on icon at bounding box center [1381, 141] width 82 height 18
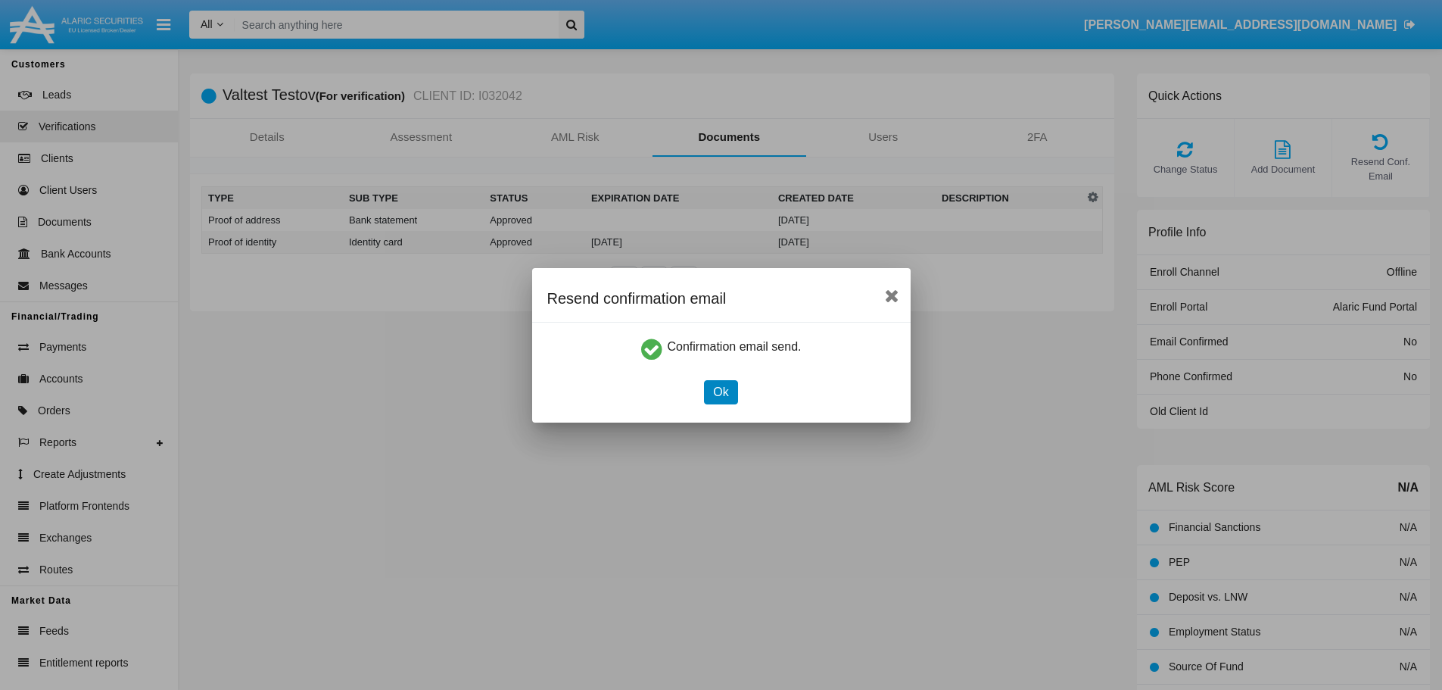
click at [715, 400] on button "Ok" at bounding box center [720, 392] width 33 height 24
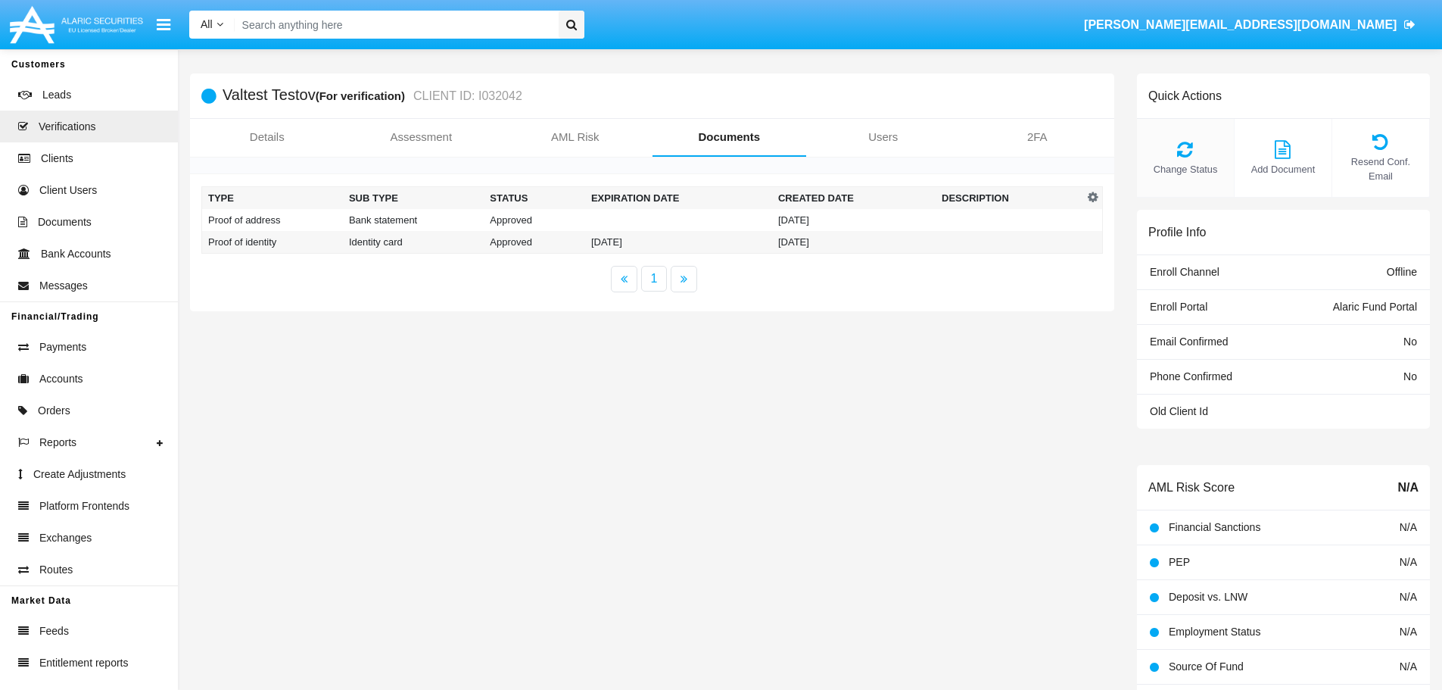
click at [1194, 140] on icon at bounding box center [1186, 149] width 82 height 18
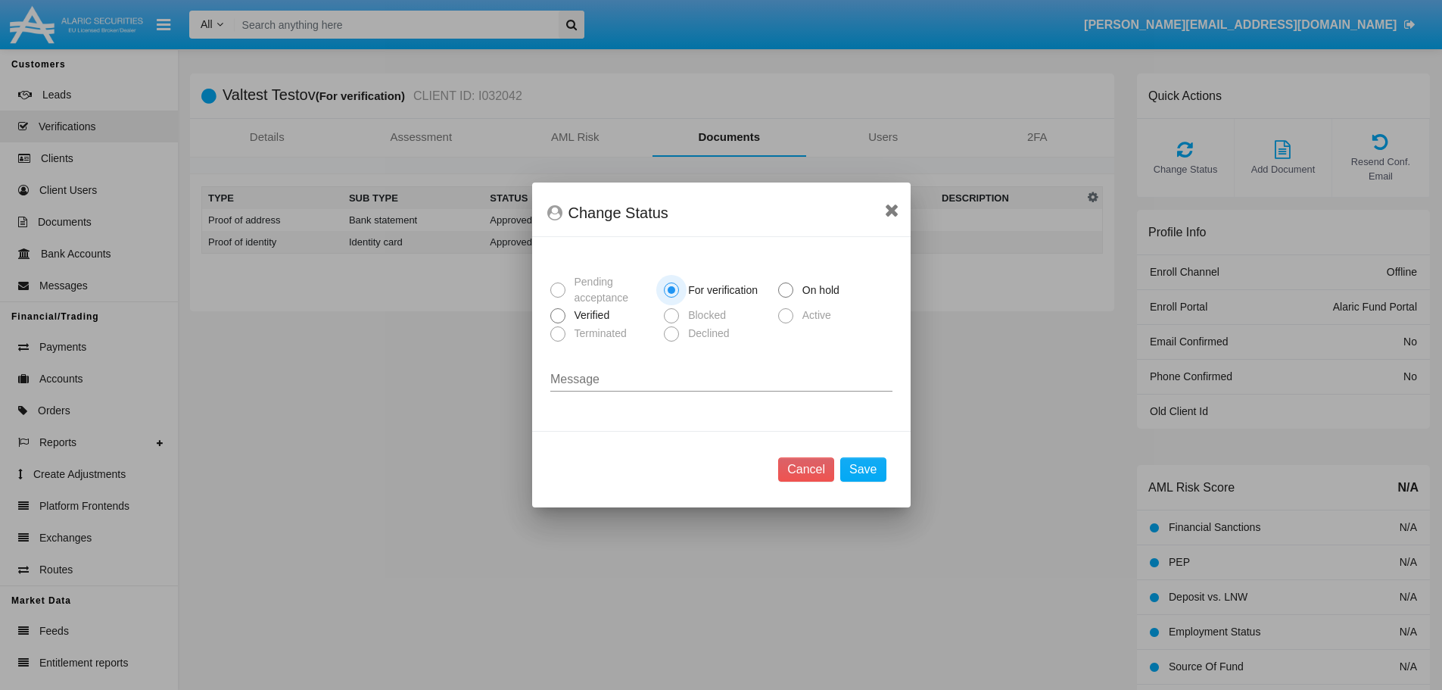
click at [550, 316] on span at bounding box center [557, 315] width 15 height 15
click at [557, 323] on input "Verified" at bounding box center [557, 323] width 1 height 1
radio input "true"
click at [851, 467] on button "Save" at bounding box center [862, 469] width 45 height 24
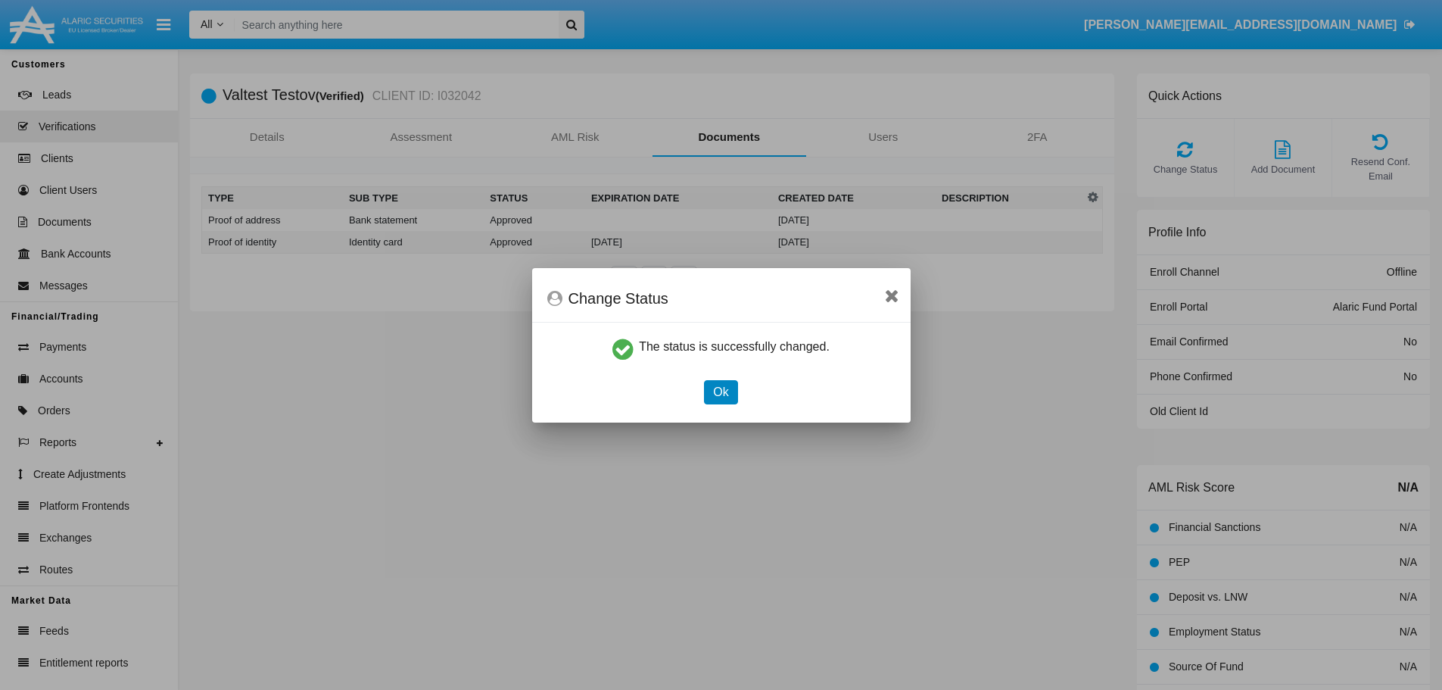
click at [716, 385] on button "Ok" at bounding box center [720, 392] width 33 height 24
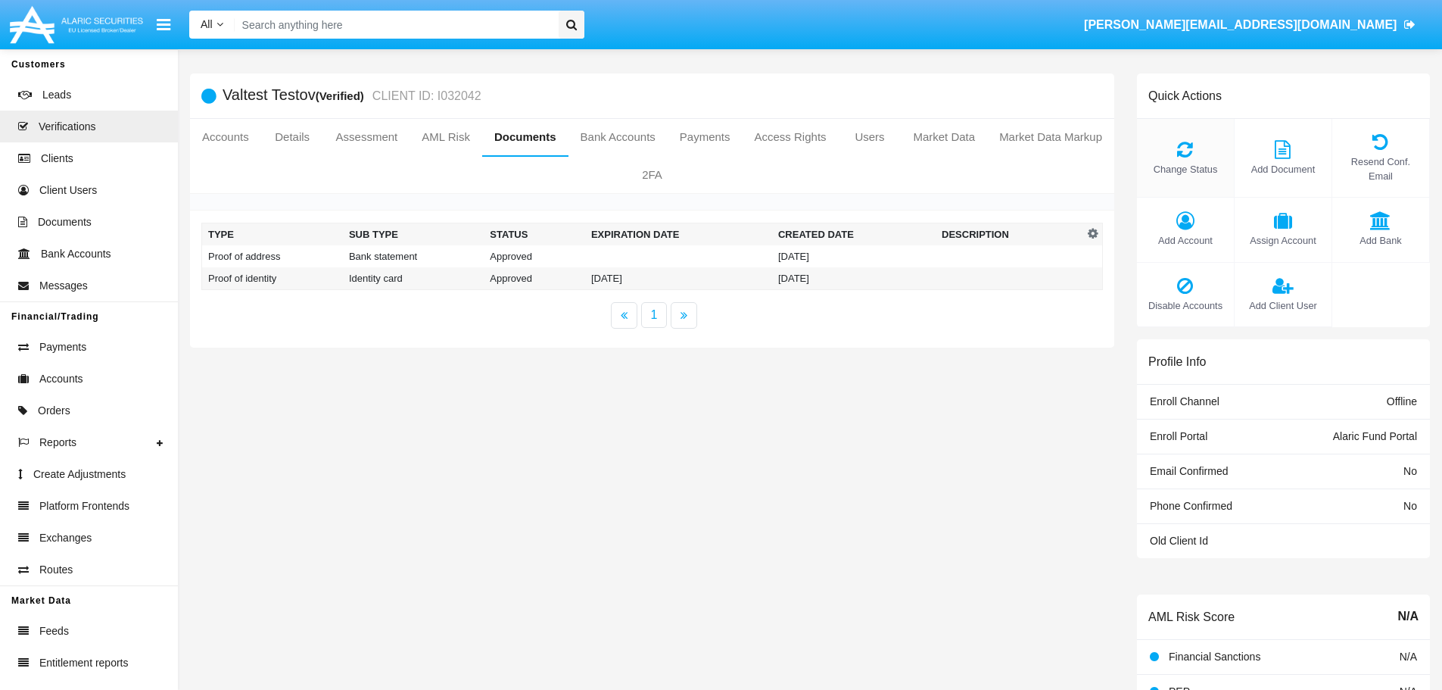
click at [1190, 142] on icon at bounding box center [1186, 149] width 82 height 18
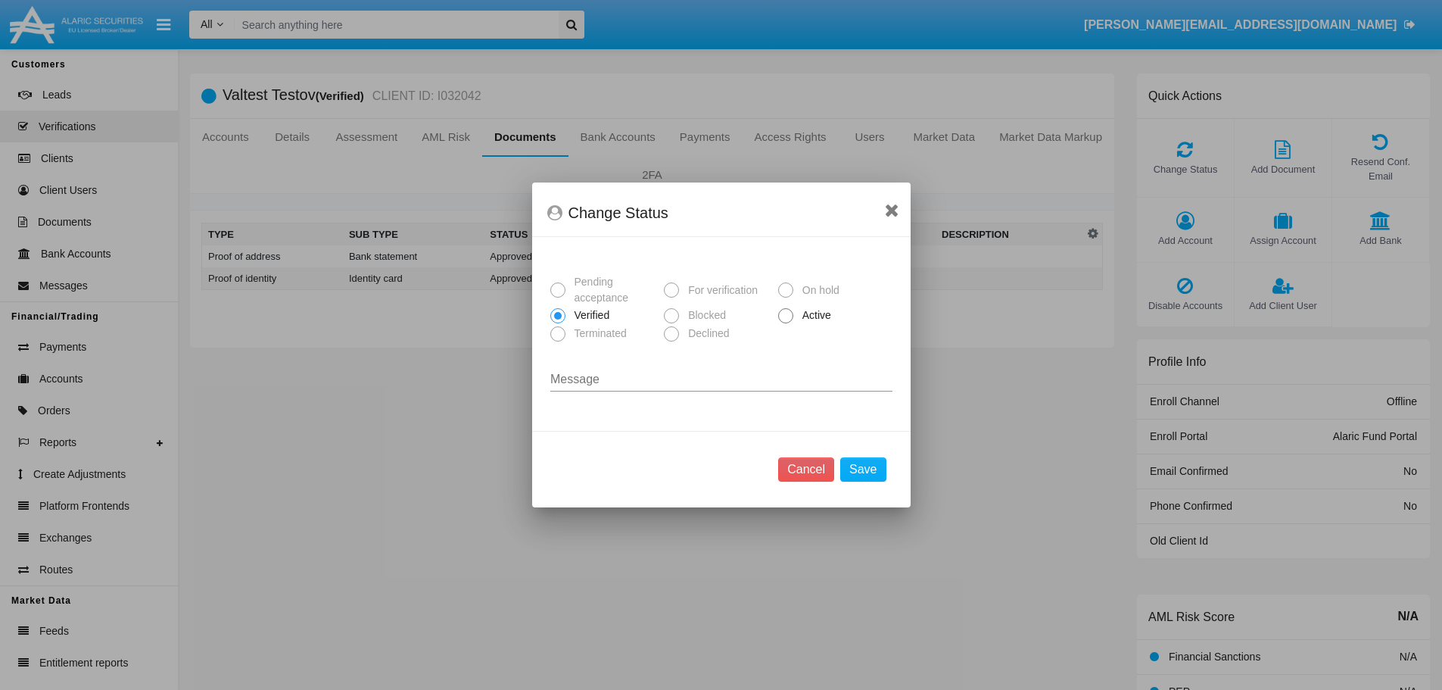
click at [787, 316] on span at bounding box center [785, 315] width 15 height 15
click at [786, 323] on input "Active" at bounding box center [785, 323] width 1 height 1
radio input "true"
click at [872, 478] on button "Save" at bounding box center [862, 469] width 45 height 24
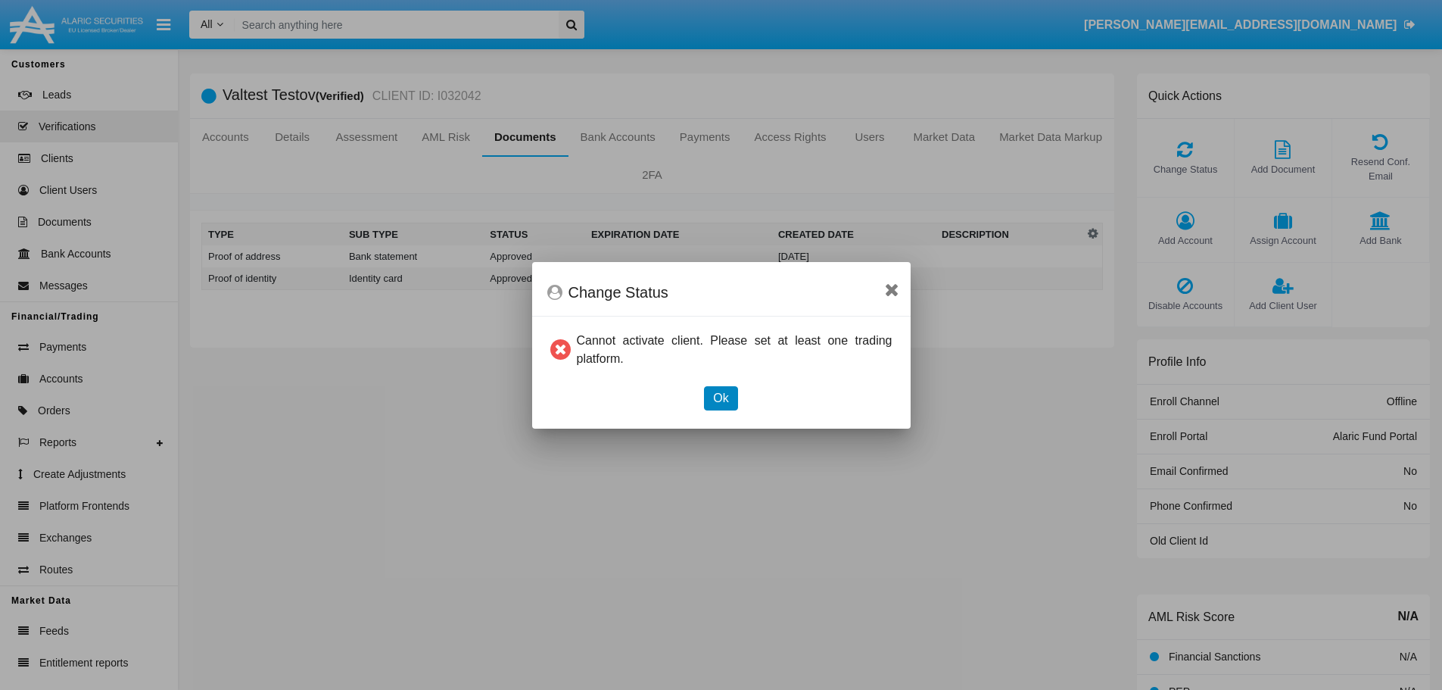
click at [724, 402] on button "Ok" at bounding box center [720, 398] width 33 height 24
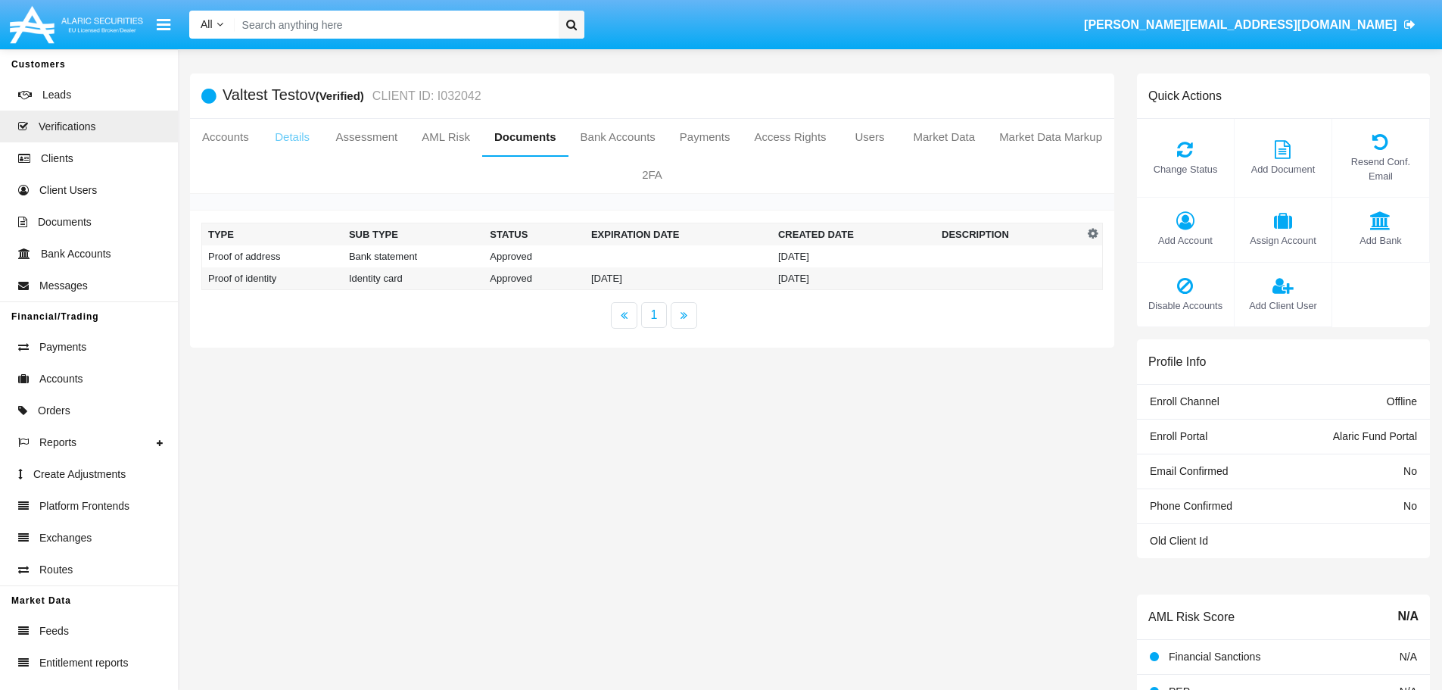
click at [291, 140] on link "Details" at bounding box center [292, 137] width 63 height 36
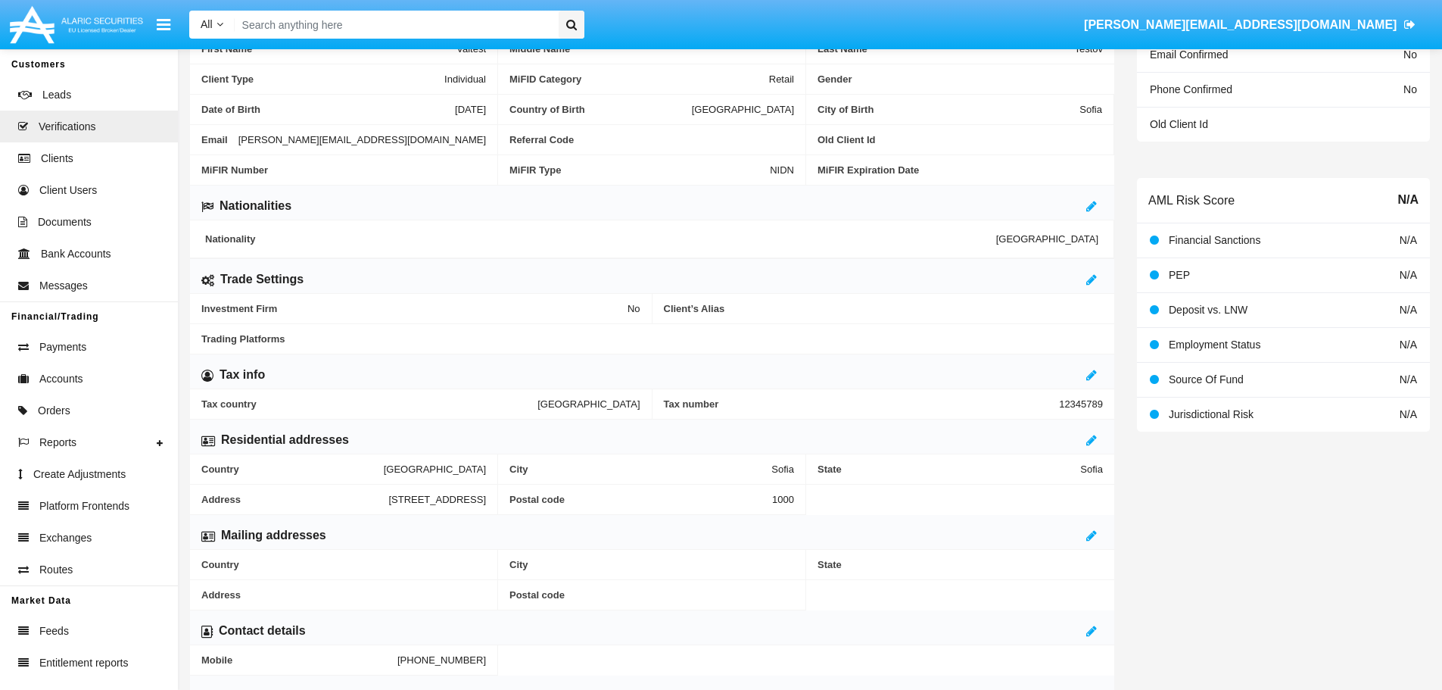
scroll to position [454, 0]
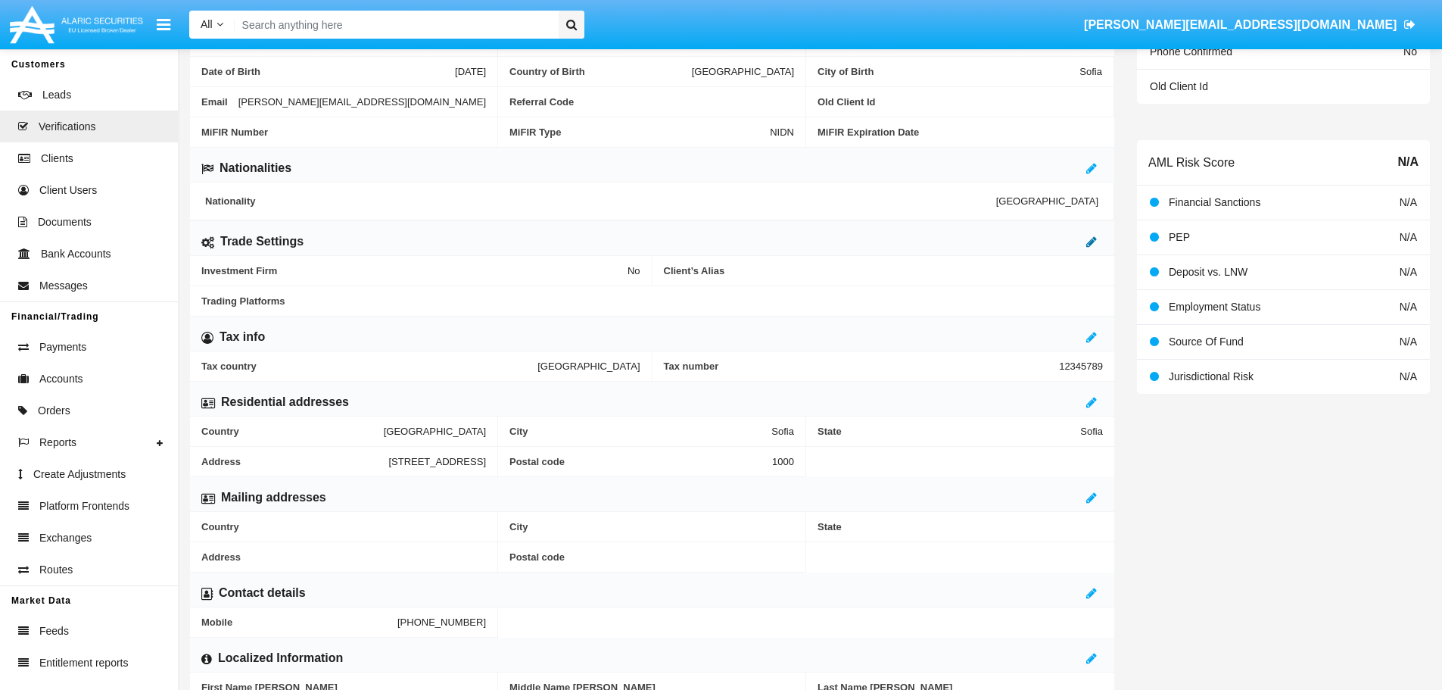
click at [1090, 245] on icon at bounding box center [1091, 241] width 11 height 12
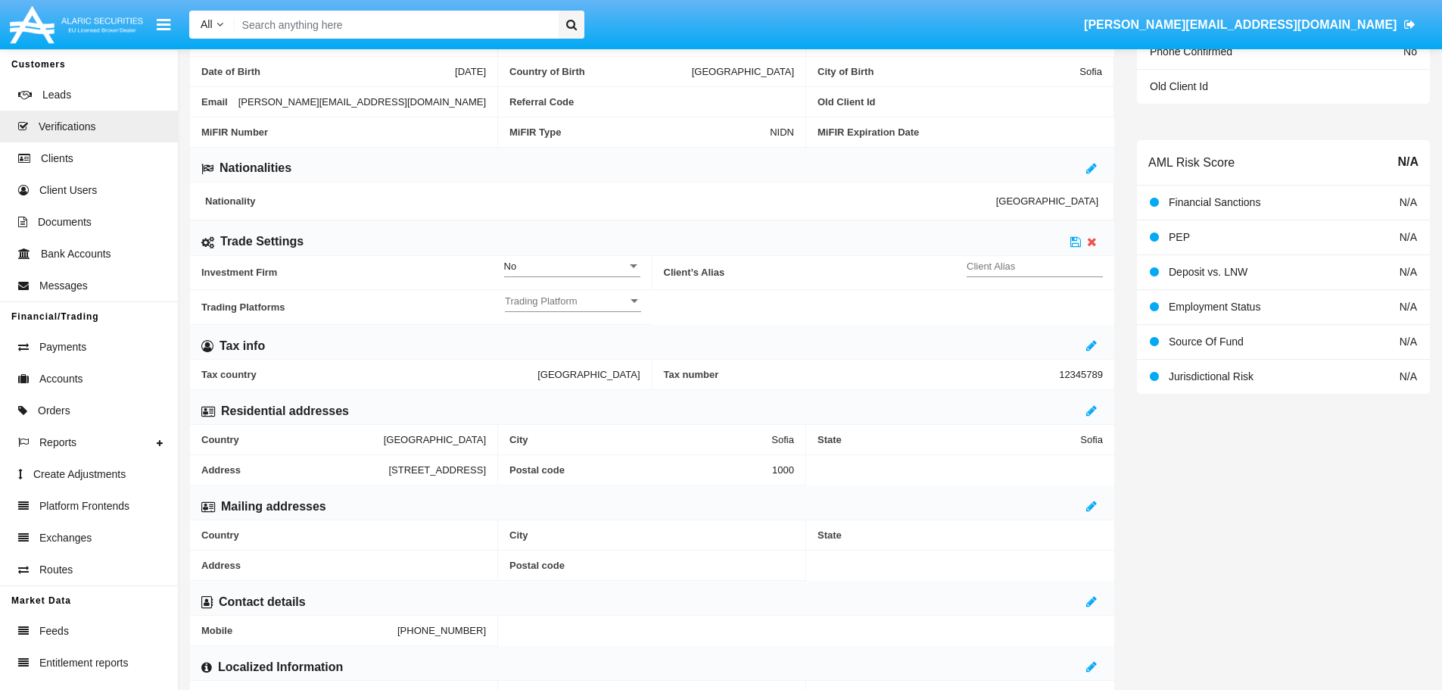
click at [1040, 262] on input "Client Alias" at bounding box center [1035, 266] width 136 height 13
type input "FUND"
click at [555, 252] on div "No Investment Firm" at bounding box center [572, 262] width 136 height 29
click at [556, 273] on span "No" at bounding box center [572, 275] width 136 height 30
click at [561, 307] on div "Trading Platform Trading Platform" at bounding box center [573, 296] width 136 height 29
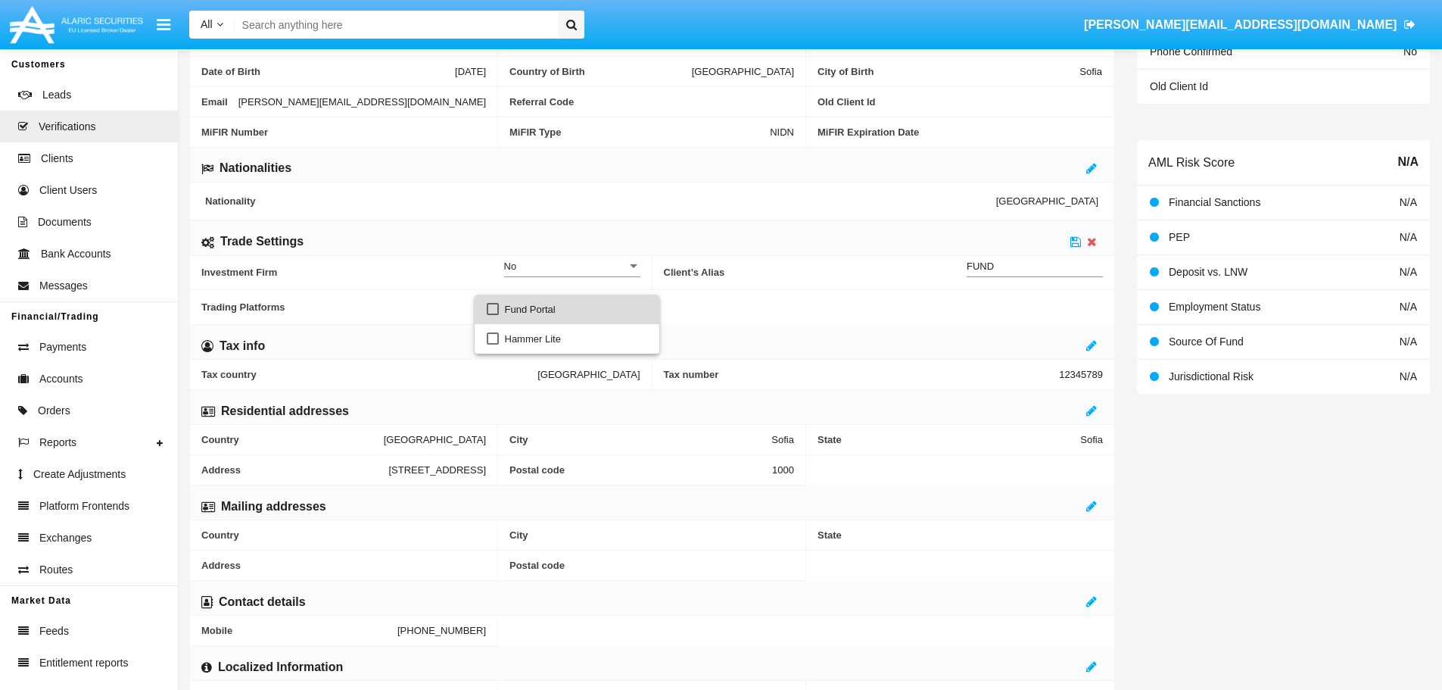
click at [491, 307] on mat-pseudo-checkbox at bounding box center [493, 309] width 12 height 12
click at [492, 344] on mat-pseudo-checkbox at bounding box center [493, 338] width 12 height 12
click at [1041, 301] on div at bounding box center [721, 345] width 1442 height 690
click at [1041, 301] on span "Hammer Lite Version" at bounding box center [1028, 300] width 123 height 13
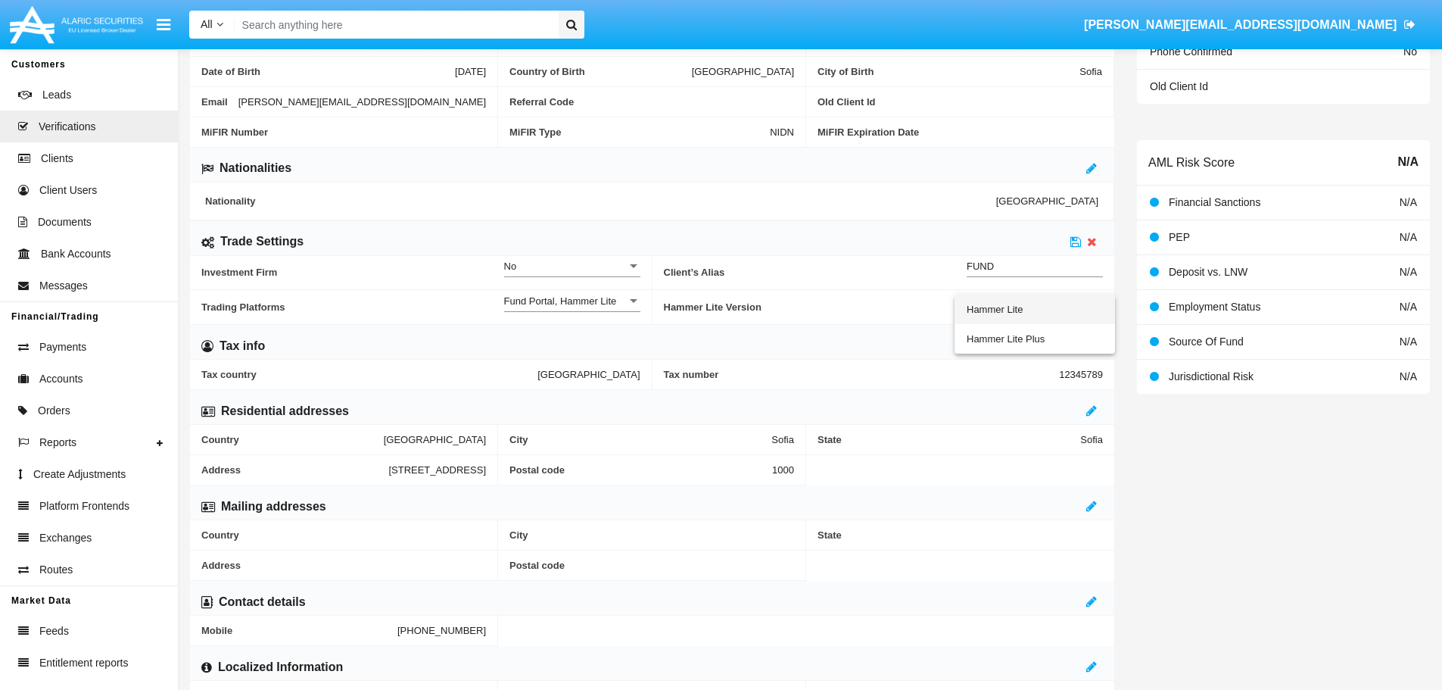
click at [1033, 308] on span "Hammer Lite" at bounding box center [1035, 309] width 136 height 30
click at [1076, 245] on icon at bounding box center [1075, 241] width 11 height 12
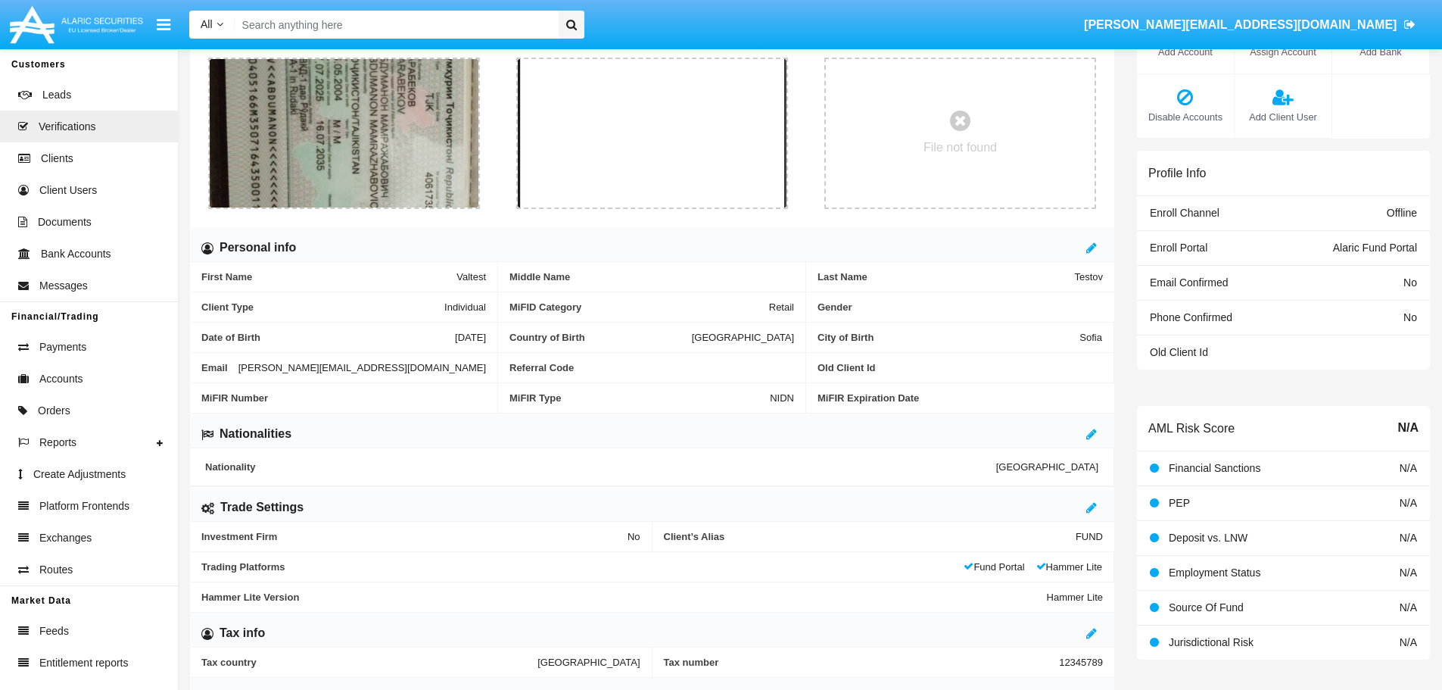
scroll to position [0, 0]
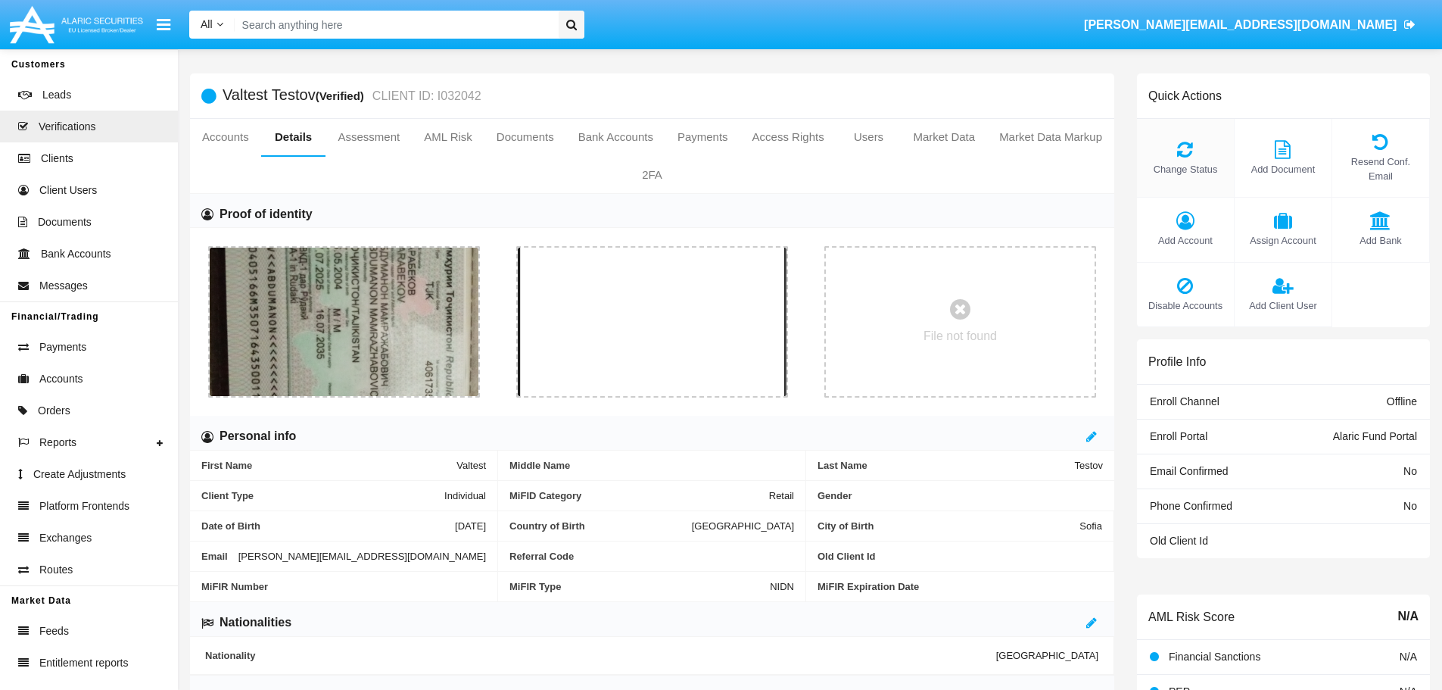
click at [1185, 145] on icon at bounding box center [1186, 149] width 82 height 18
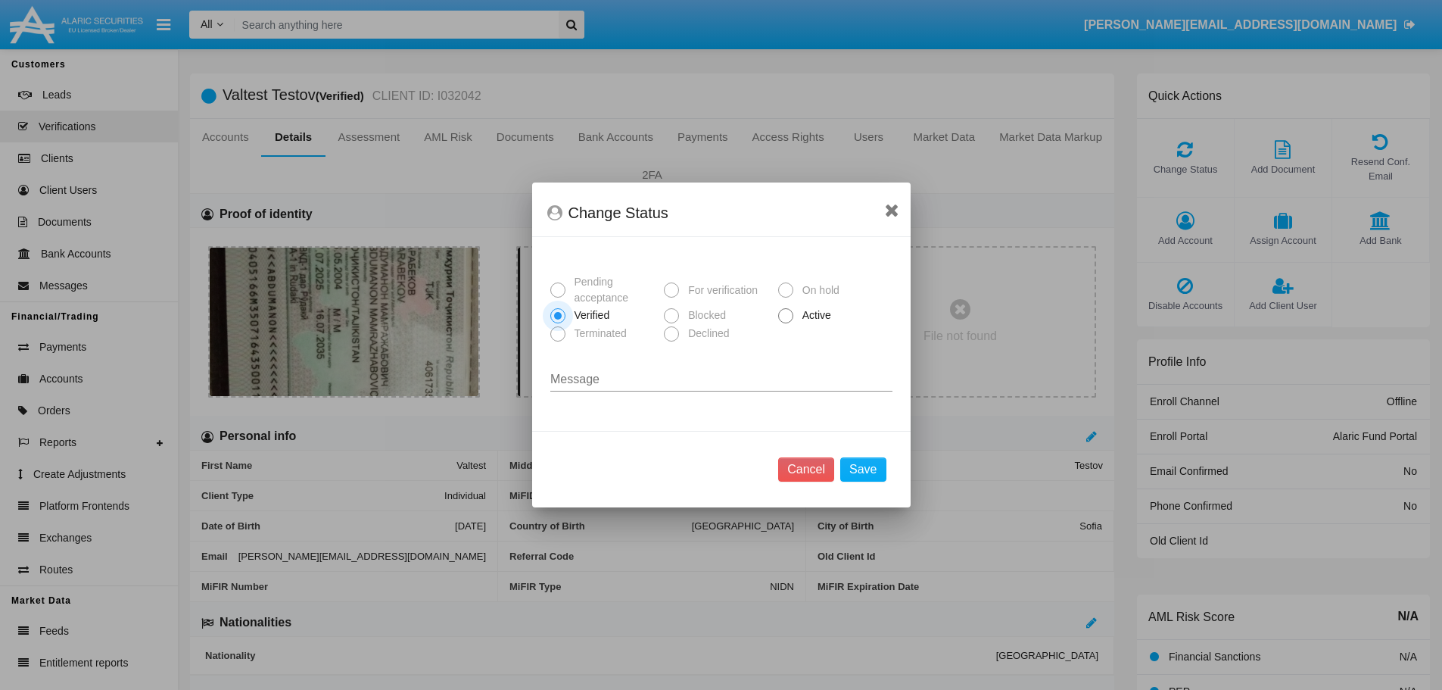
drag, startPoint x: 787, startPoint y: 314, endPoint x: 795, endPoint y: 332, distance: 19.7
click at [788, 314] on span at bounding box center [785, 315] width 15 height 15
click at [786, 323] on input "Active" at bounding box center [785, 323] width 1 height 1
radio input "true"
click at [866, 470] on button "Save" at bounding box center [862, 469] width 45 height 24
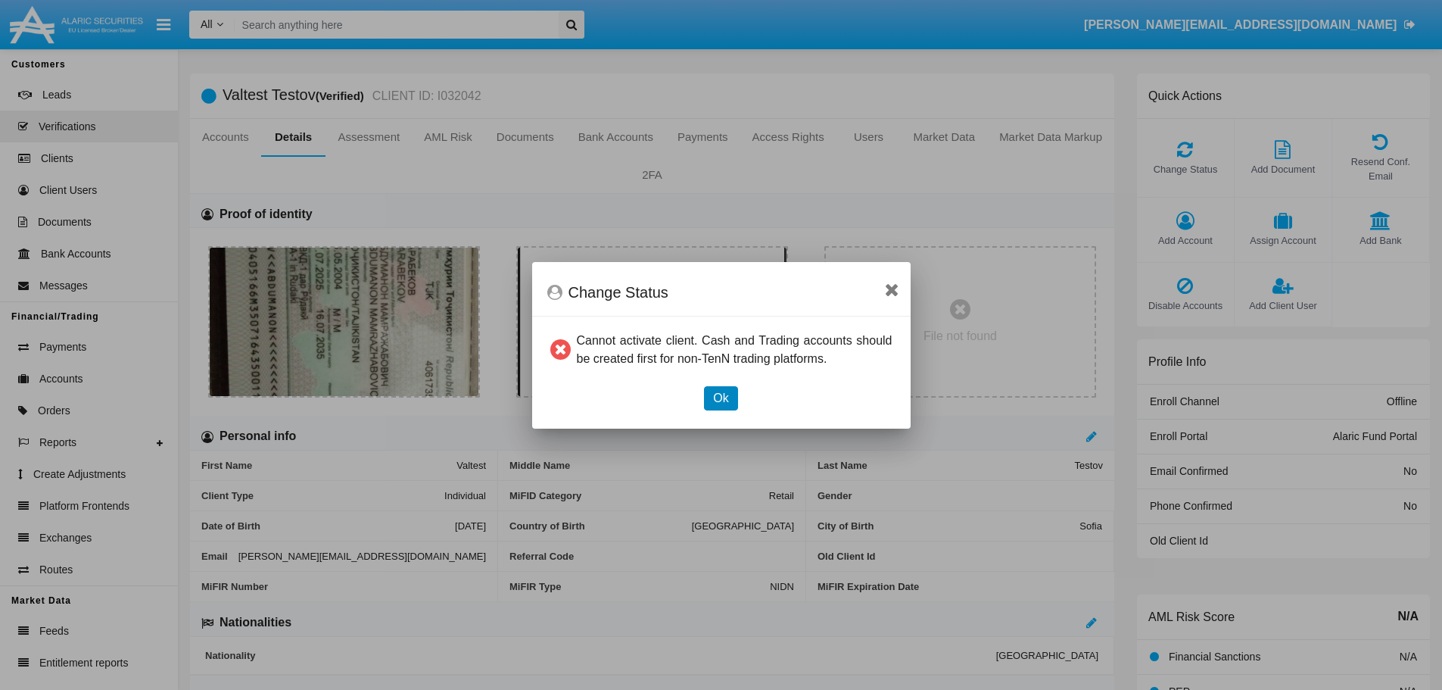
click at [713, 393] on button "Ok" at bounding box center [720, 398] width 33 height 24
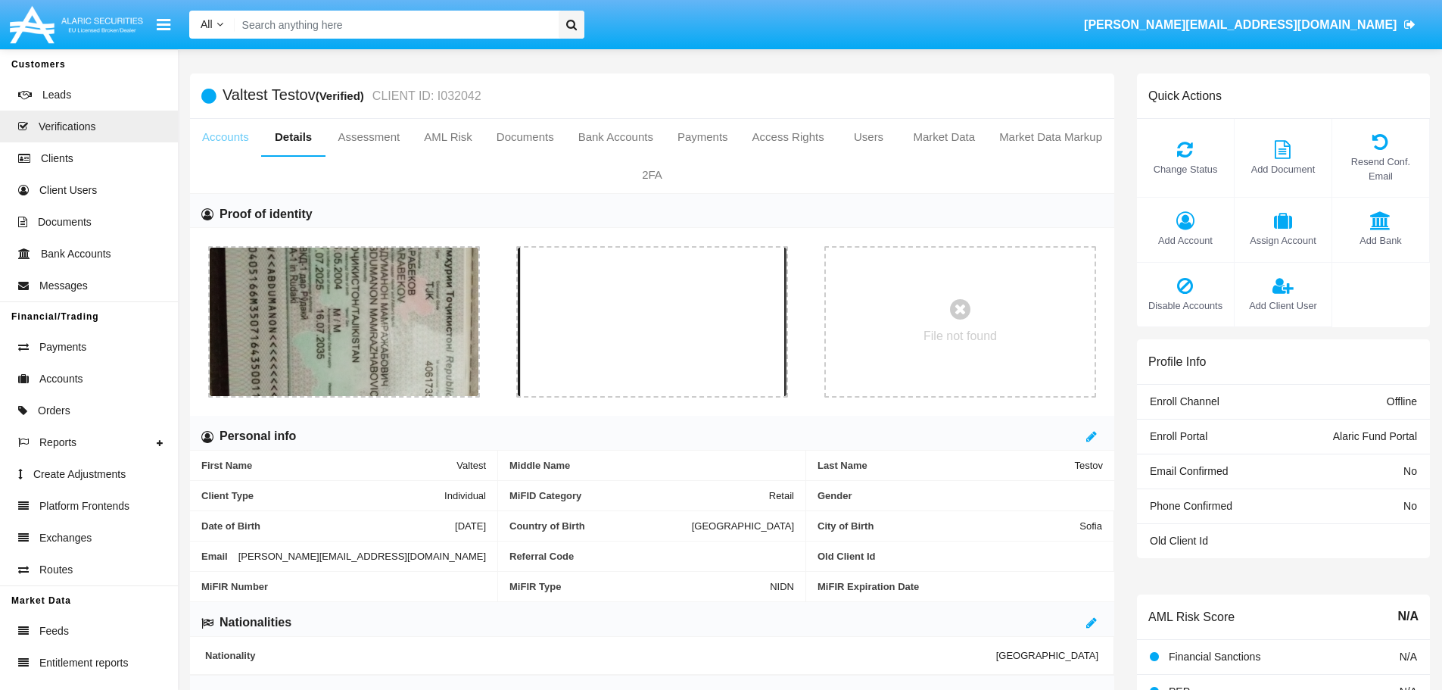
click at [234, 136] on link "Accounts" at bounding box center [225, 137] width 71 height 36
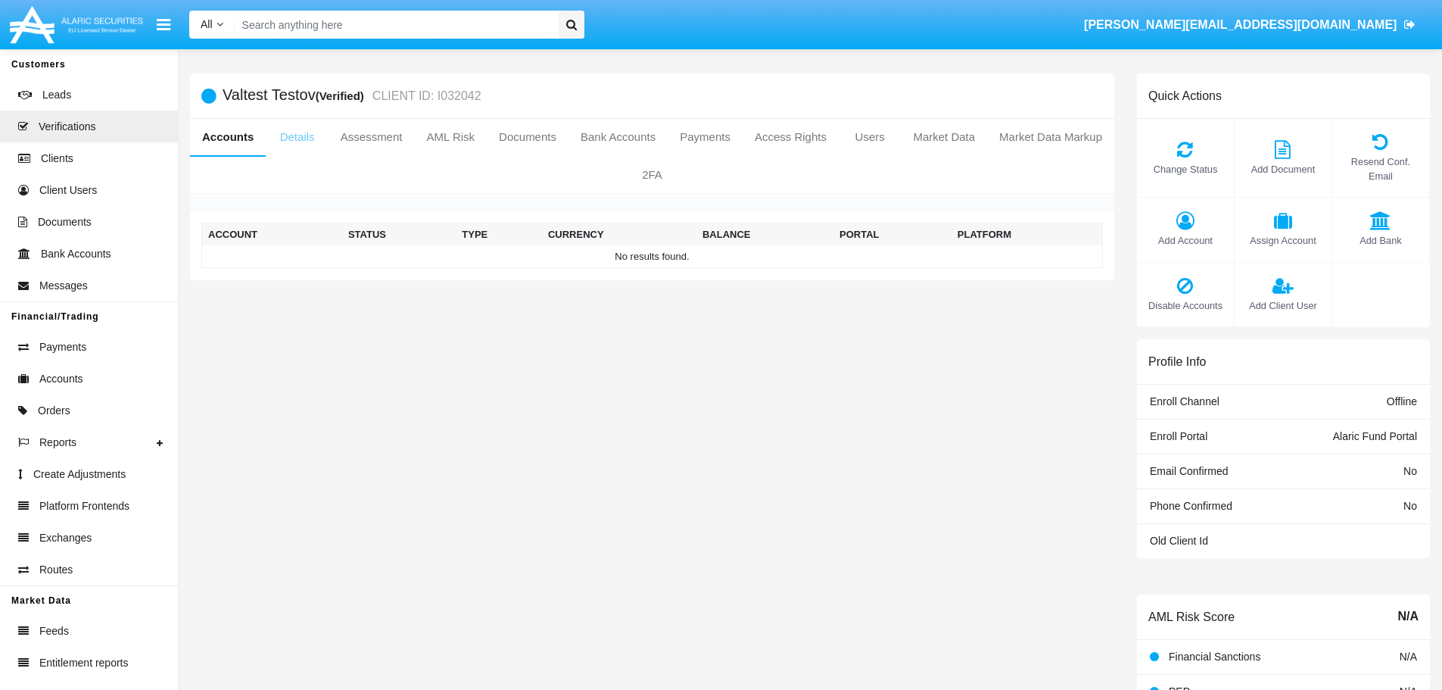
click at [314, 131] on link "Details" at bounding box center [297, 137] width 62 height 36
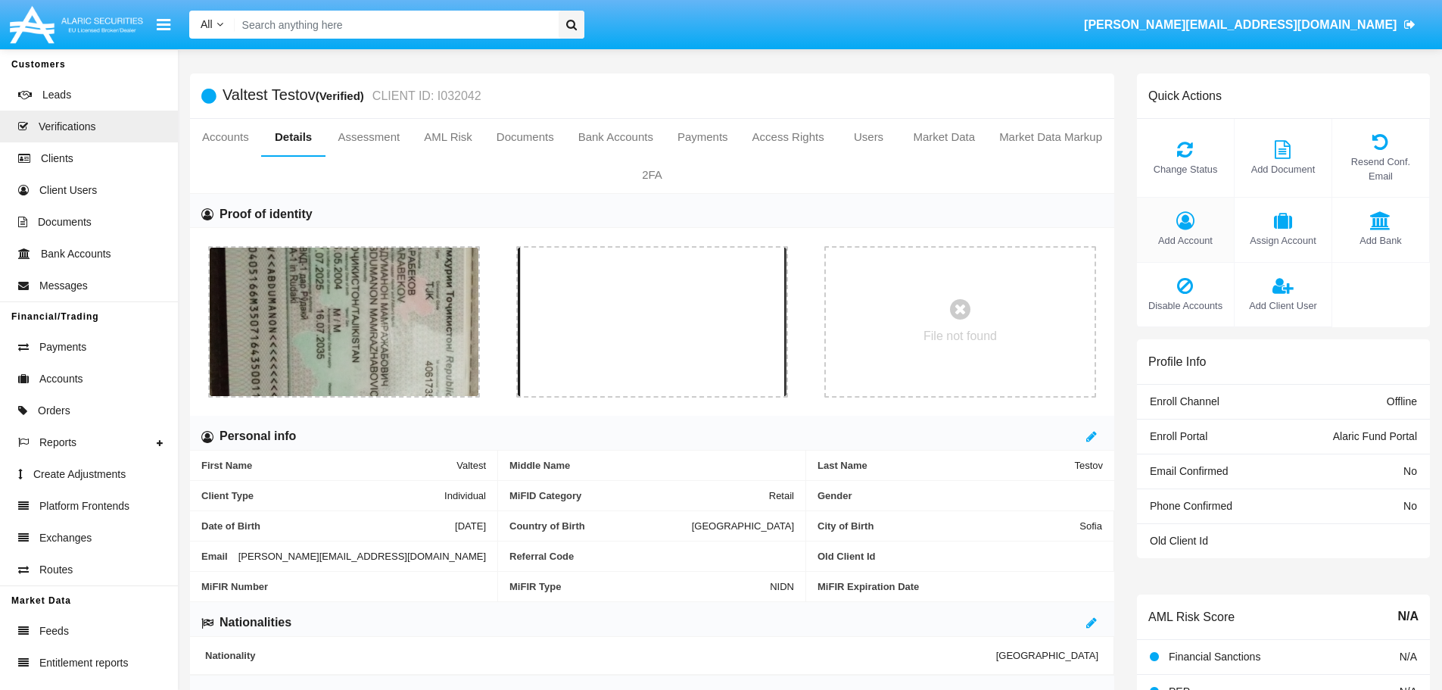
click at [1170, 211] on icon at bounding box center [1186, 220] width 82 height 18
click at [1184, 212] on icon at bounding box center [1186, 220] width 82 height 18
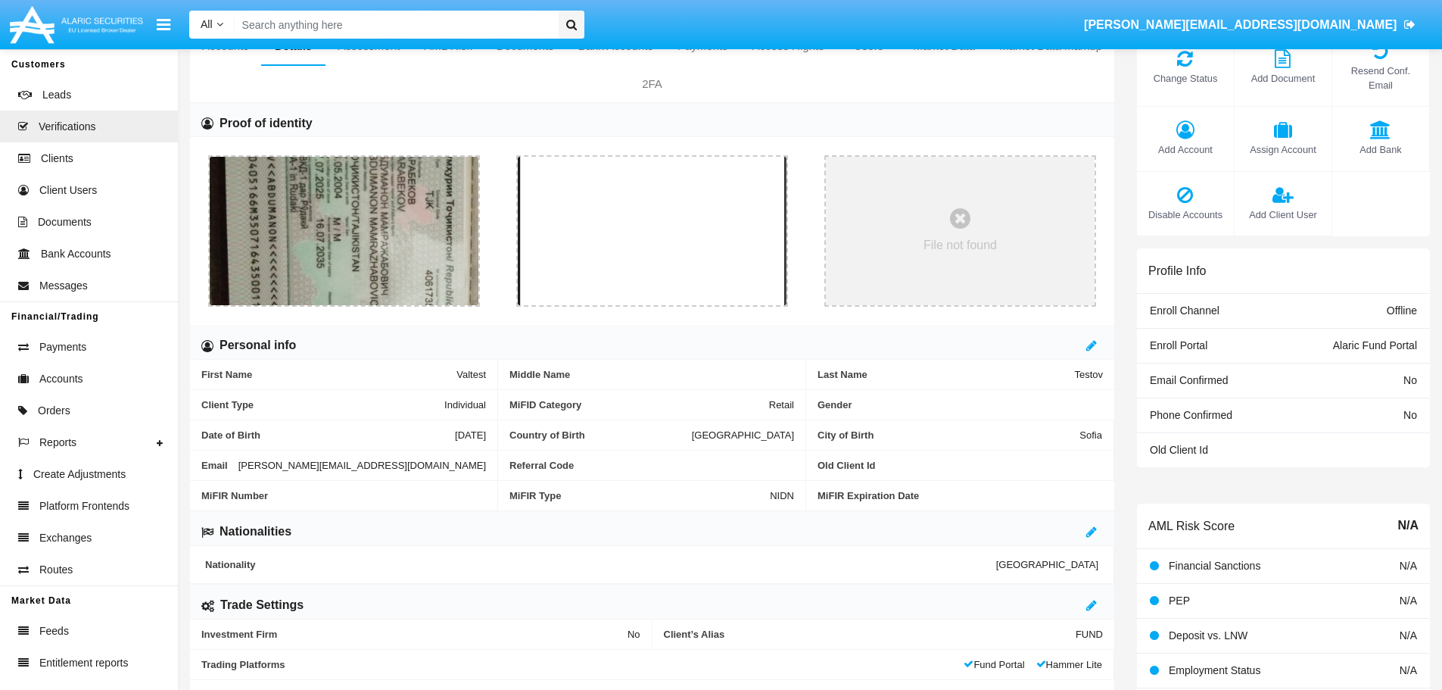
scroll to position [76, 0]
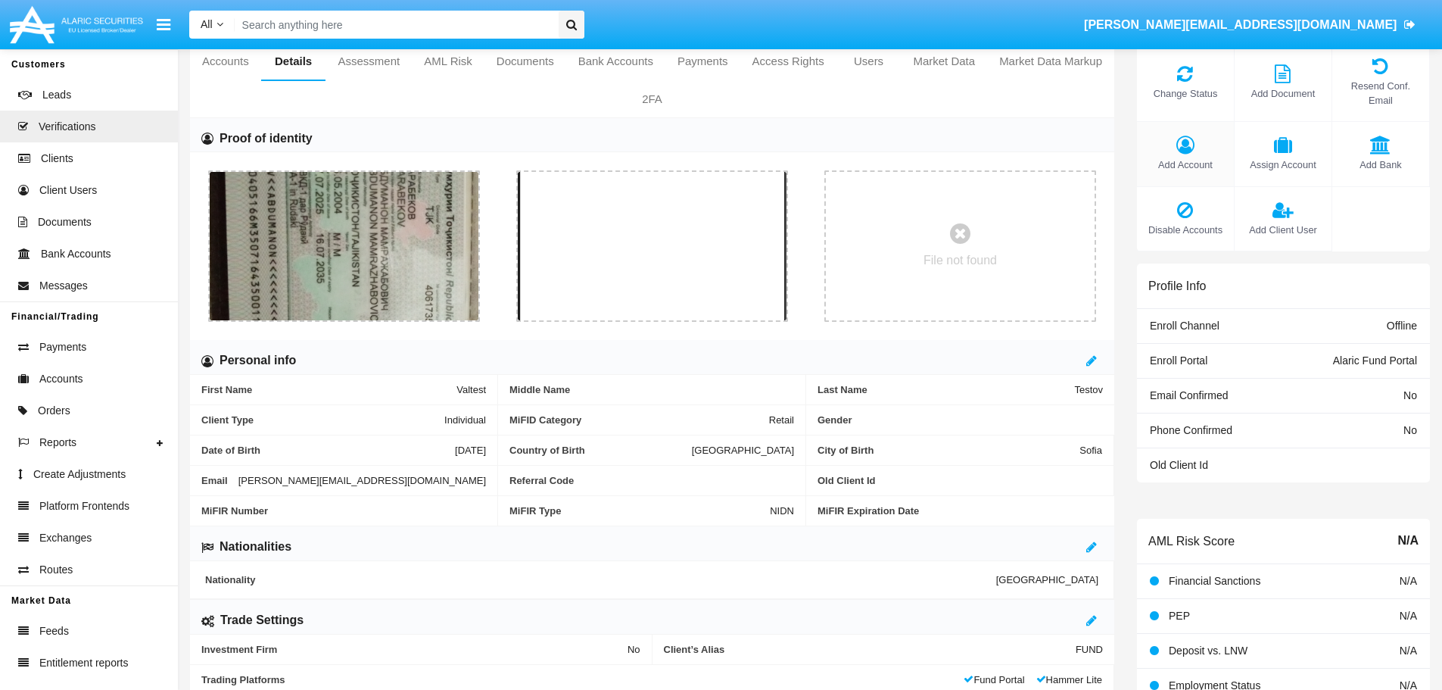
click at [1180, 157] on span "Add Account" at bounding box center [1186, 164] width 82 height 14
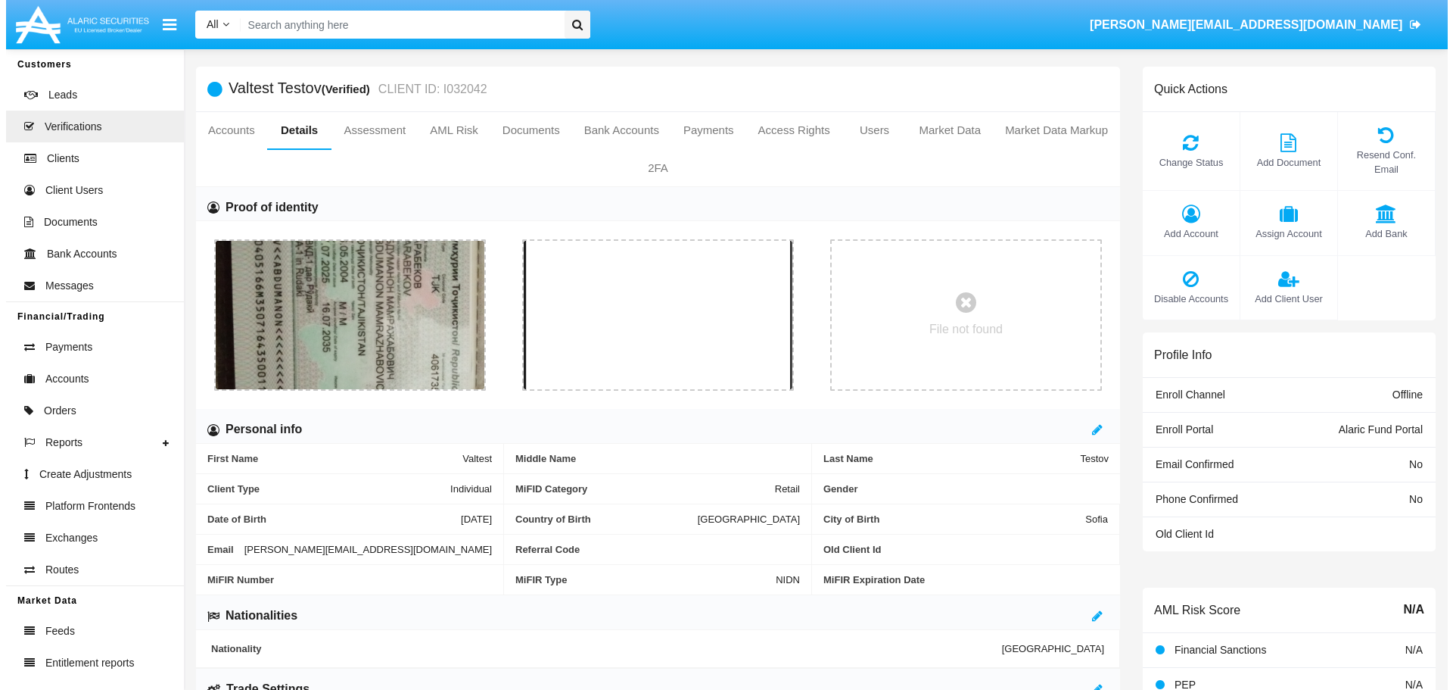
scroll to position [0, 0]
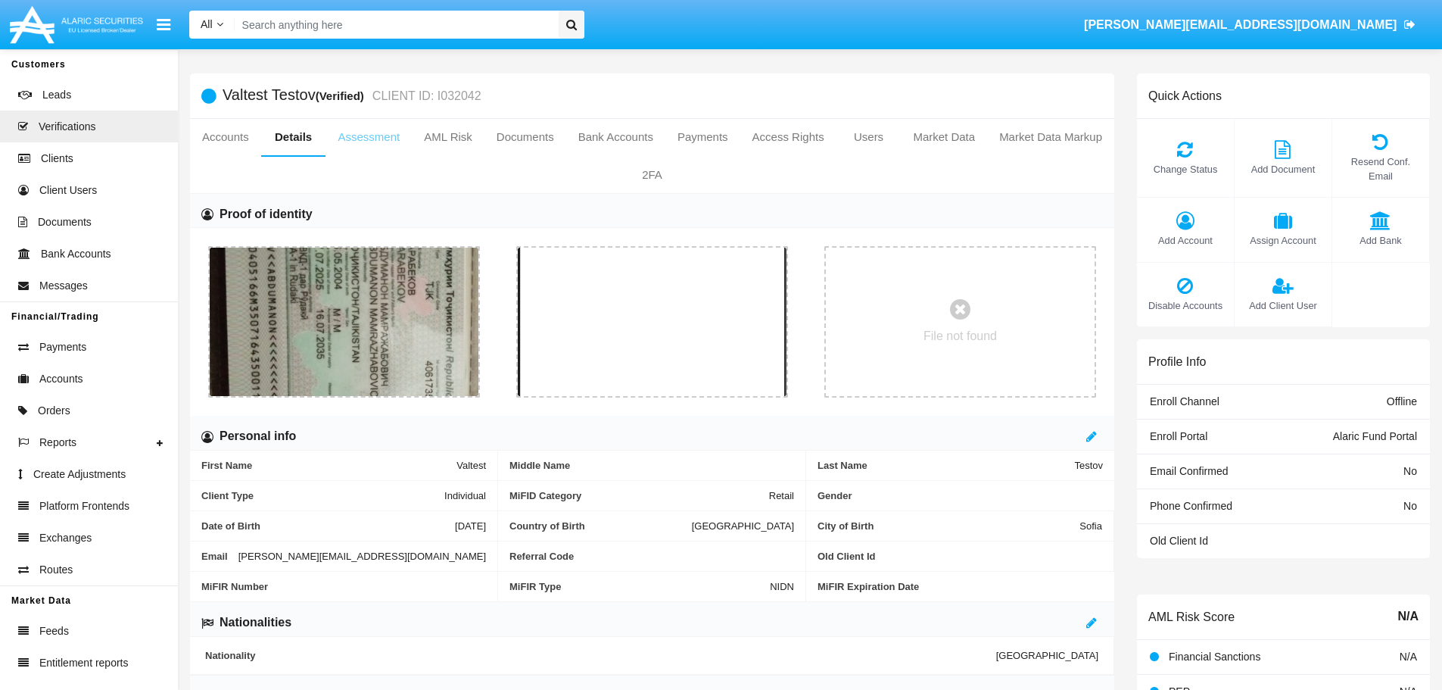
click at [382, 142] on link "Assessment" at bounding box center [369, 137] width 86 height 36
click at [352, 133] on link "Assessment" at bounding box center [369, 137] width 86 height 36
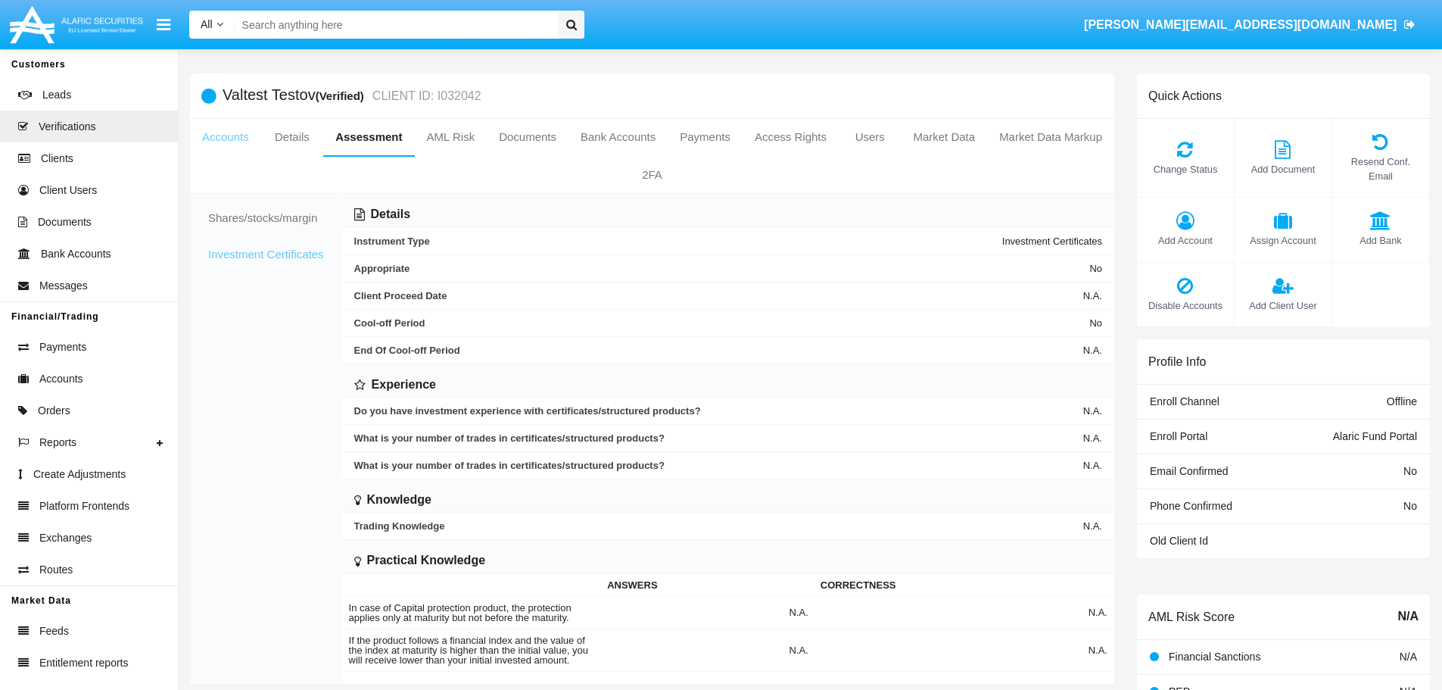
click at [220, 135] on link "Accounts" at bounding box center [225, 137] width 71 height 36
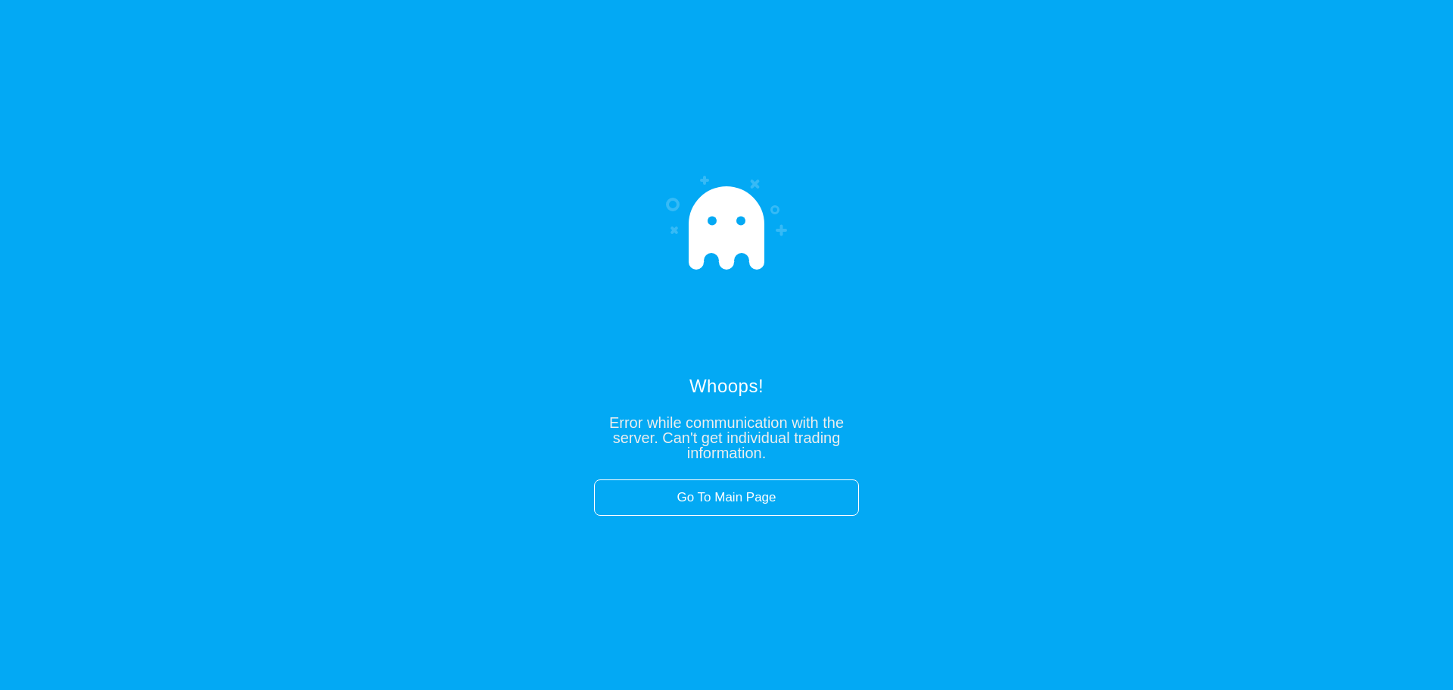
click at [245, 91] on div "Whoops! Error while communication with the server. Can't get individual trading…" at bounding box center [726, 345] width 1453 height 690
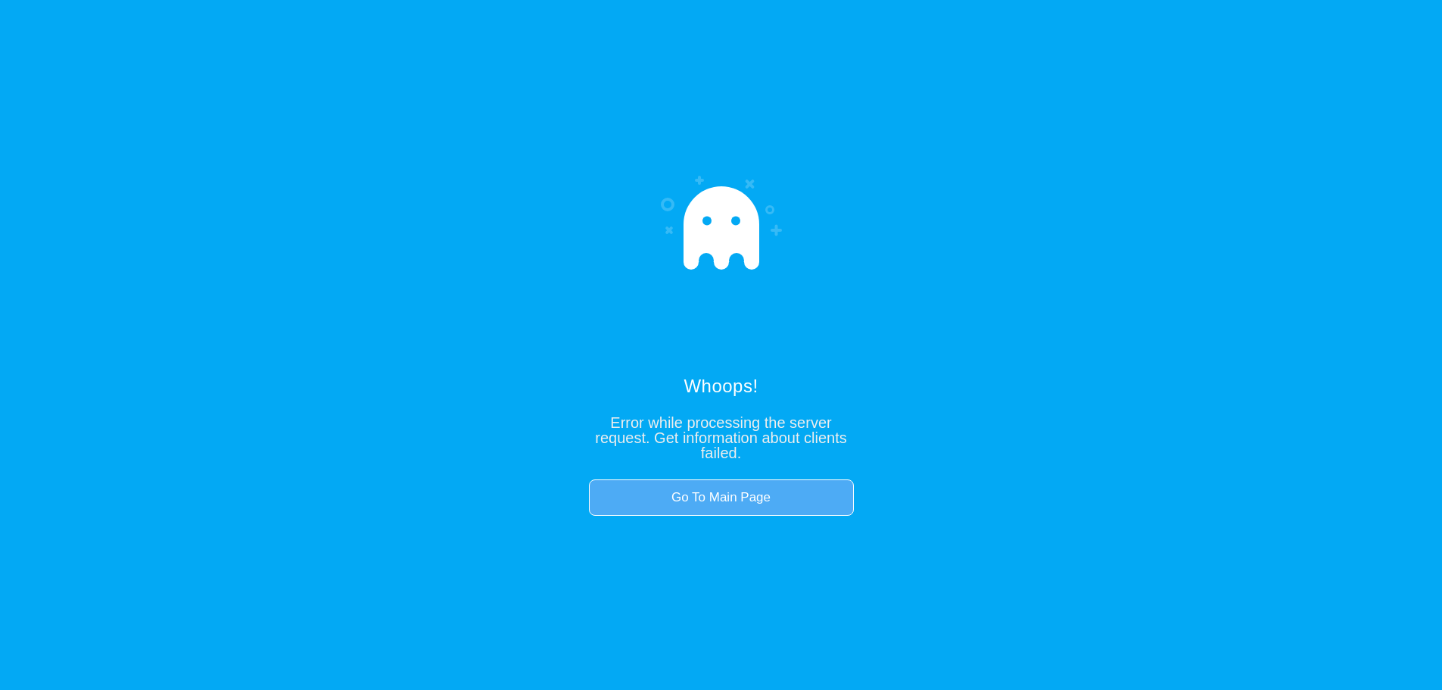
click at [724, 494] on link "Go To Main Page" at bounding box center [721, 497] width 265 height 36
